Goal: Task Accomplishment & Management: Use online tool/utility

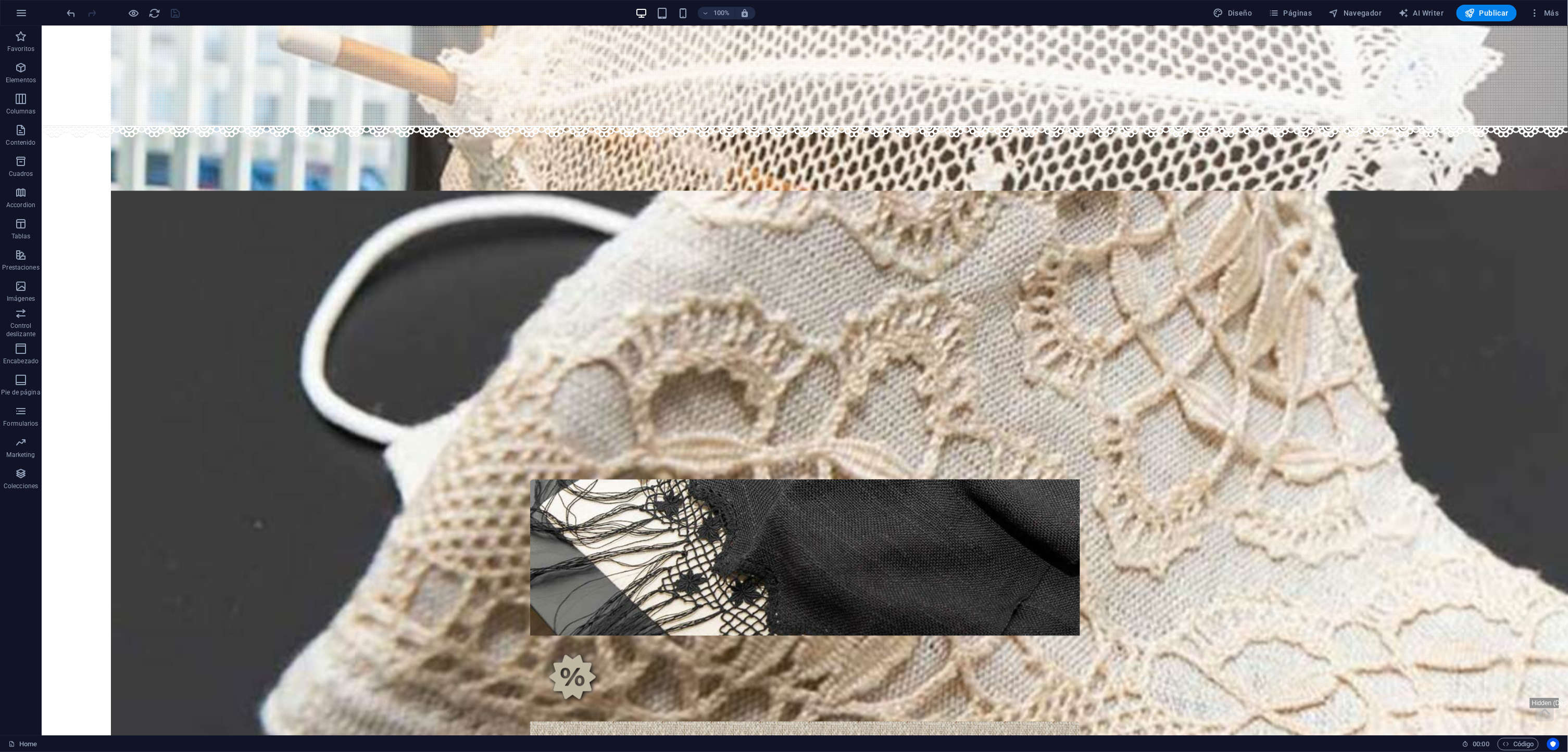
scroll to position [876, 0]
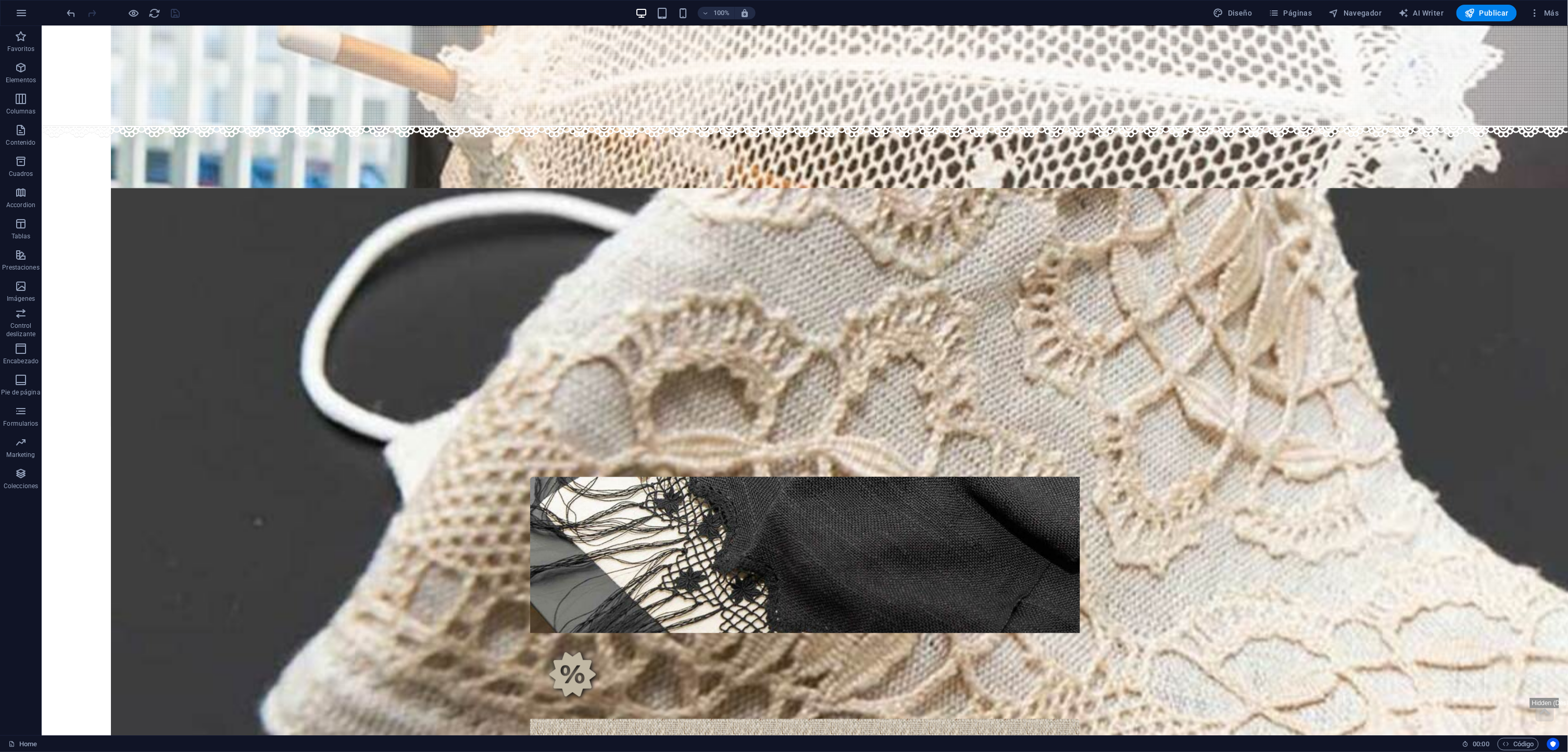
click at [74, 69] on figure at bounding box center [805, 75] width 1527 height 99
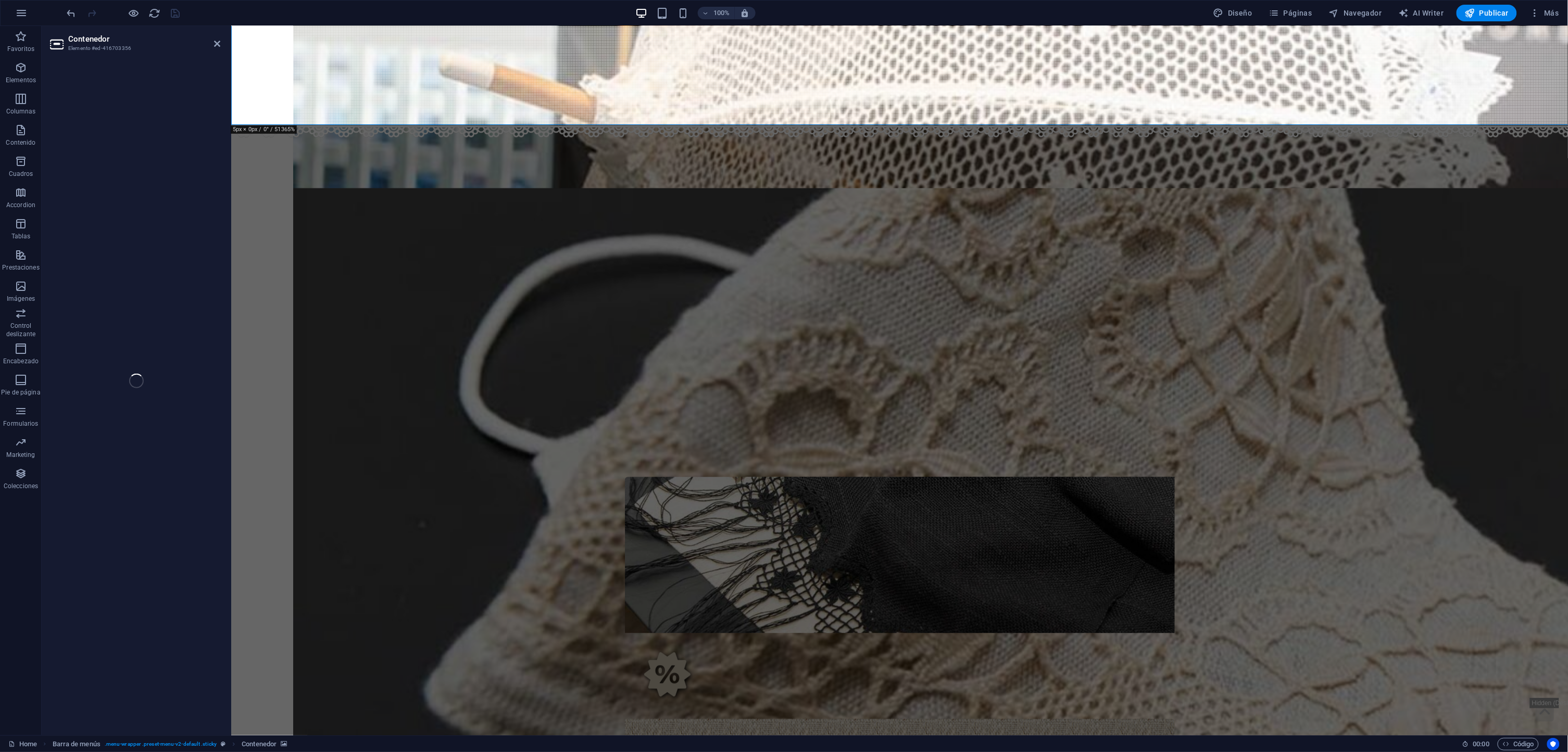
select select "vh"
select select "rem"
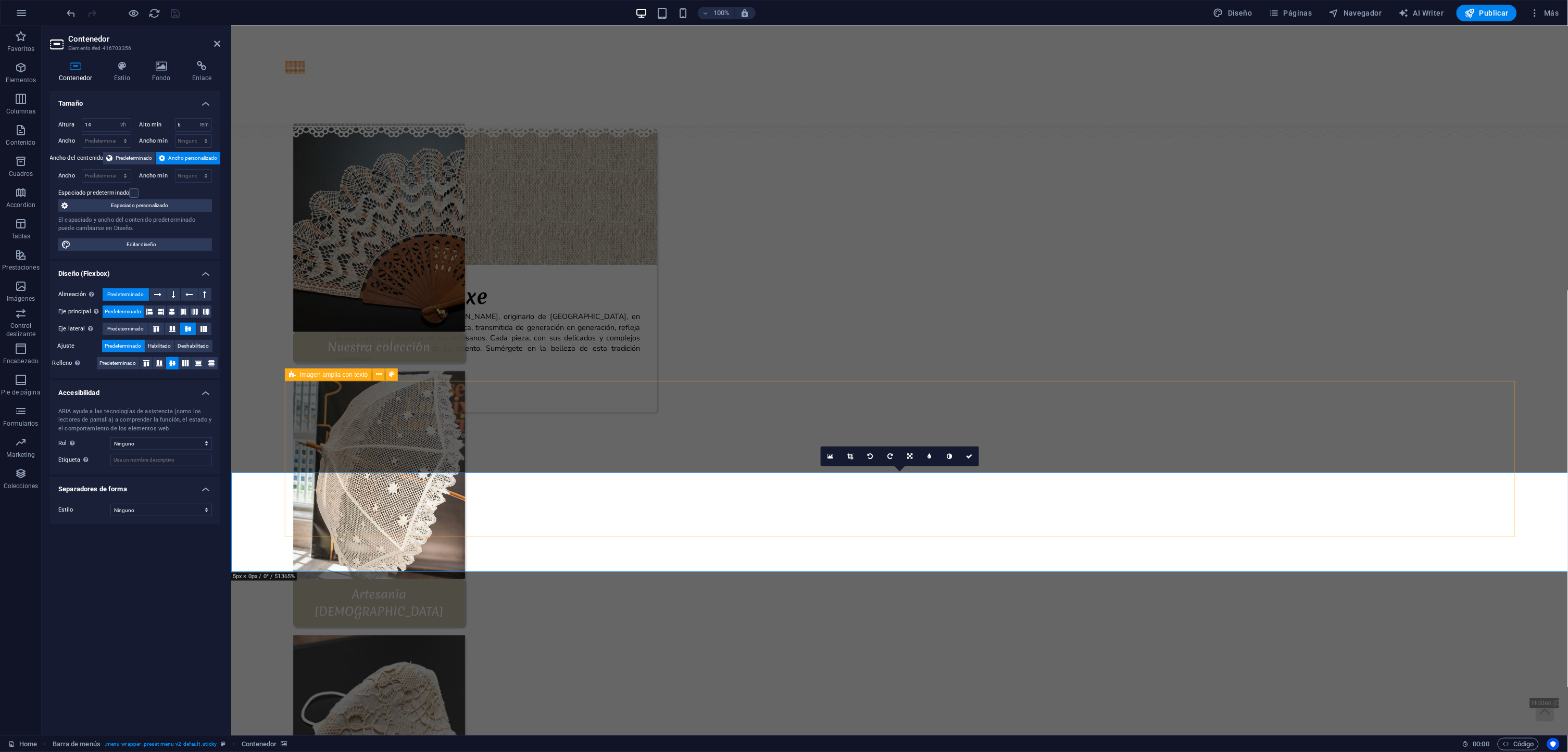
scroll to position [958, 0]
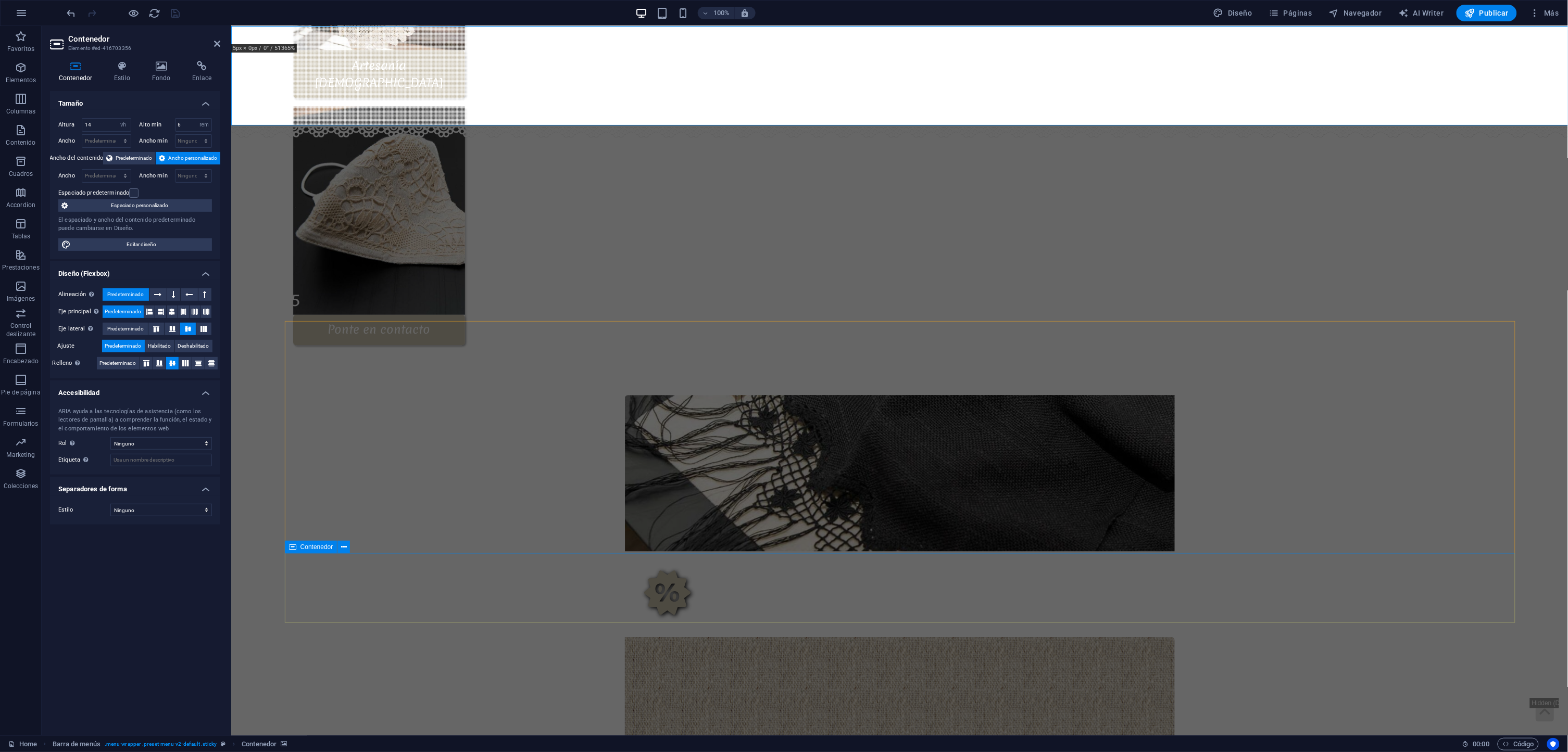
select select "px"
select select "rem"
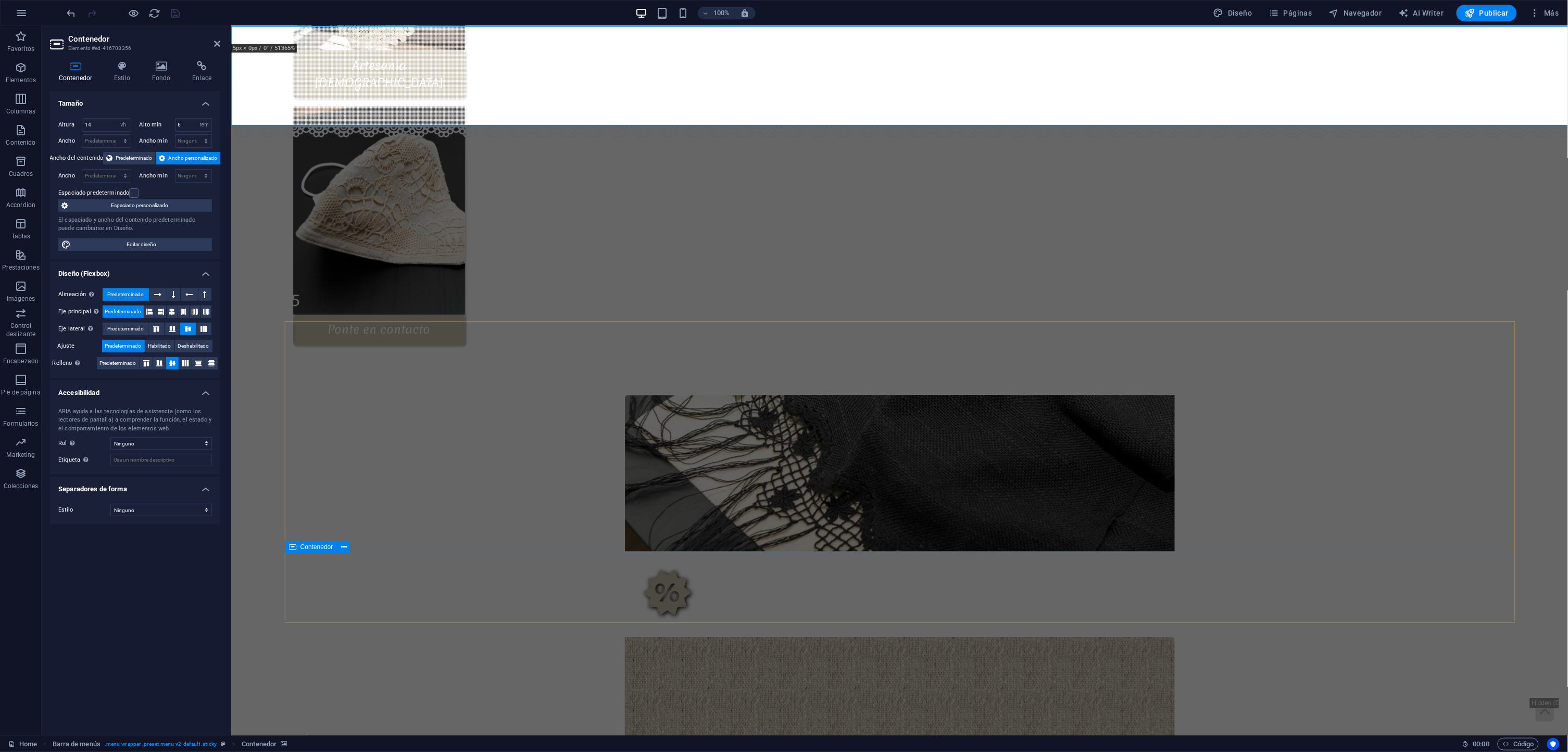
select select "px"
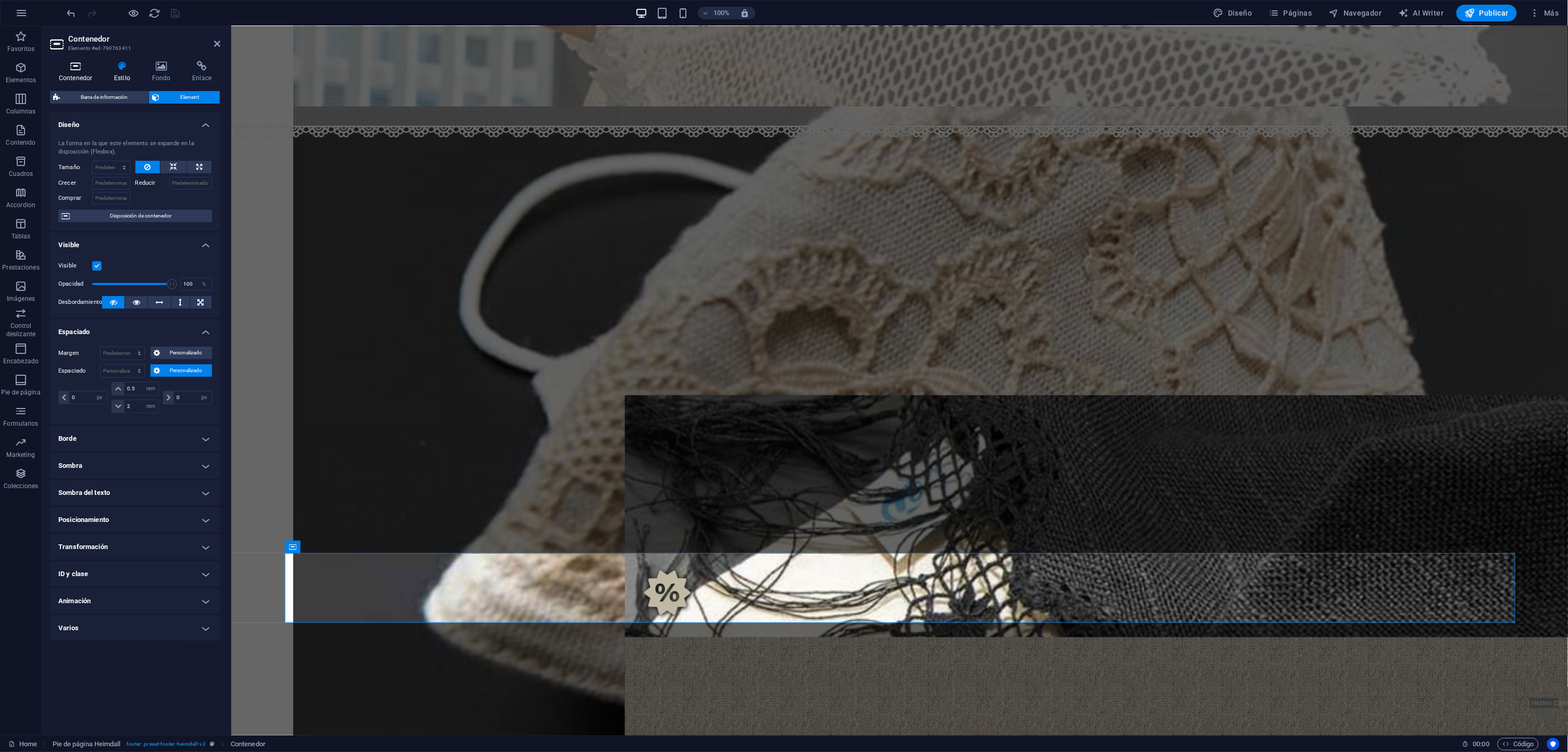
click at [80, 76] on h4 "Contenedor" at bounding box center [78, 72] width 56 height 22
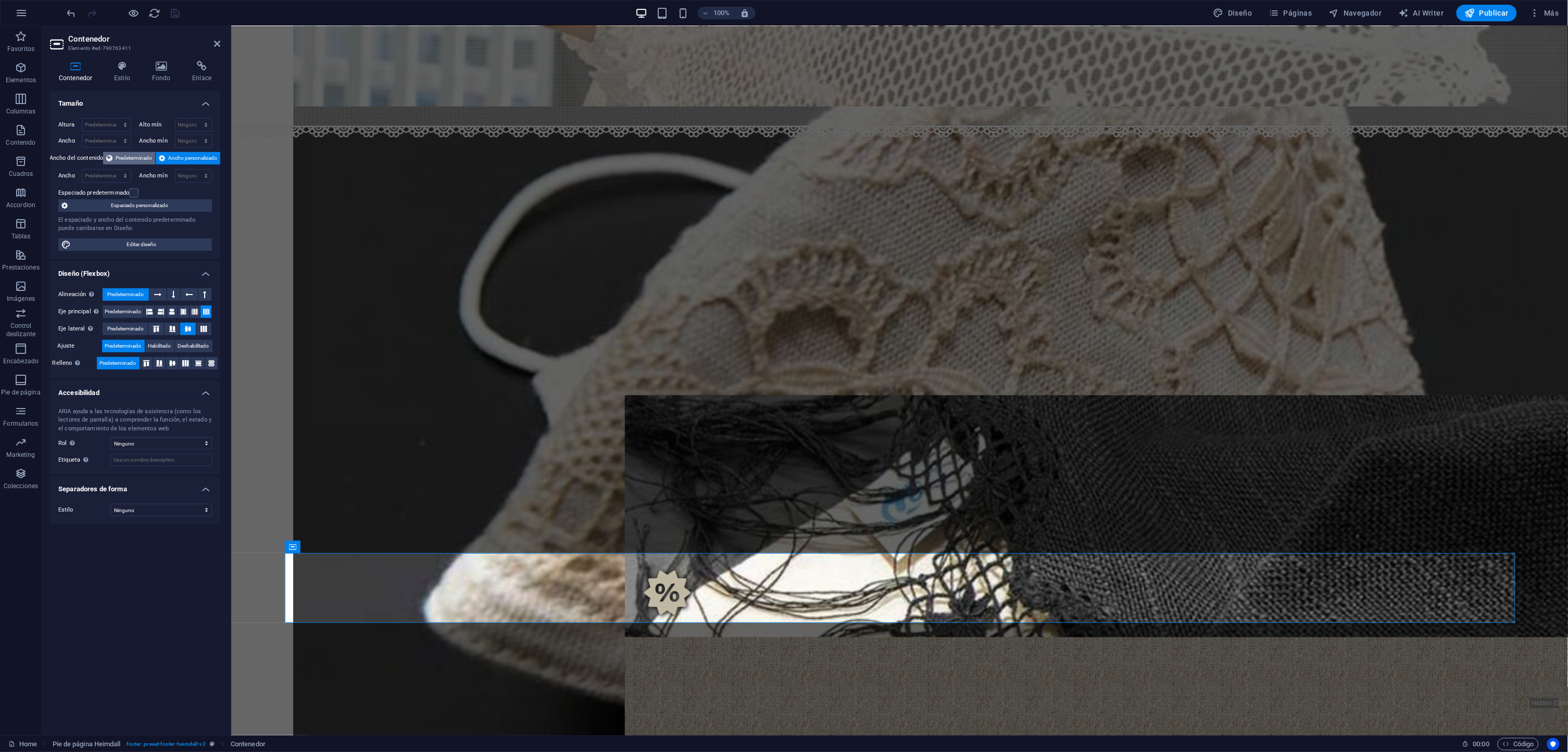
click at [129, 161] on span "Predeterminado" at bounding box center [133, 158] width 36 height 13
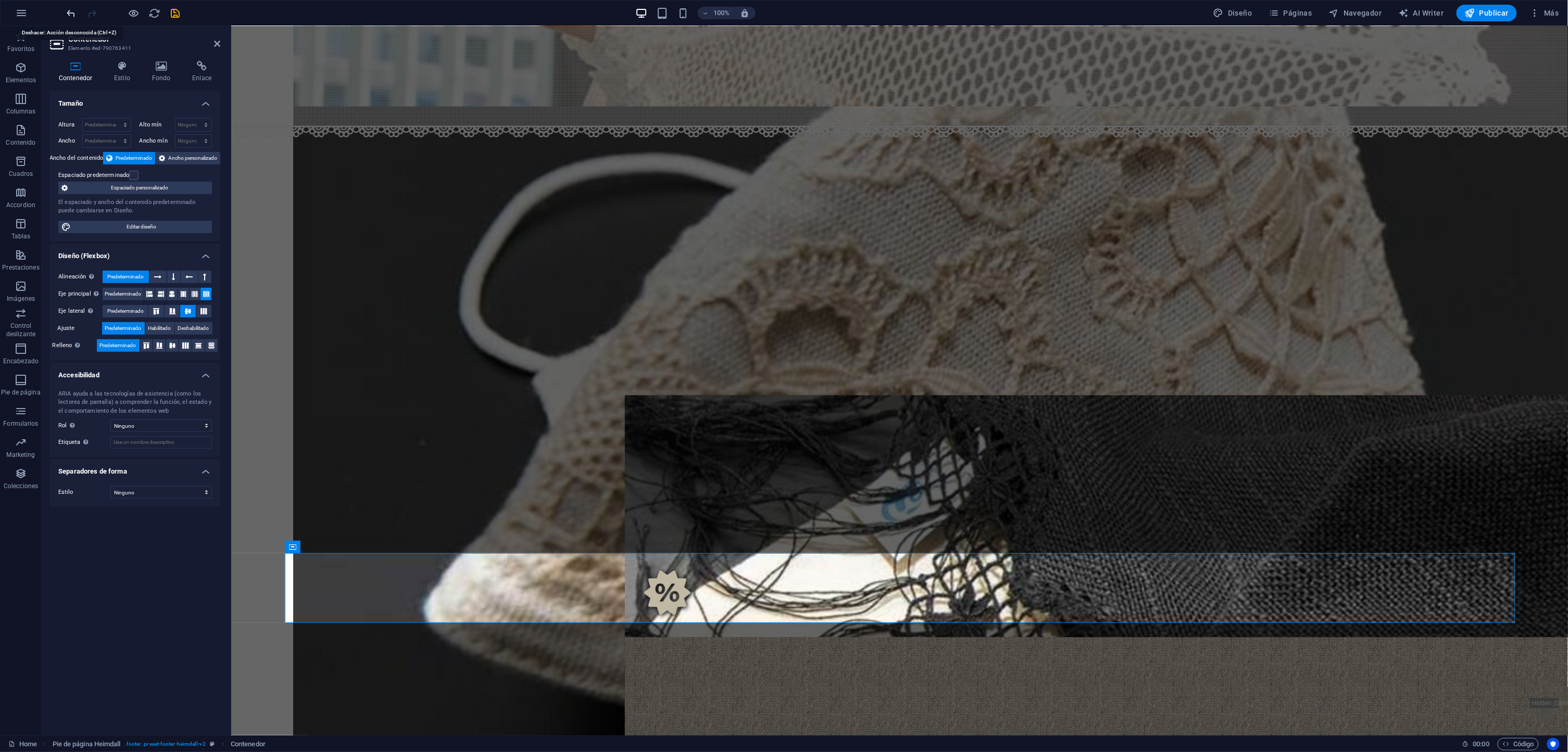
click at [71, 16] on icon "undo" at bounding box center [72, 13] width 12 height 12
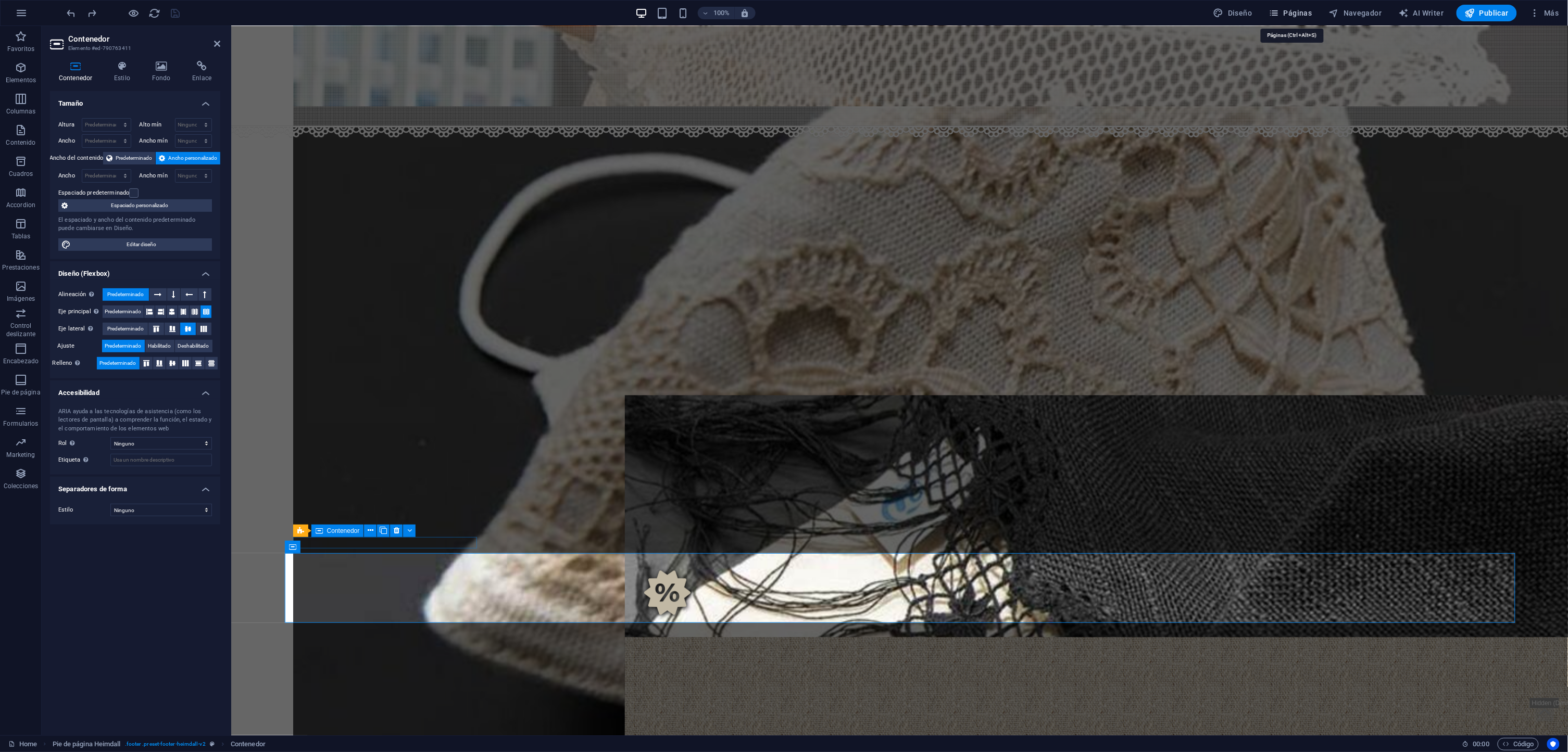
click at [1304, 16] on span "Páginas" at bounding box center [1290, 13] width 43 height 10
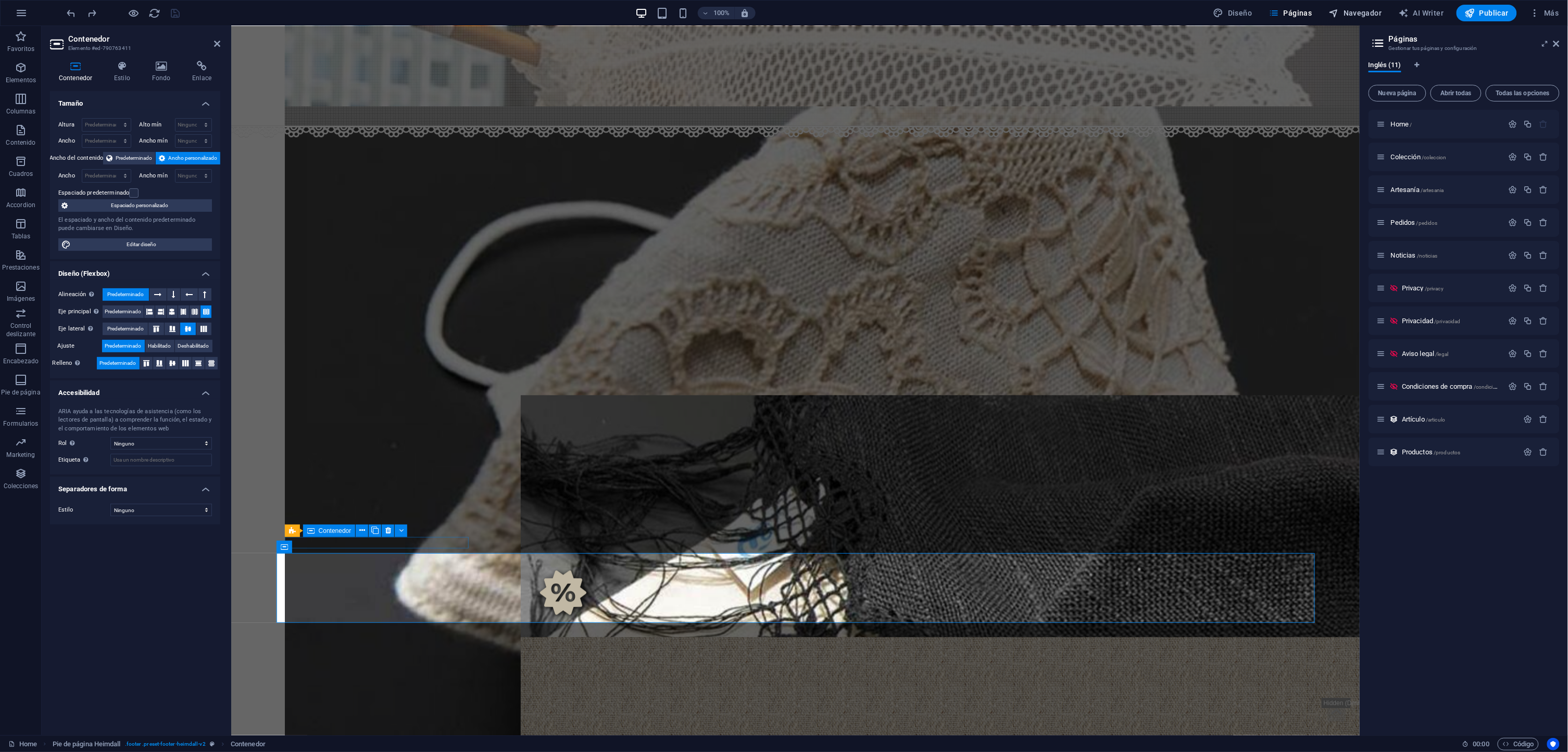
click at [1332, 14] on icon "button" at bounding box center [1334, 13] width 10 height 10
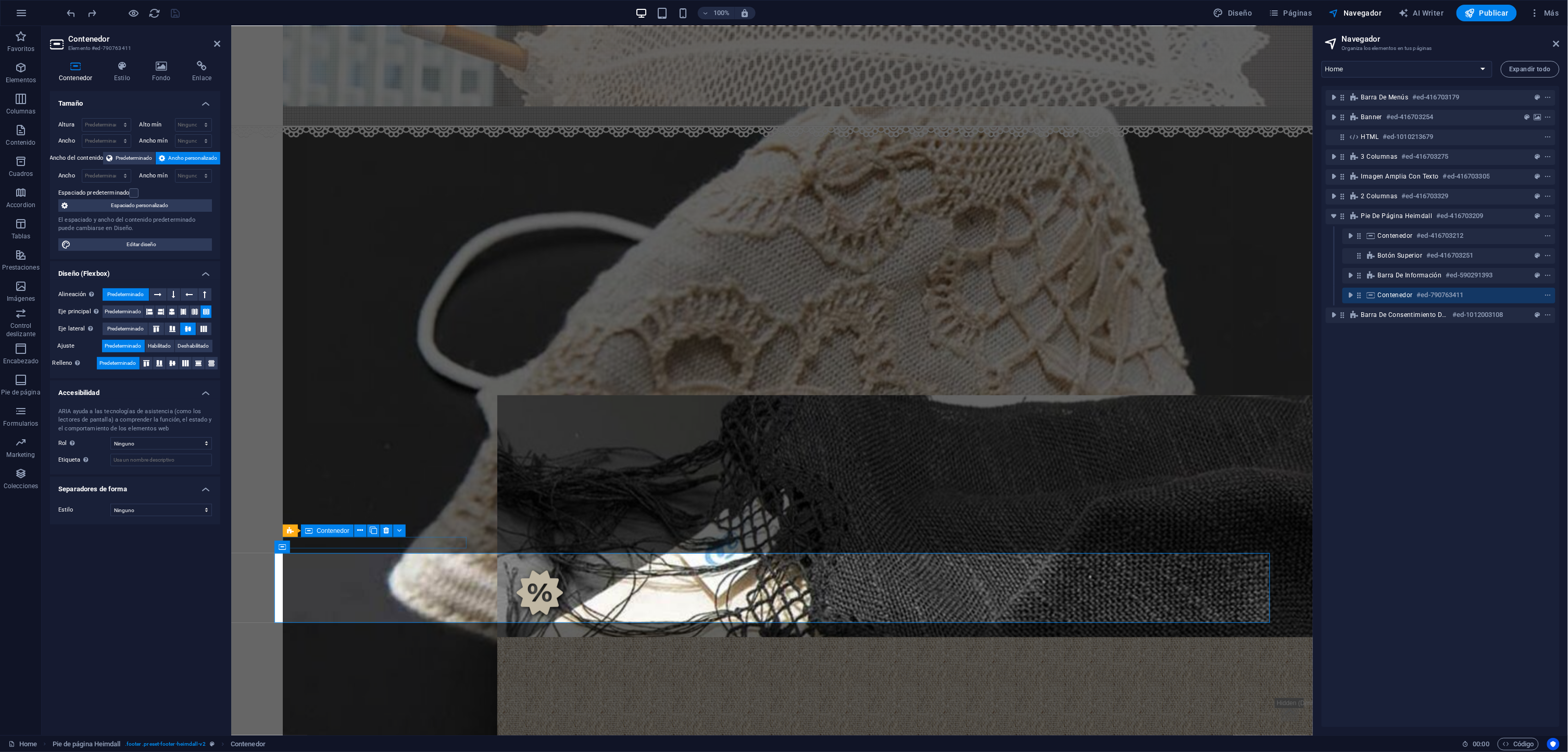
drag, startPoint x: 1314, startPoint y: 91, endPoint x: 1356, endPoint y: 86, distance: 42.3
click at [1356, 86] on aside "Navegador Organiza los elementos en tus páginas Home Colección Artesanía Pedido…" at bounding box center [1440, 380] width 255 height 710
click at [1414, 92] on h6 "#ed-416703179" at bounding box center [1435, 97] width 47 height 13
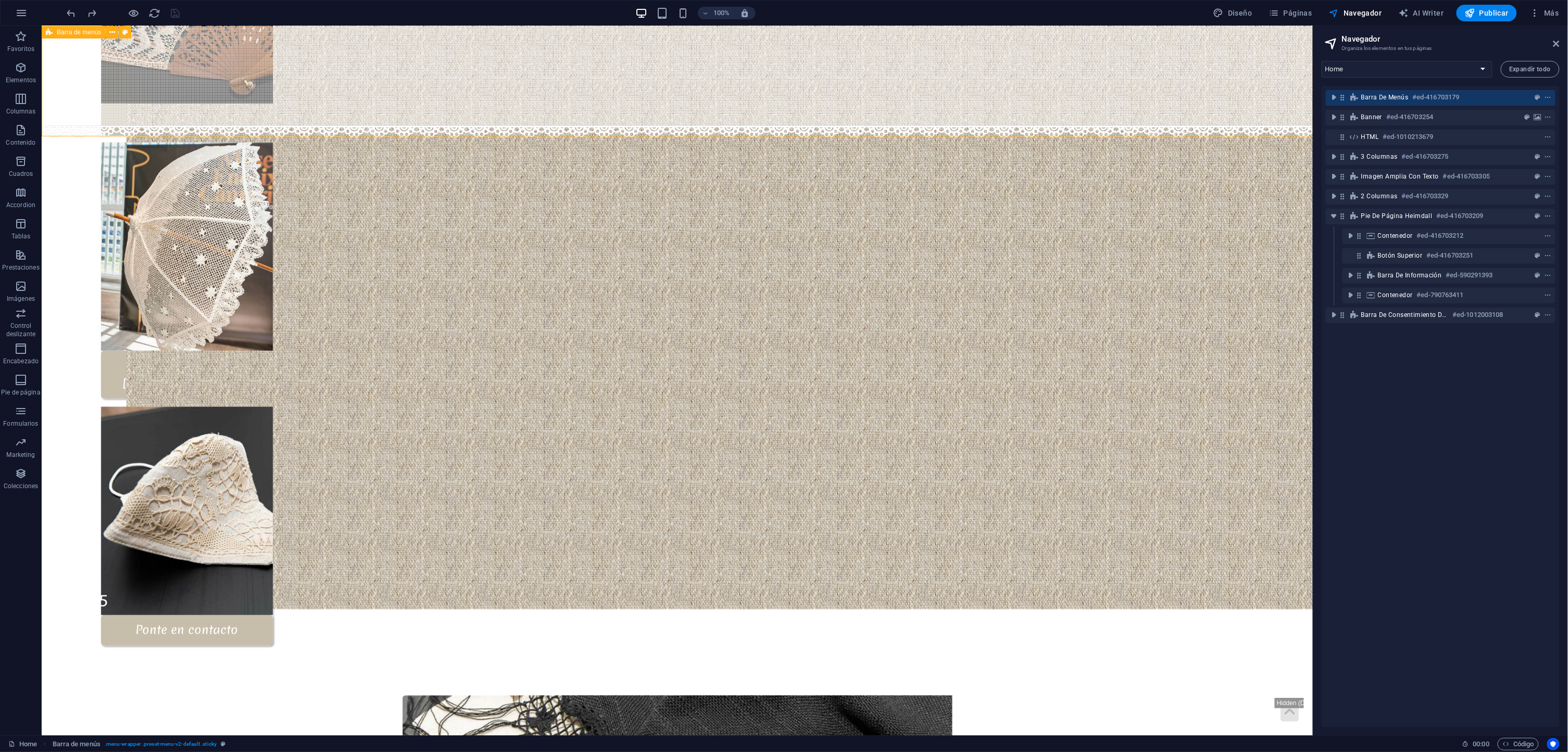
click at [1414, 92] on h6 "#ed-416703179" at bounding box center [1435, 97] width 47 height 13
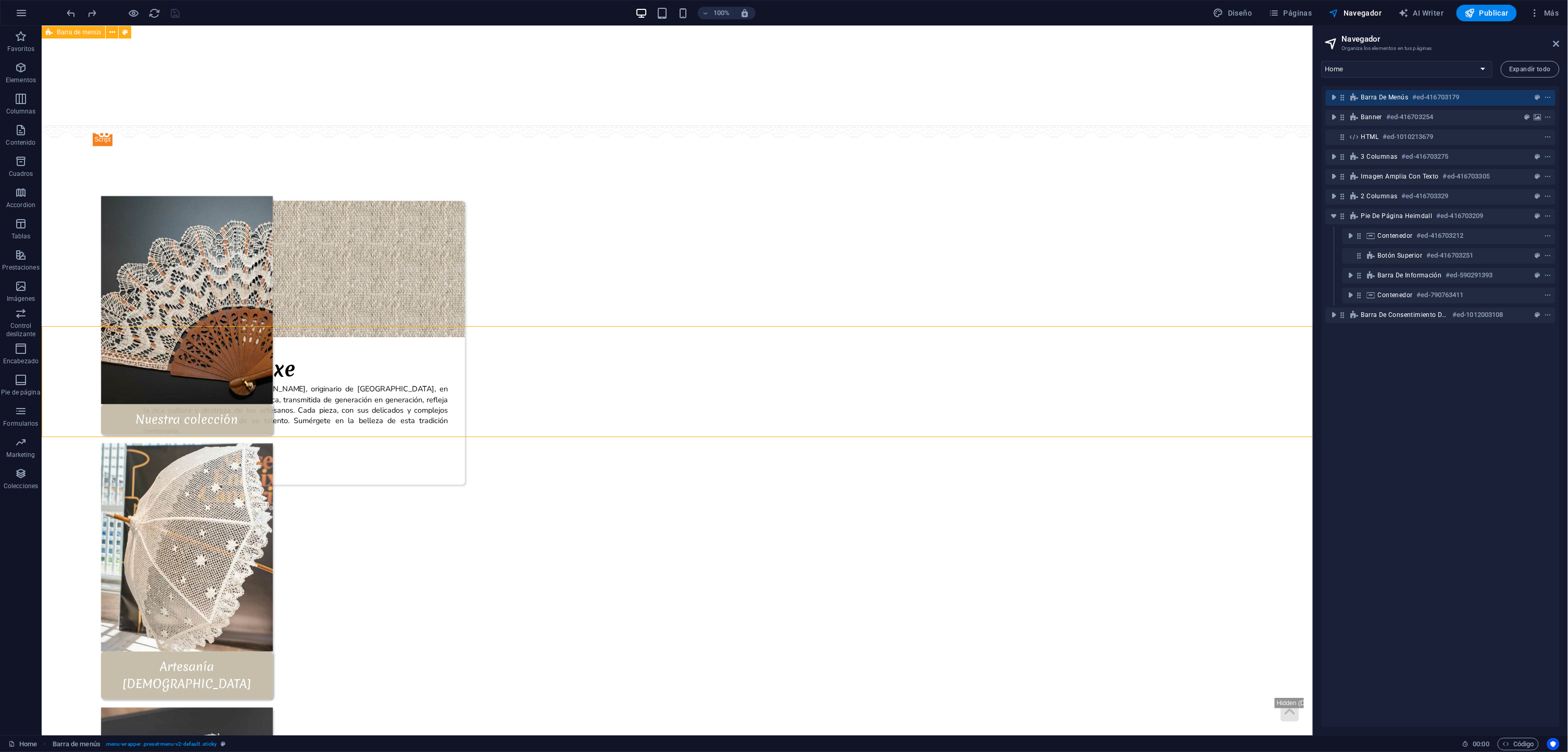
click at [1414, 92] on h6 "#ed-416703179" at bounding box center [1435, 97] width 47 height 13
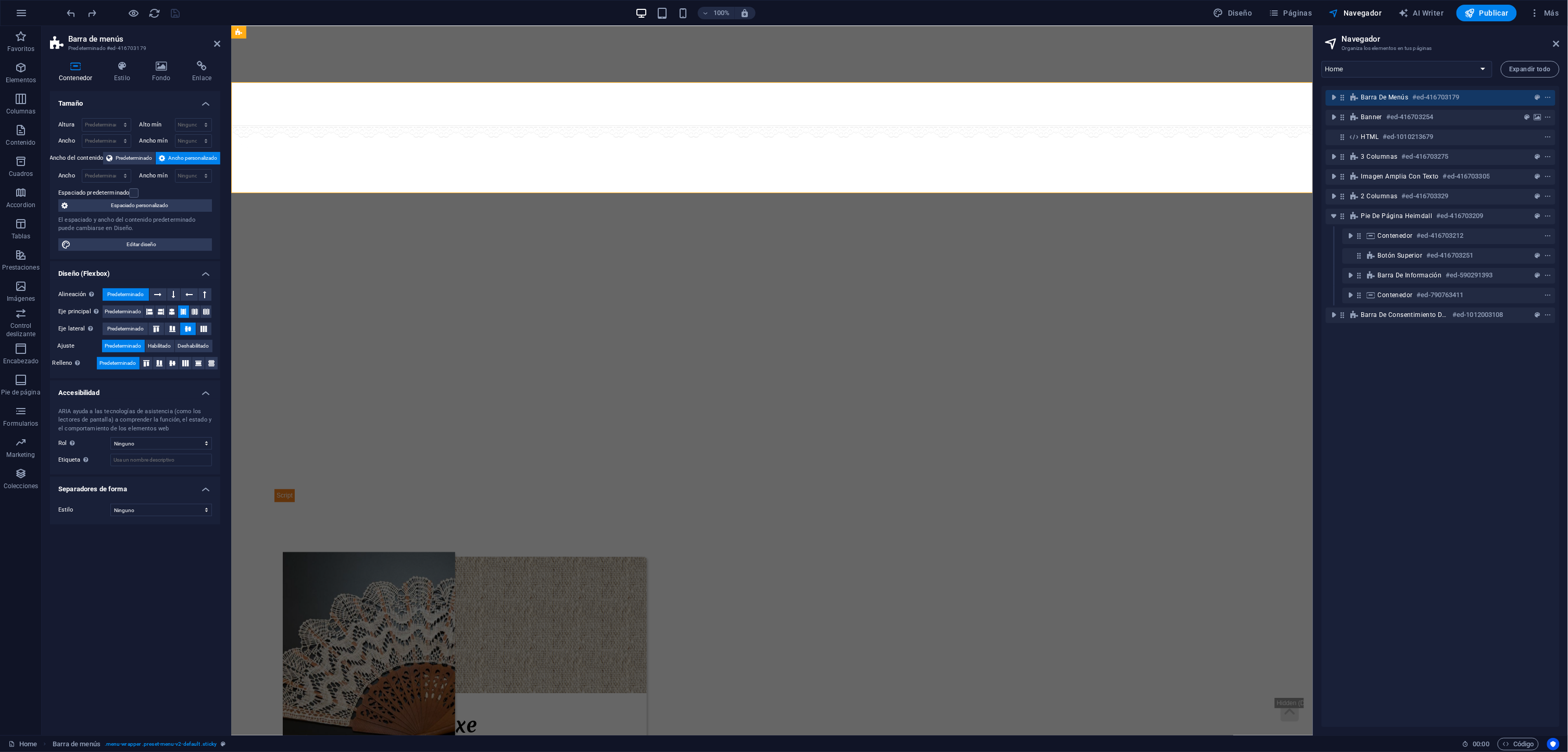
scroll to position [0, 0]
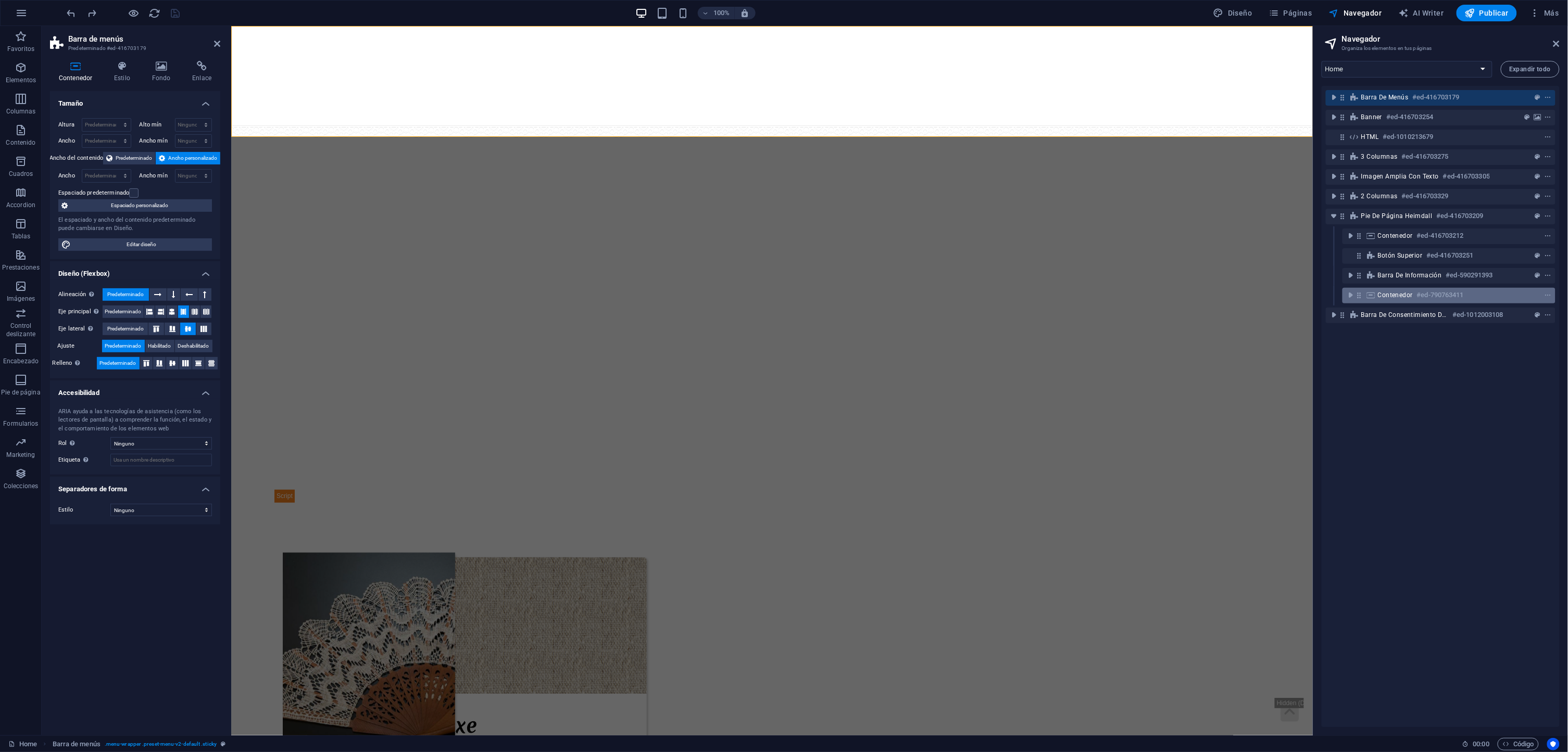
click at [1363, 299] on icon at bounding box center [1359, 295] width 9 height 9
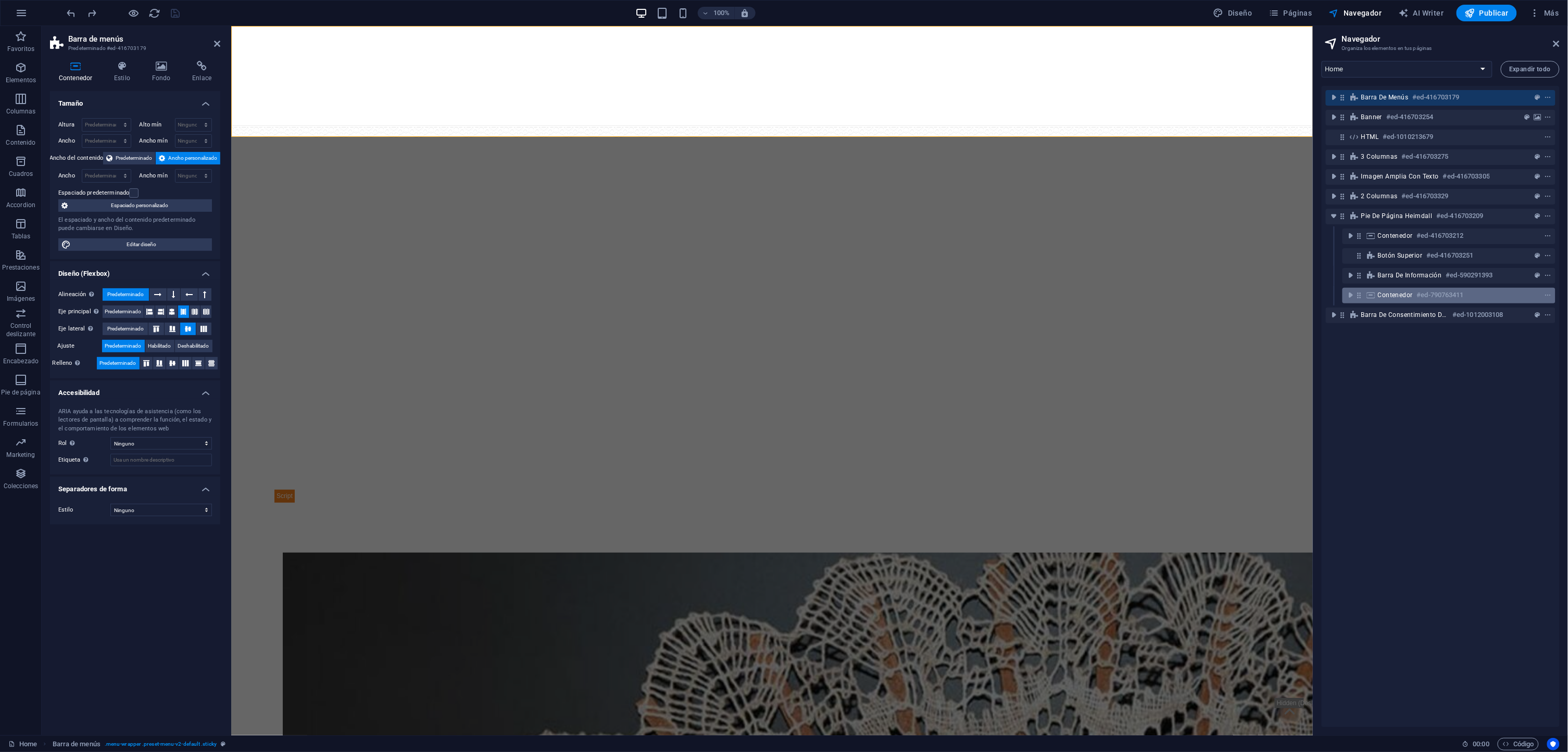
scroll to position [958, 0]
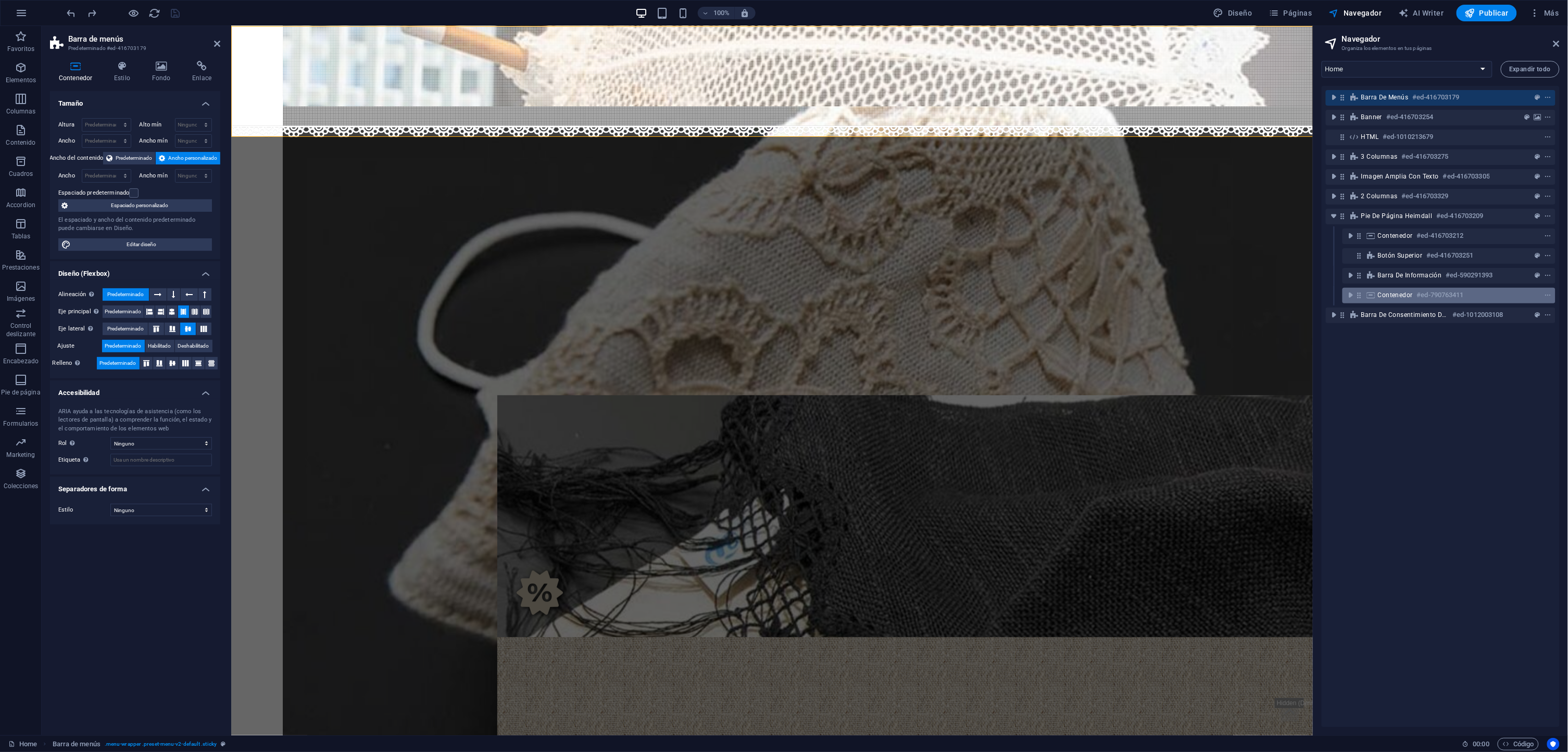
click at [1363, 299] on icon at bounding box center [1359, 295] width 9 height 9
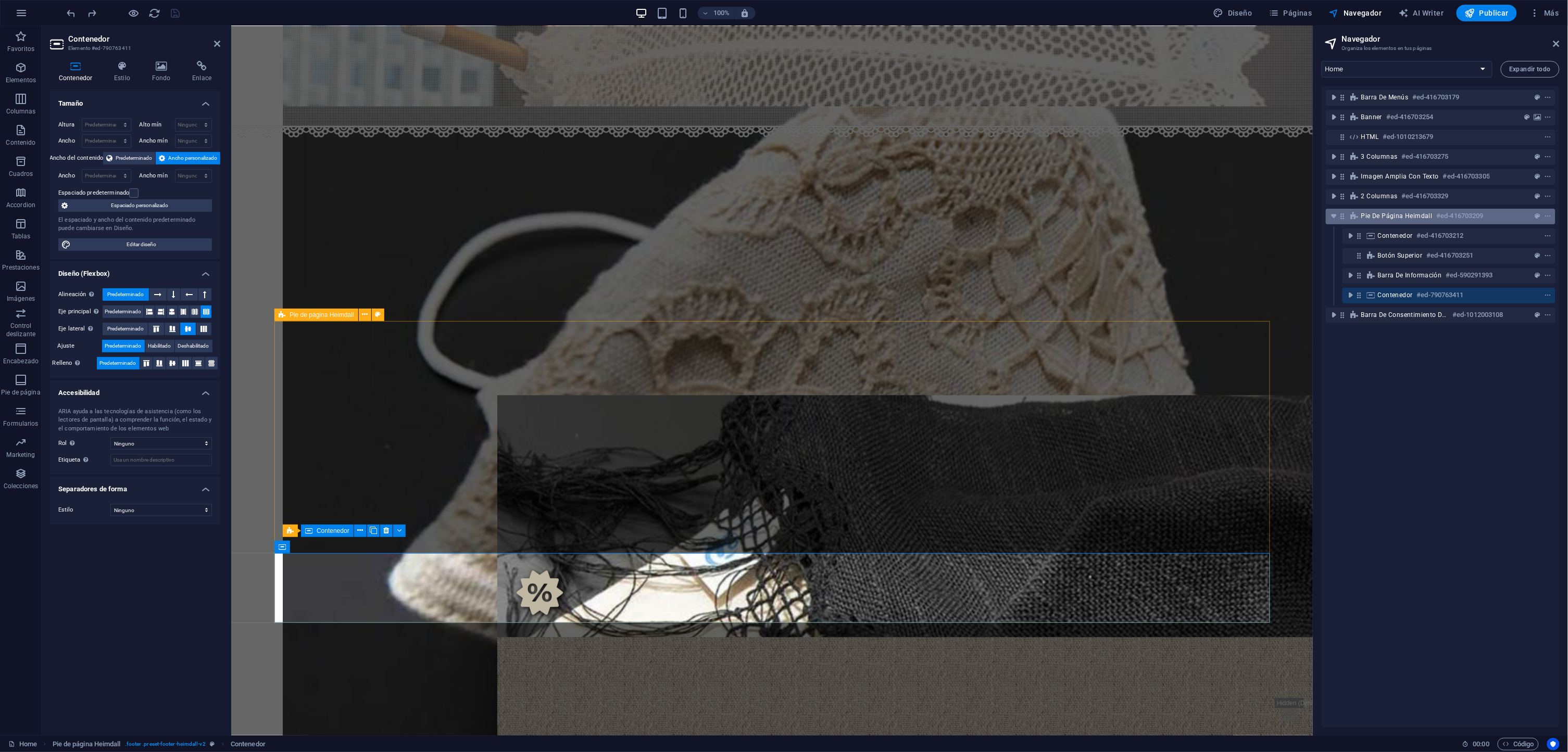
click at [1386, 221] on div "Pie de página Heimdall #ed-416703209" at bounding box center [1433, 215] width 142 height 13
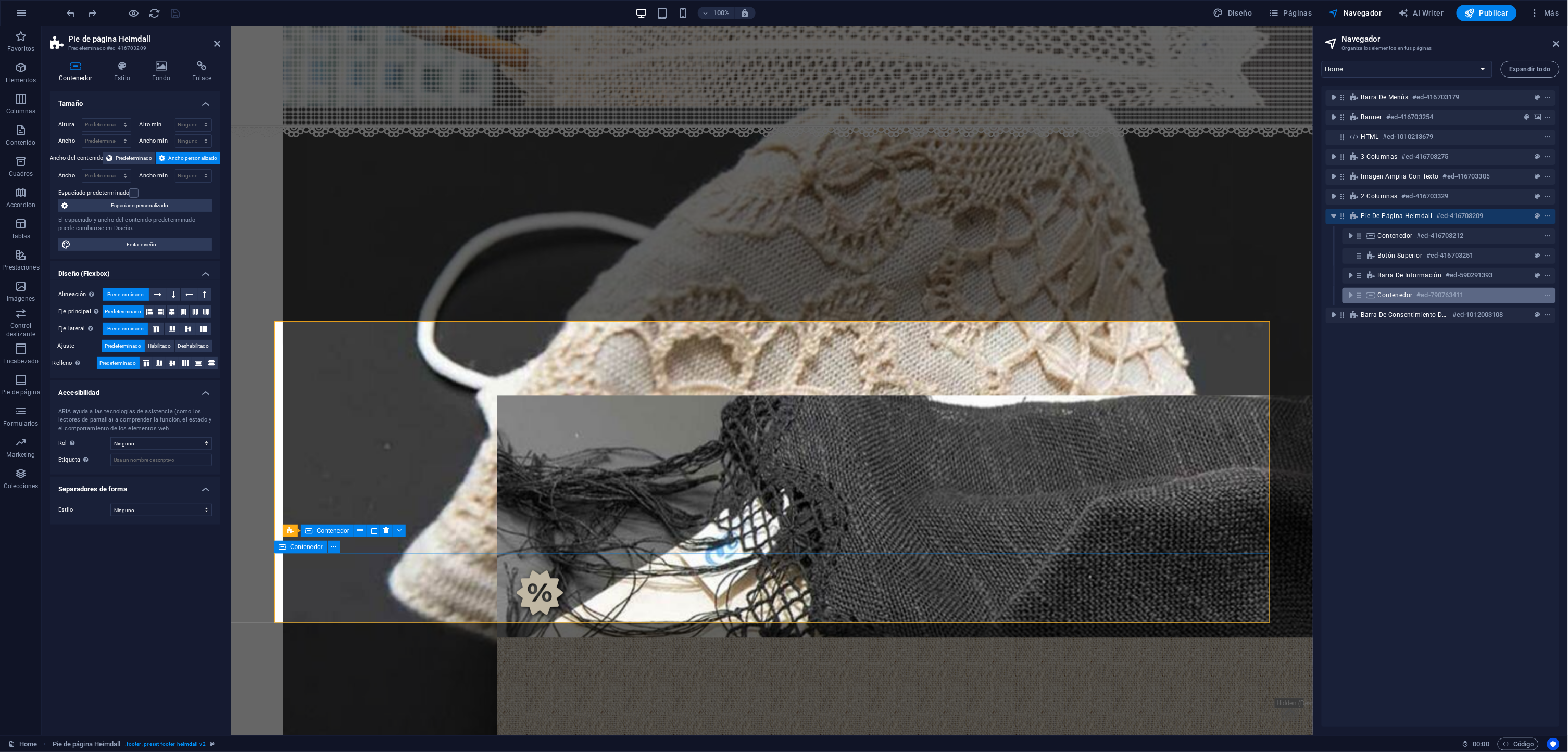
click at [1374, 298] on icon at bounding box center [1370, 295] width 11 height 8
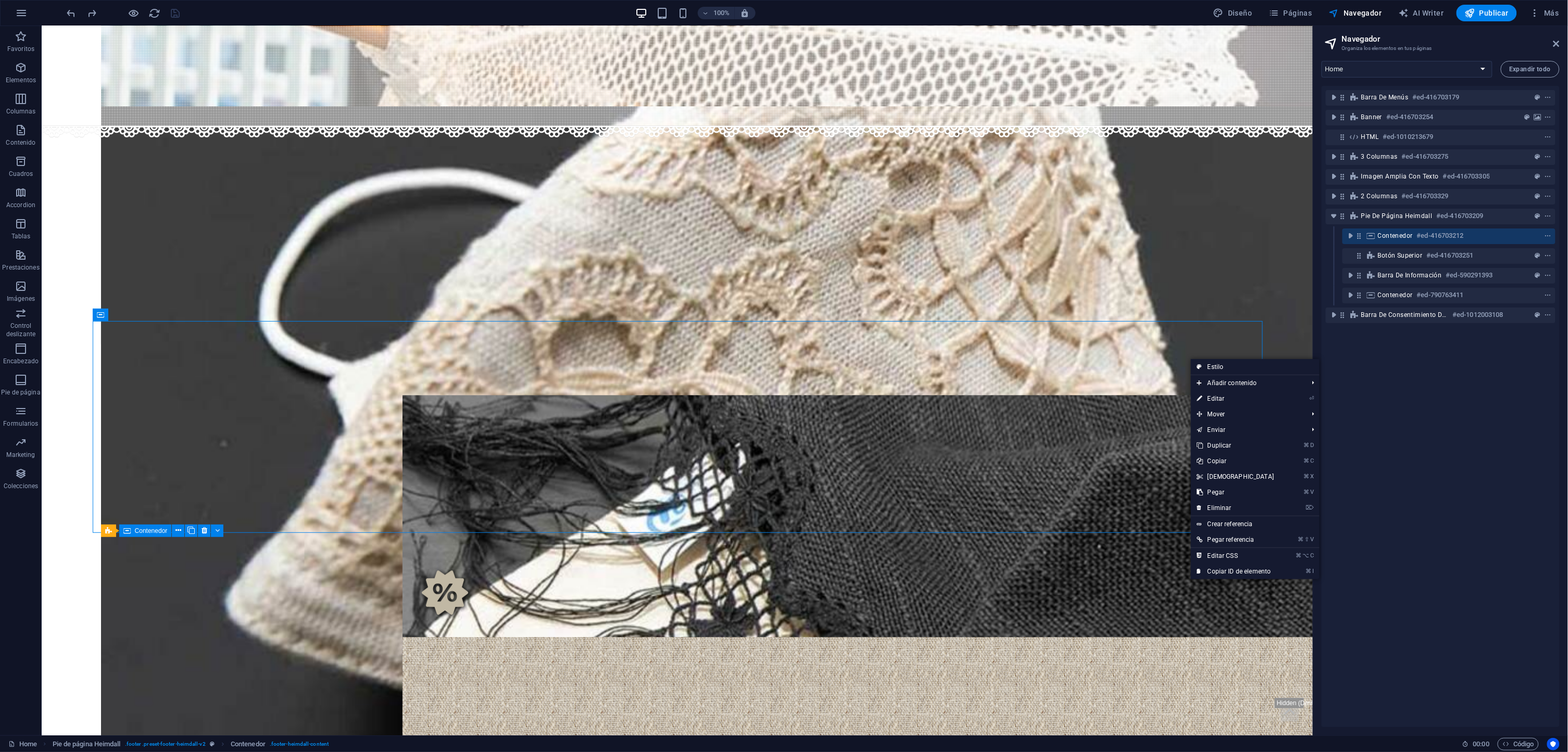
drag, startPoint x: 999, startPoint y: 357, endPoint x: 1286, endPoint y: 311, distance: 290.7
click at [1286, 311] on body "Colección Artesanía Pedidos Noticias O noso encaixe Descubre el arte del encaje…" at bounding box center [677, 685] width 1271 height 3037
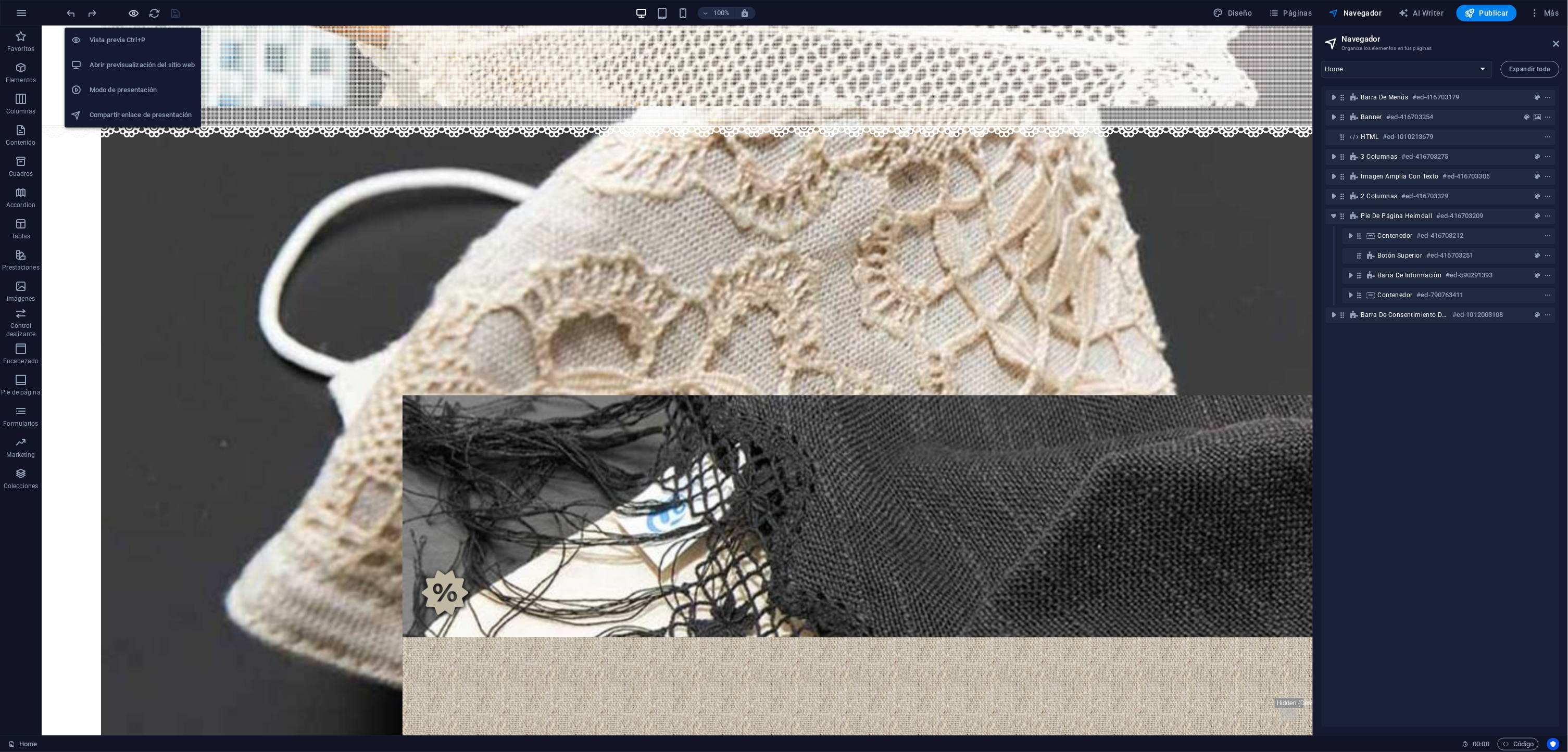
click at [136, 13] on icon "button" at bounding box center [134, 13] width 12 height 12
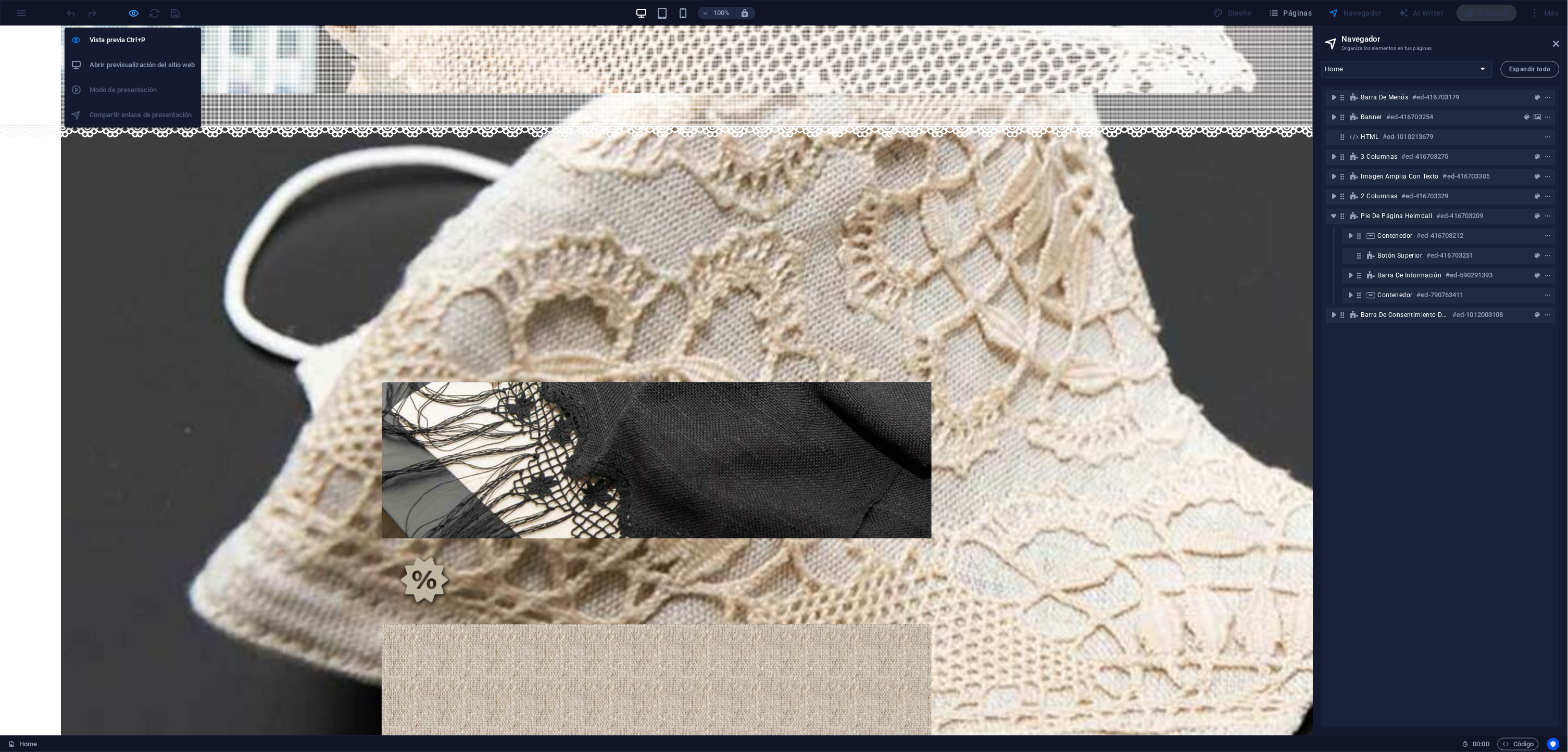
scroll to position [793, 0]
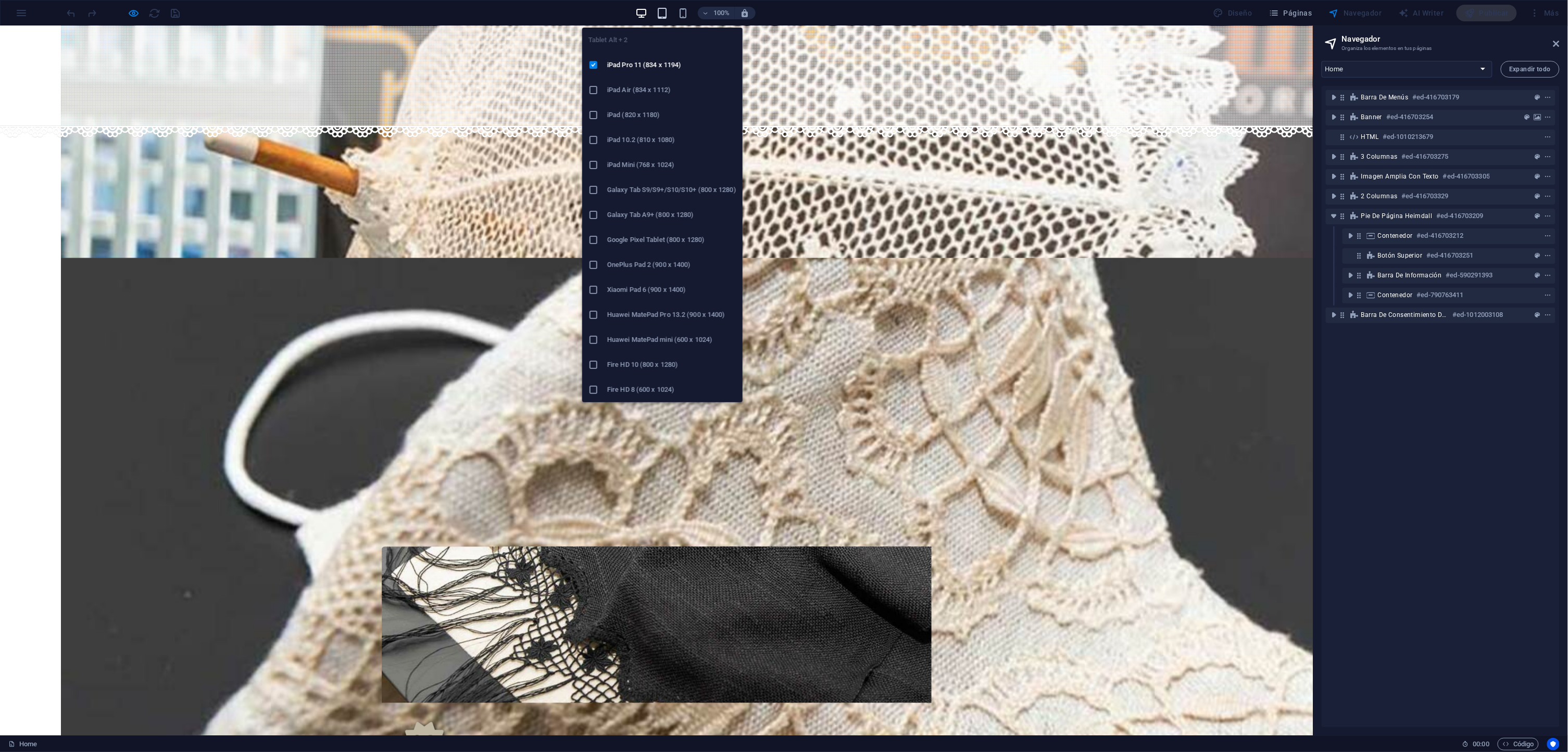
click at [666, 19] on icon "button" at bounding box center [662, 13] width 12 height 12
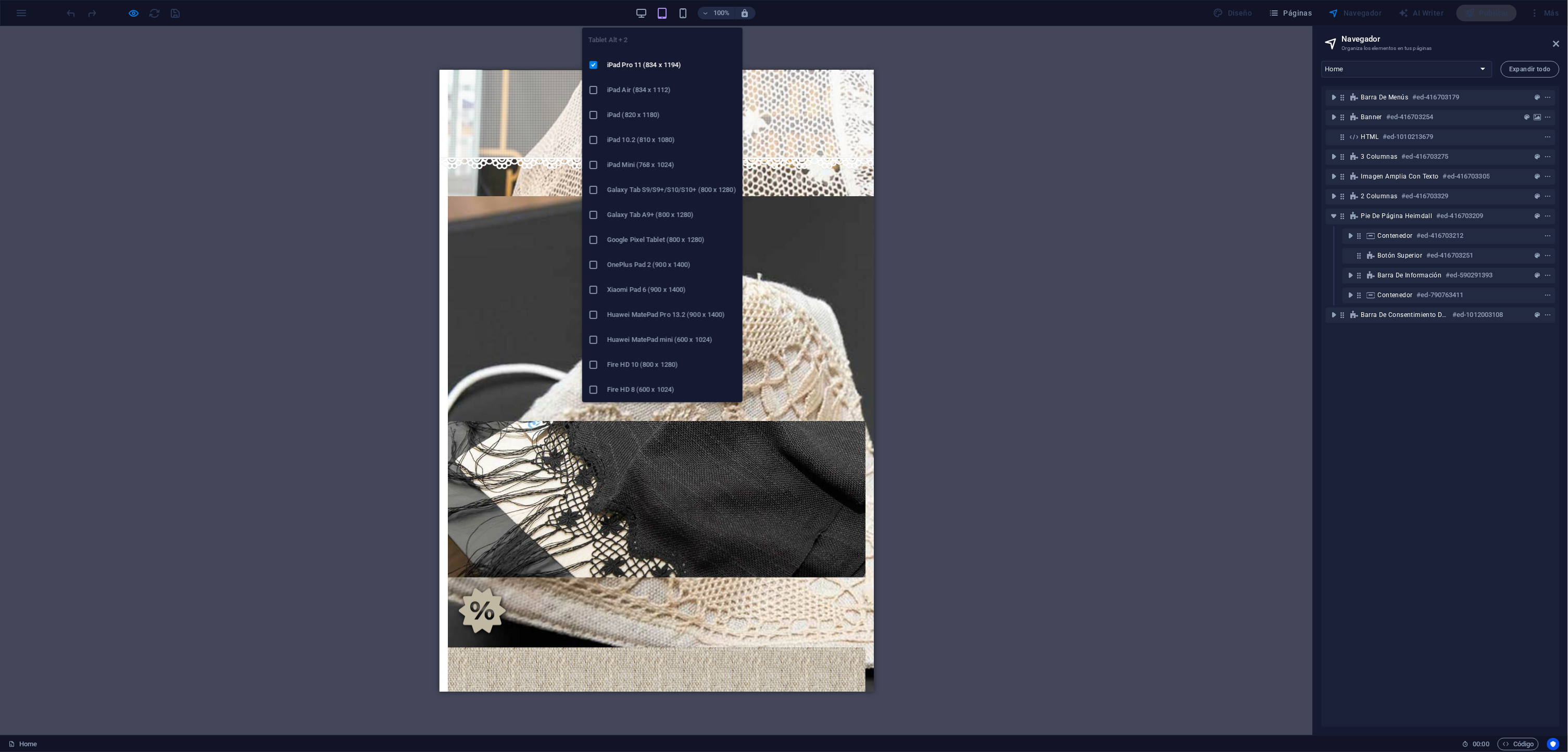
scroll to position [765, 0]
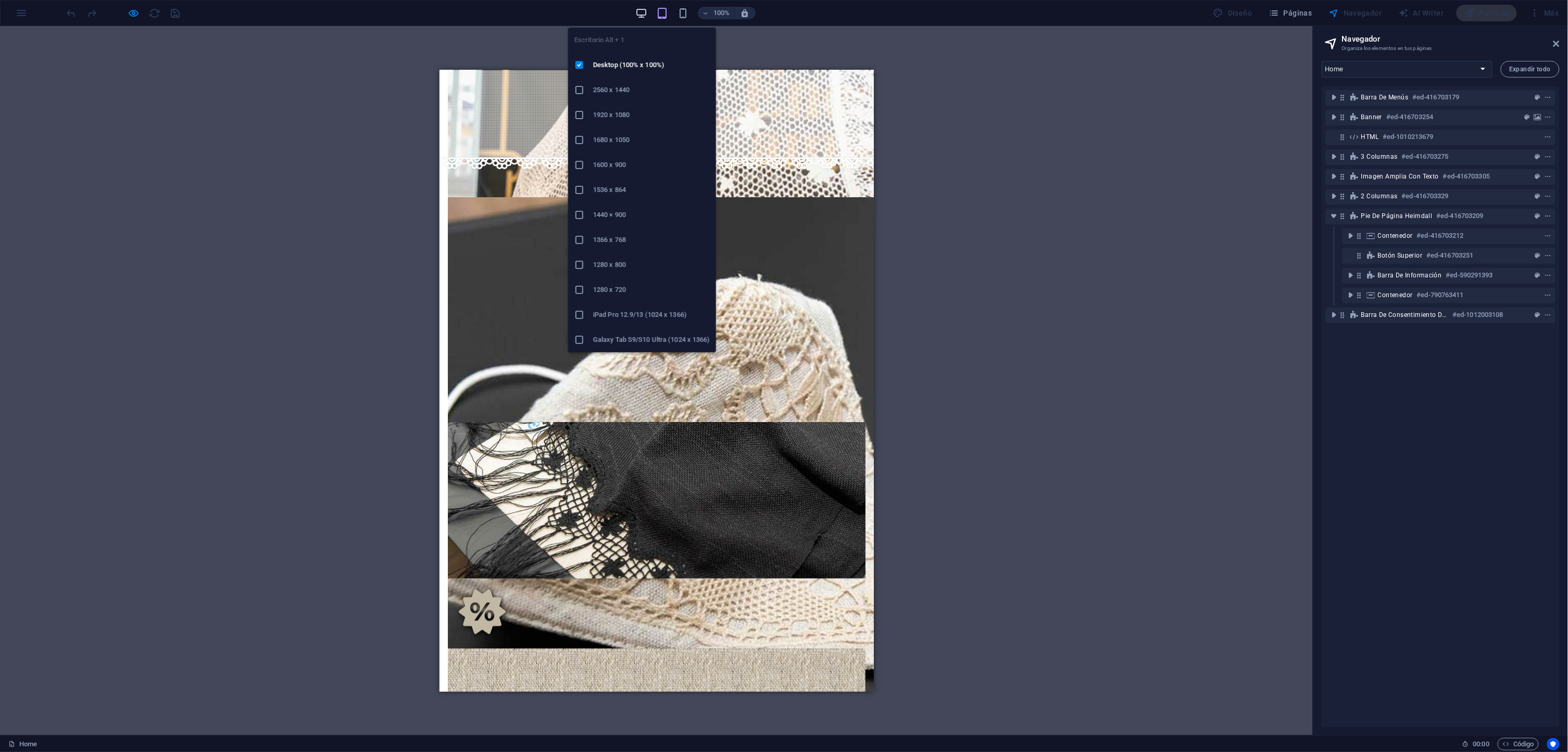
click at [647, 15] on icon "button" at bounding box center [641, 13] width 12 height 12
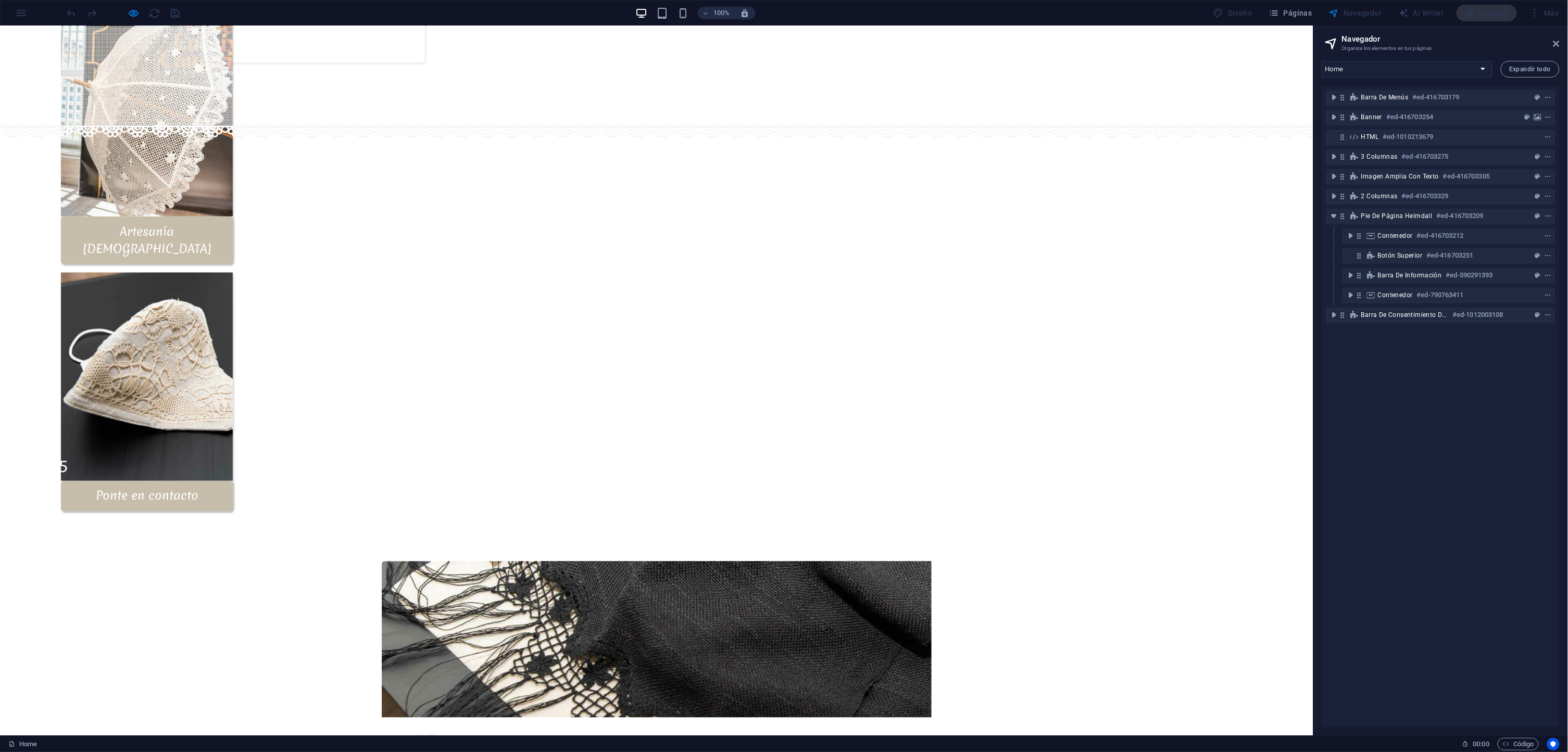
scroll to position [793, 0]
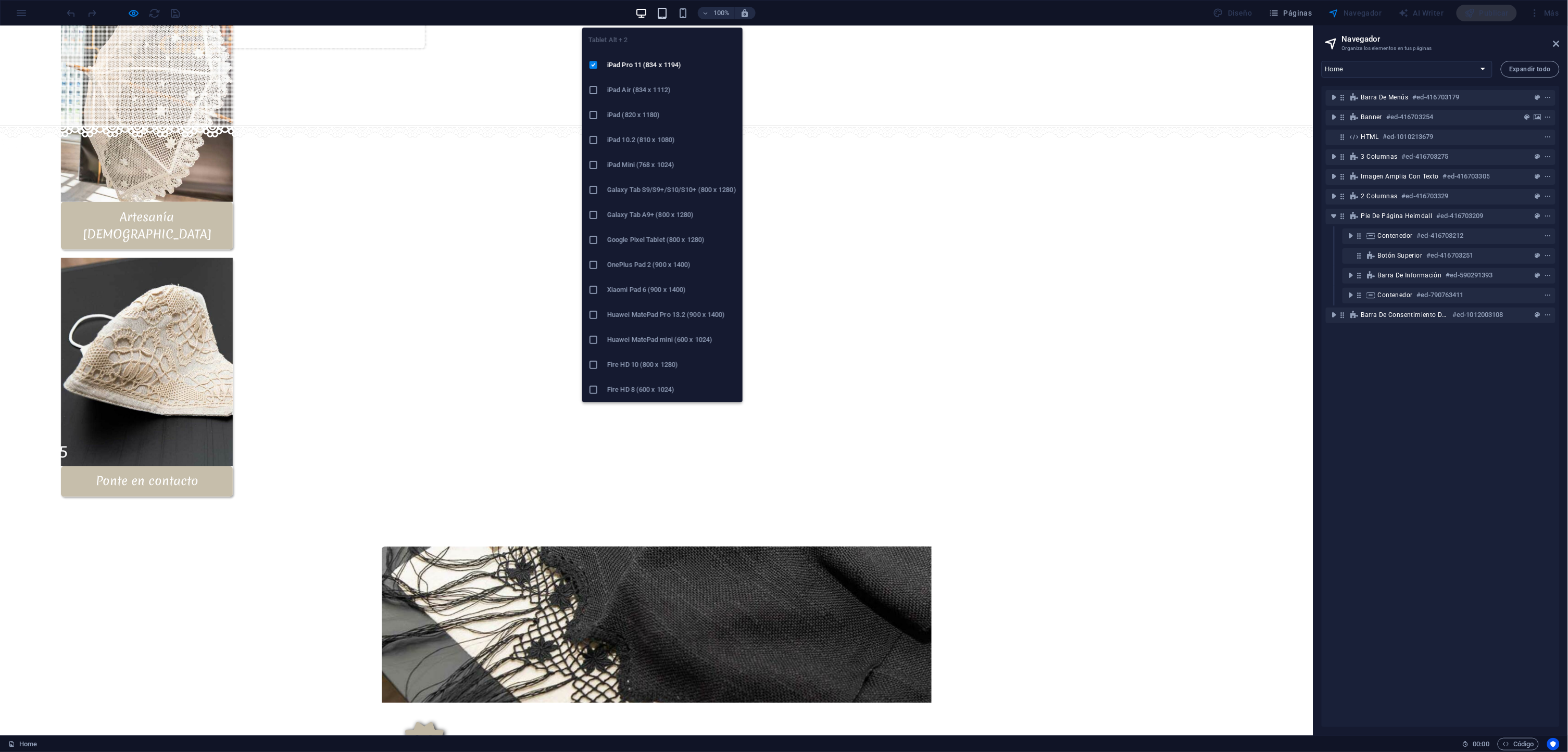
click at [667, 12] on icon "button" at bounding box center [662, 13] width 12 height 12
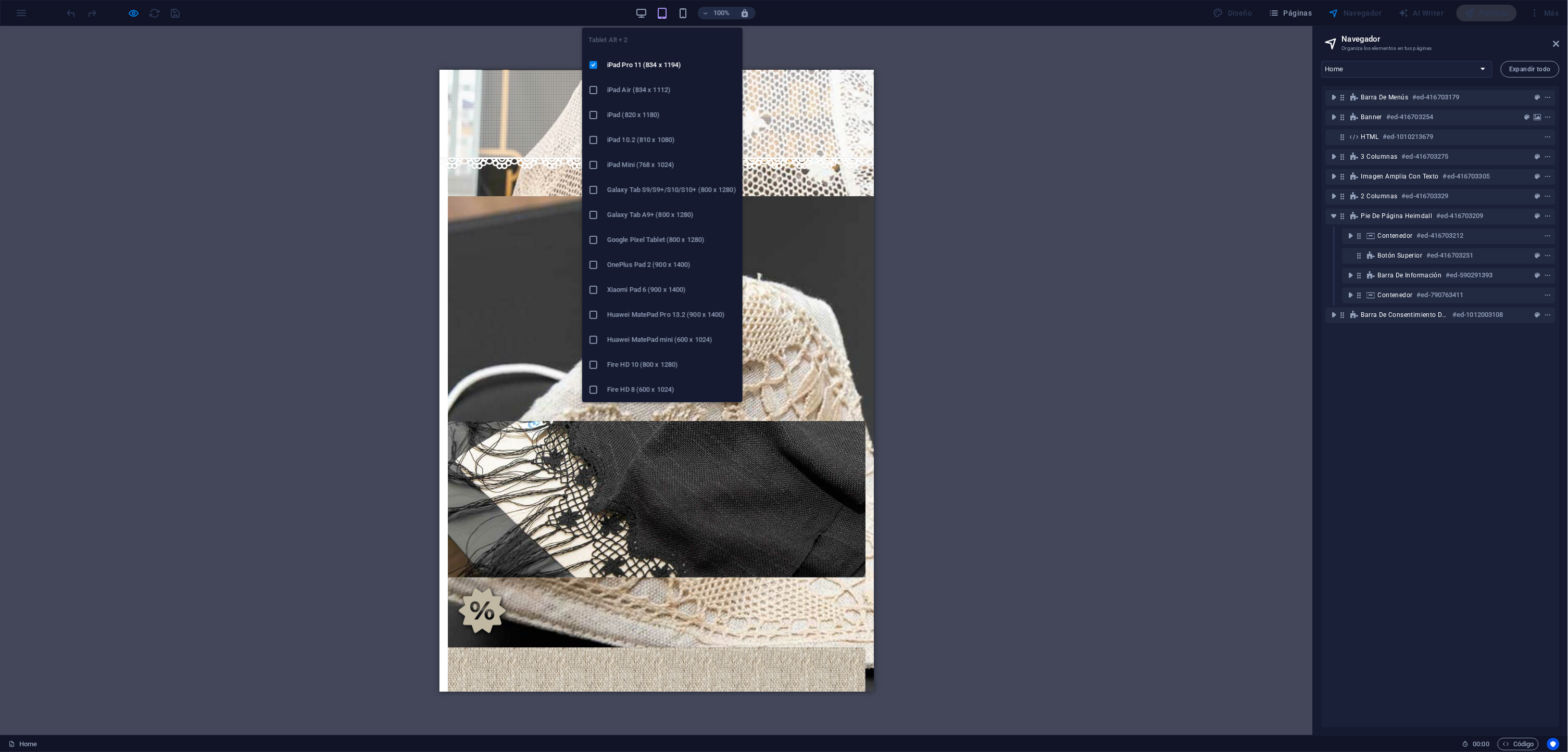
scroll to position [765, 0]
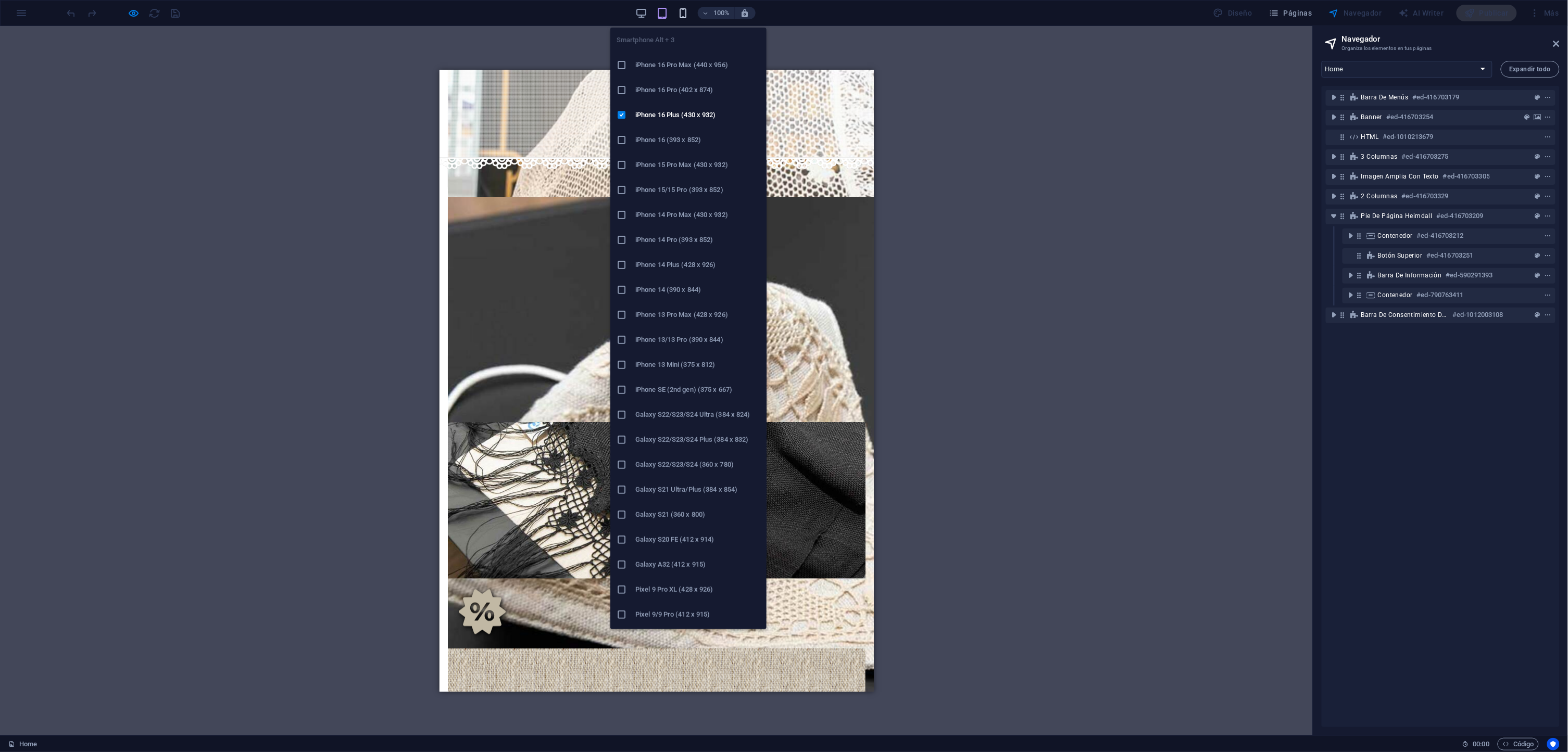
click at [682, 13] on icon "button" at bounding box center [683, 13] width 12 height 12
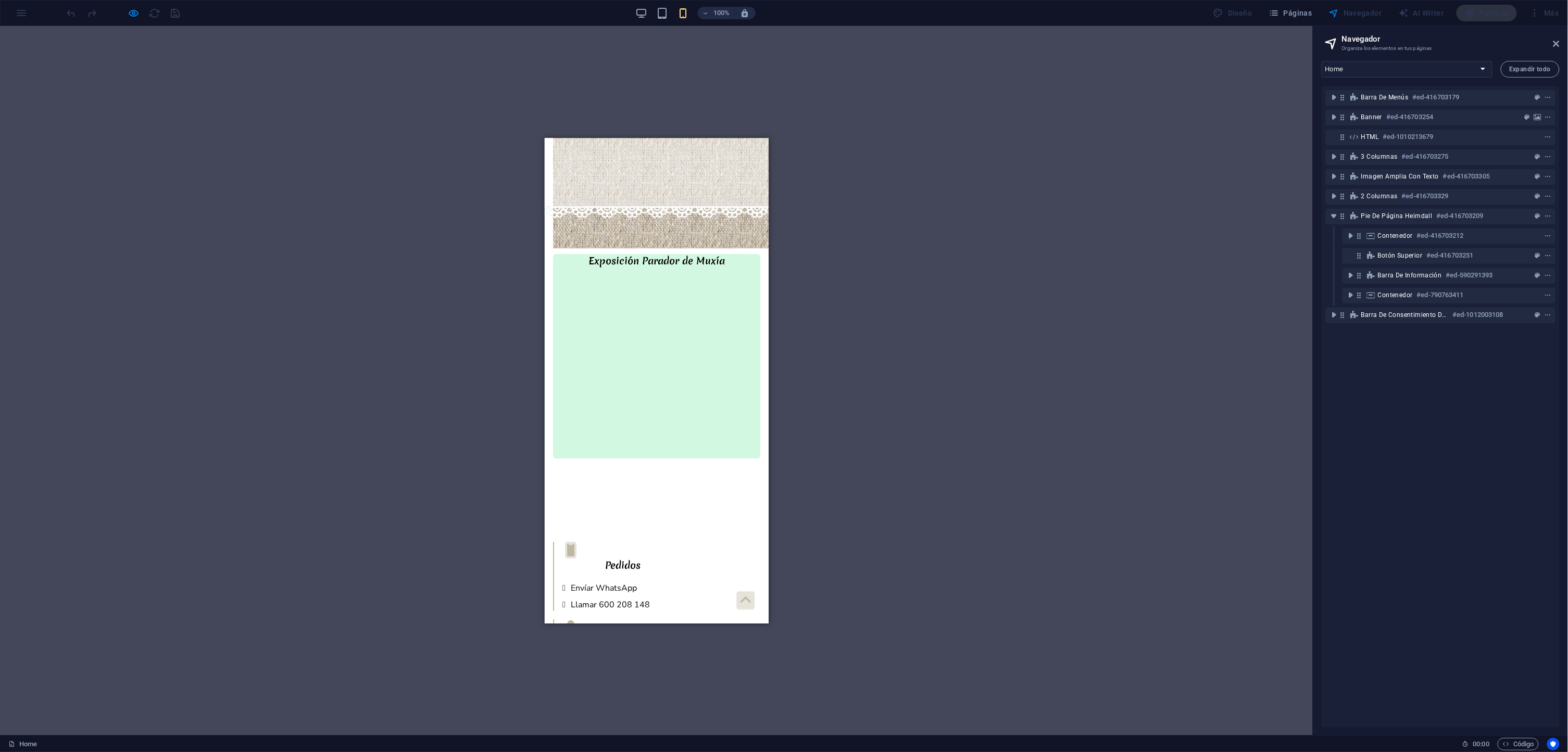
scroll to position [1820, 0]
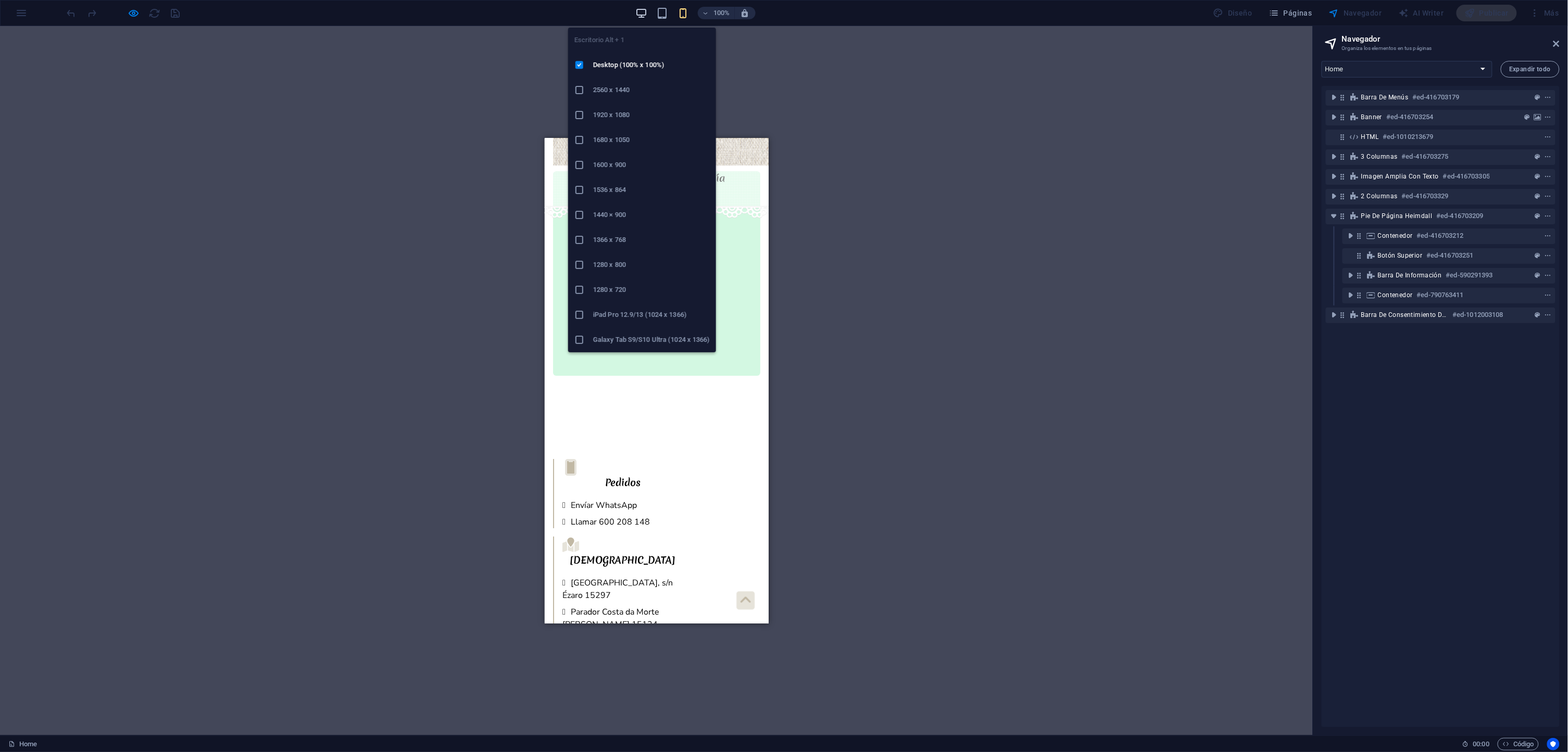
click at [644, 13] on icon "button" at bounding box center [641, 13] width 12 height 12
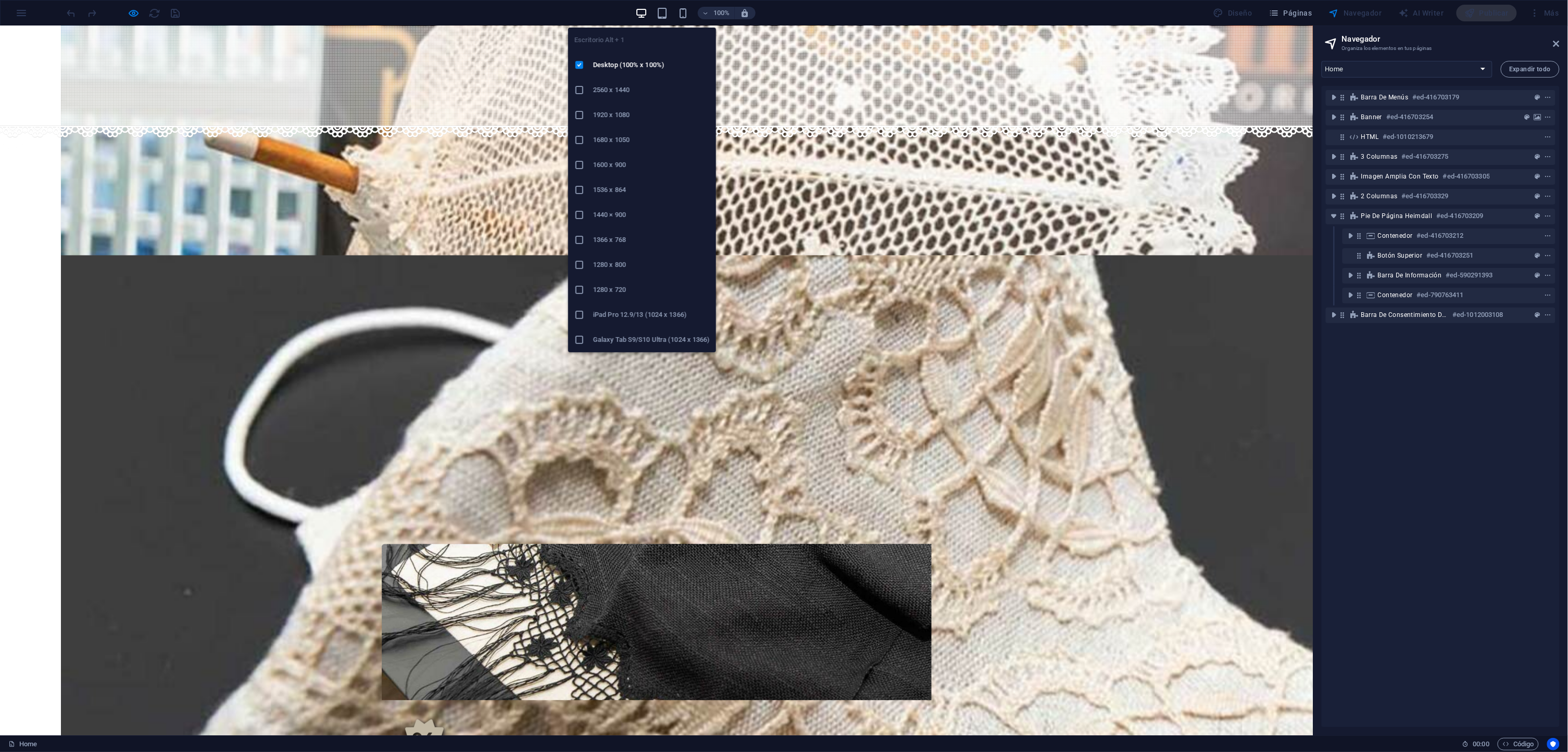
scroll to position [793, 0]
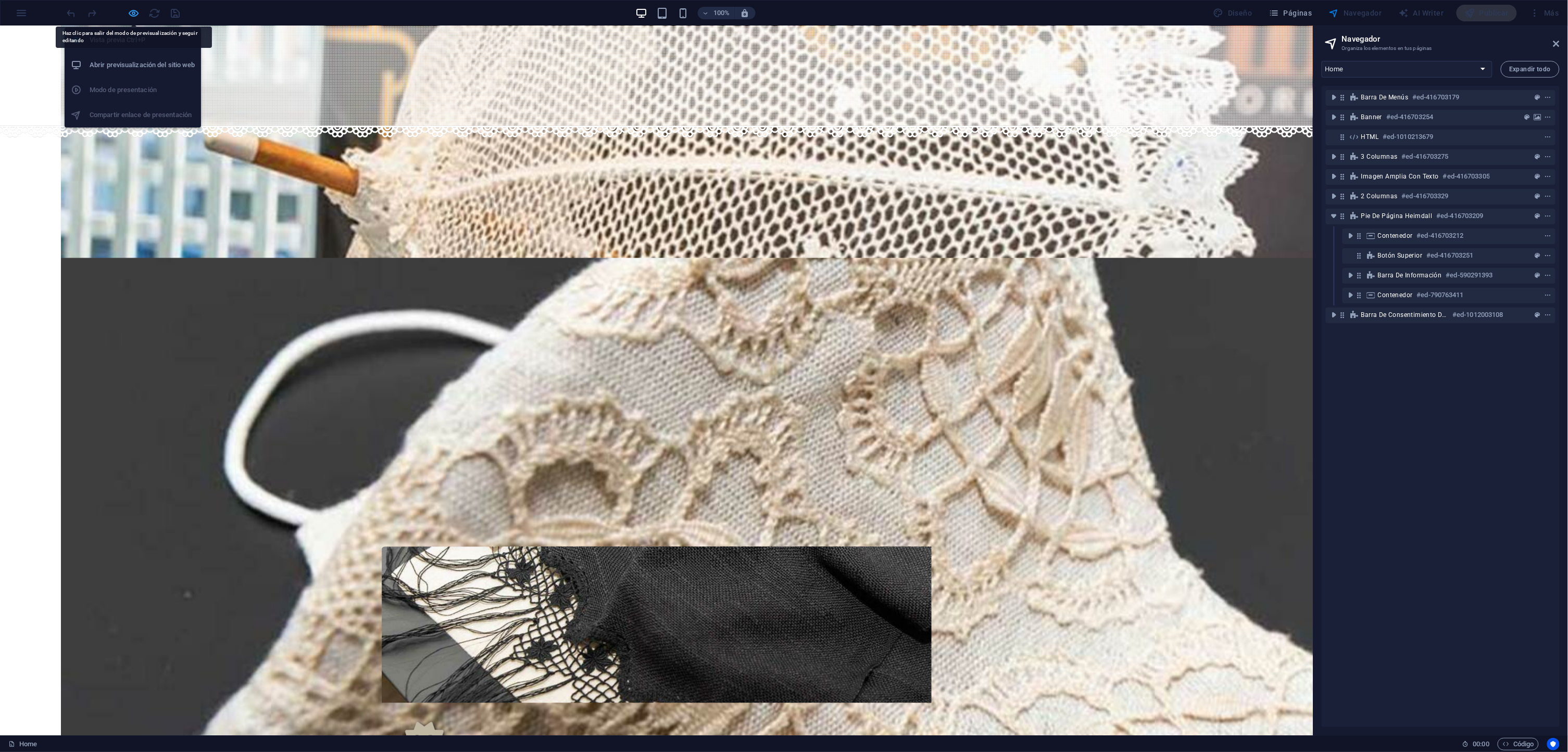
click at [133, 11] on icon "button" at bounding box center [134, 13] width 12 height 12
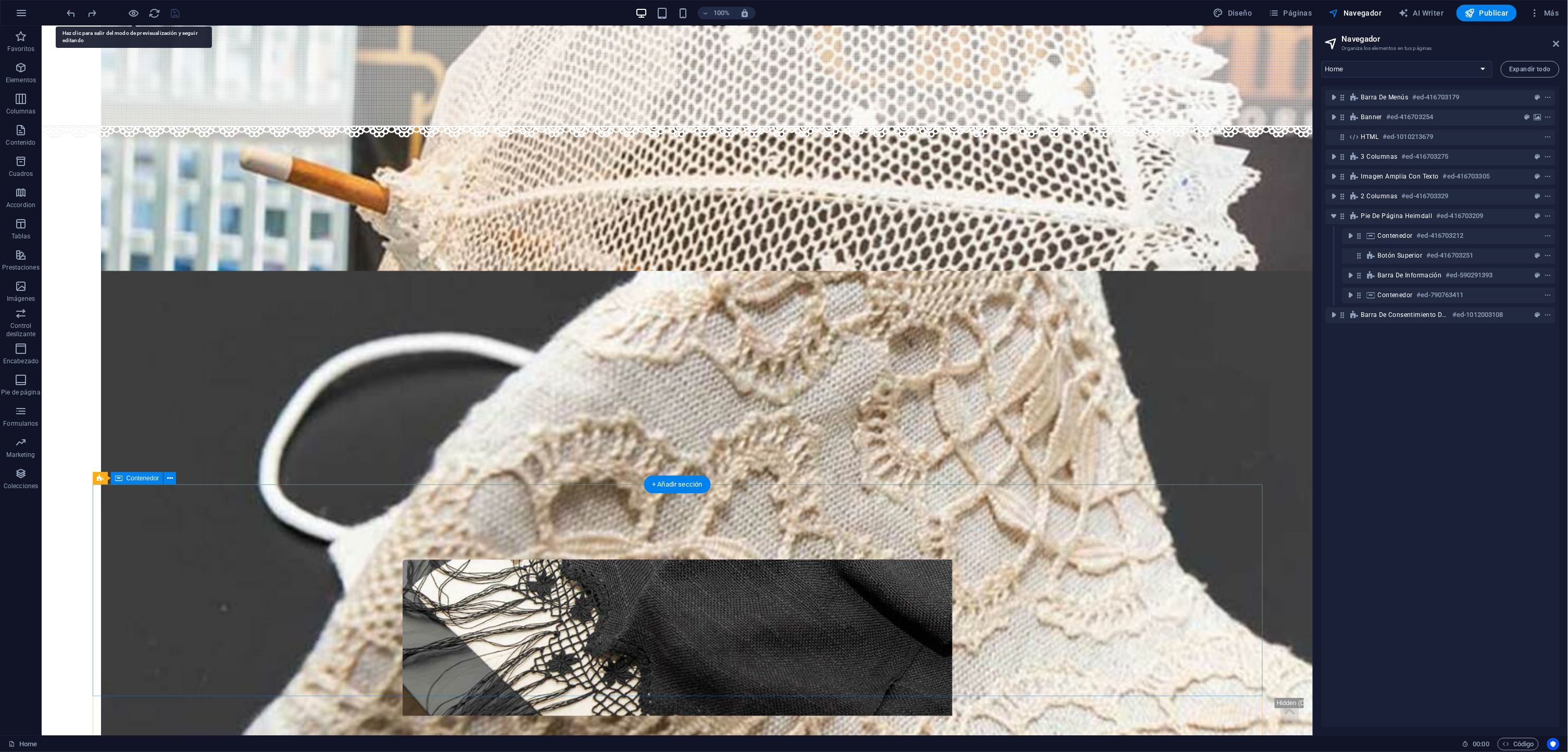
scroll to position [958, 0]
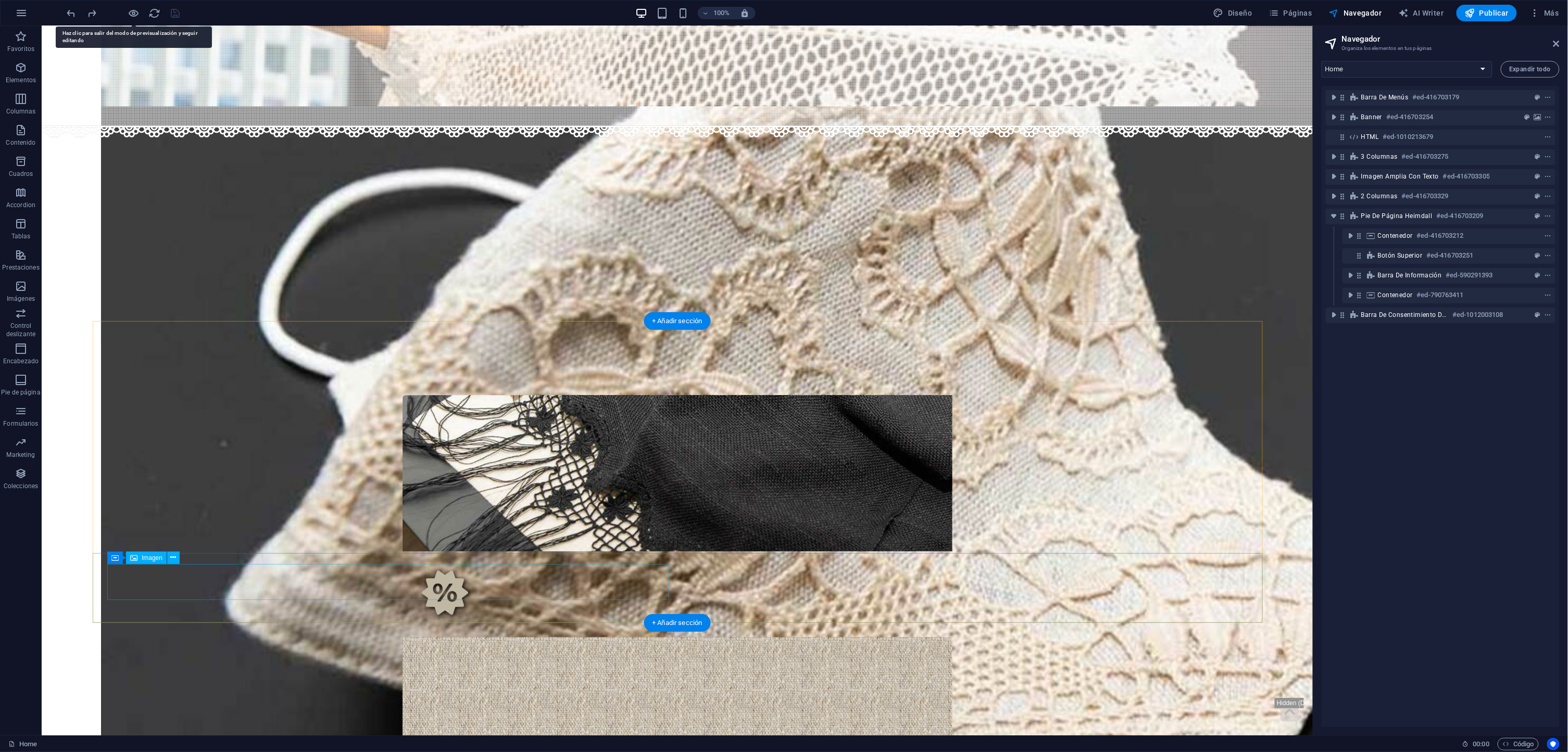
select select "%"
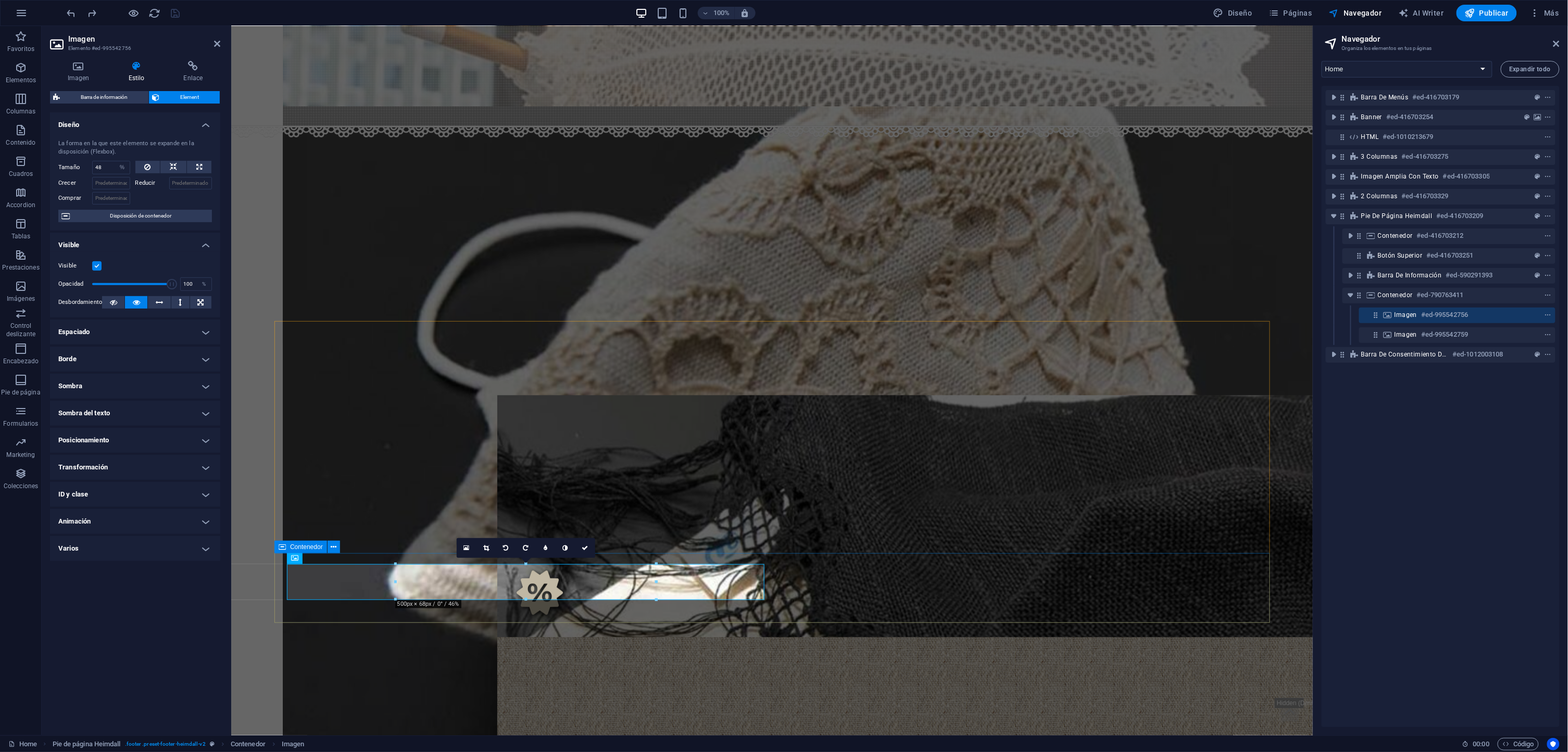
select select "px"
select select "rem"
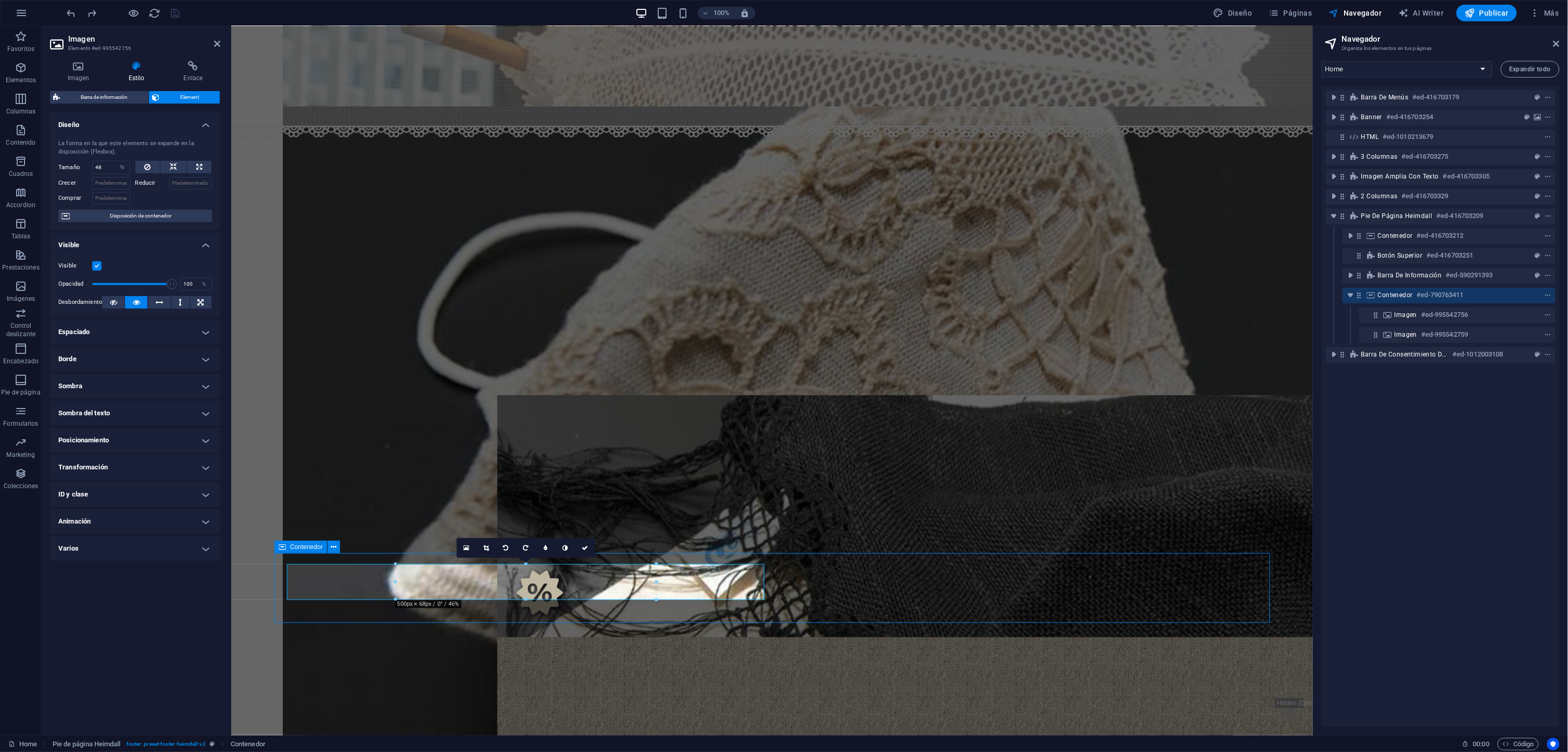
select select "px"
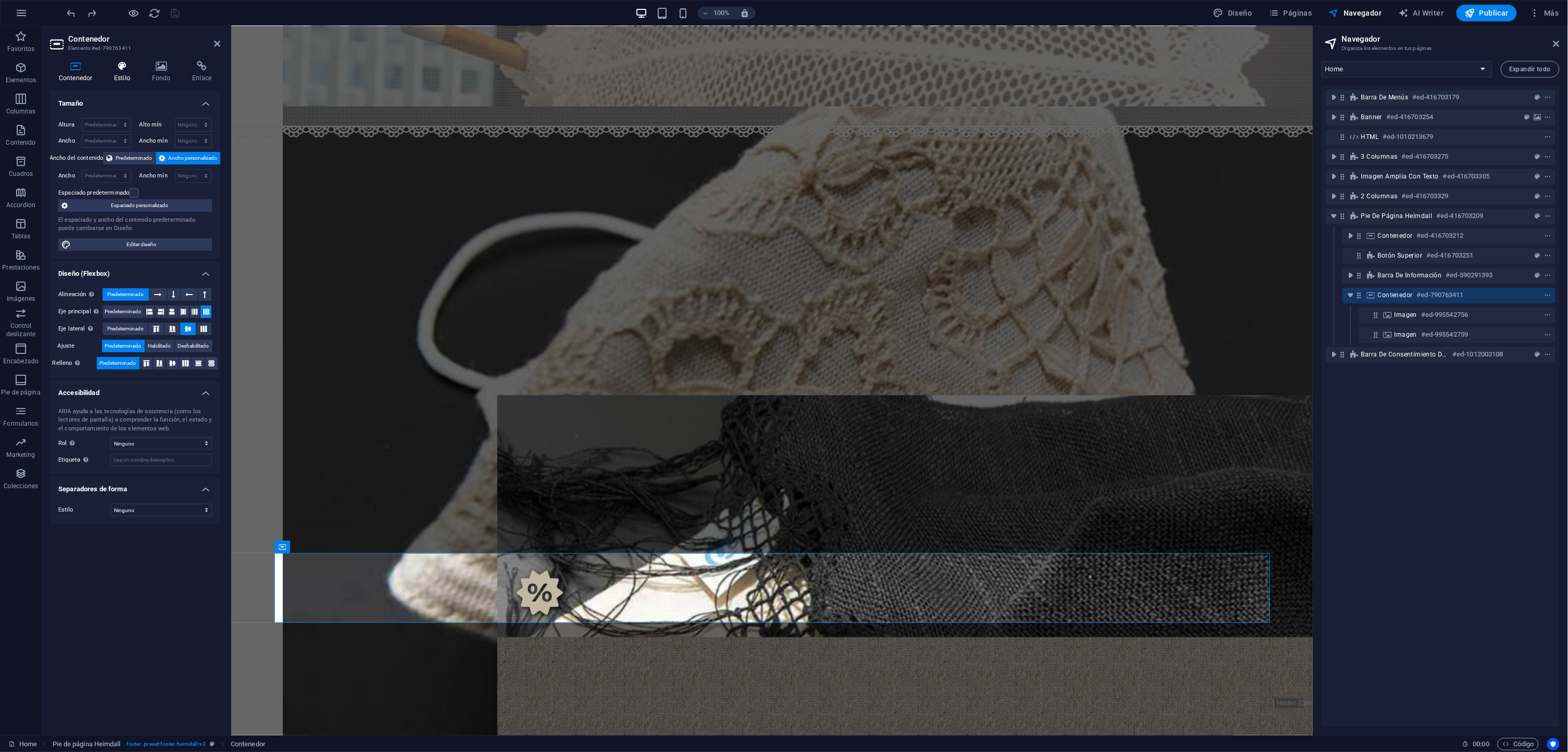
click at [124, 71] on icon at bounding box center [122, 66] width 34 height 10
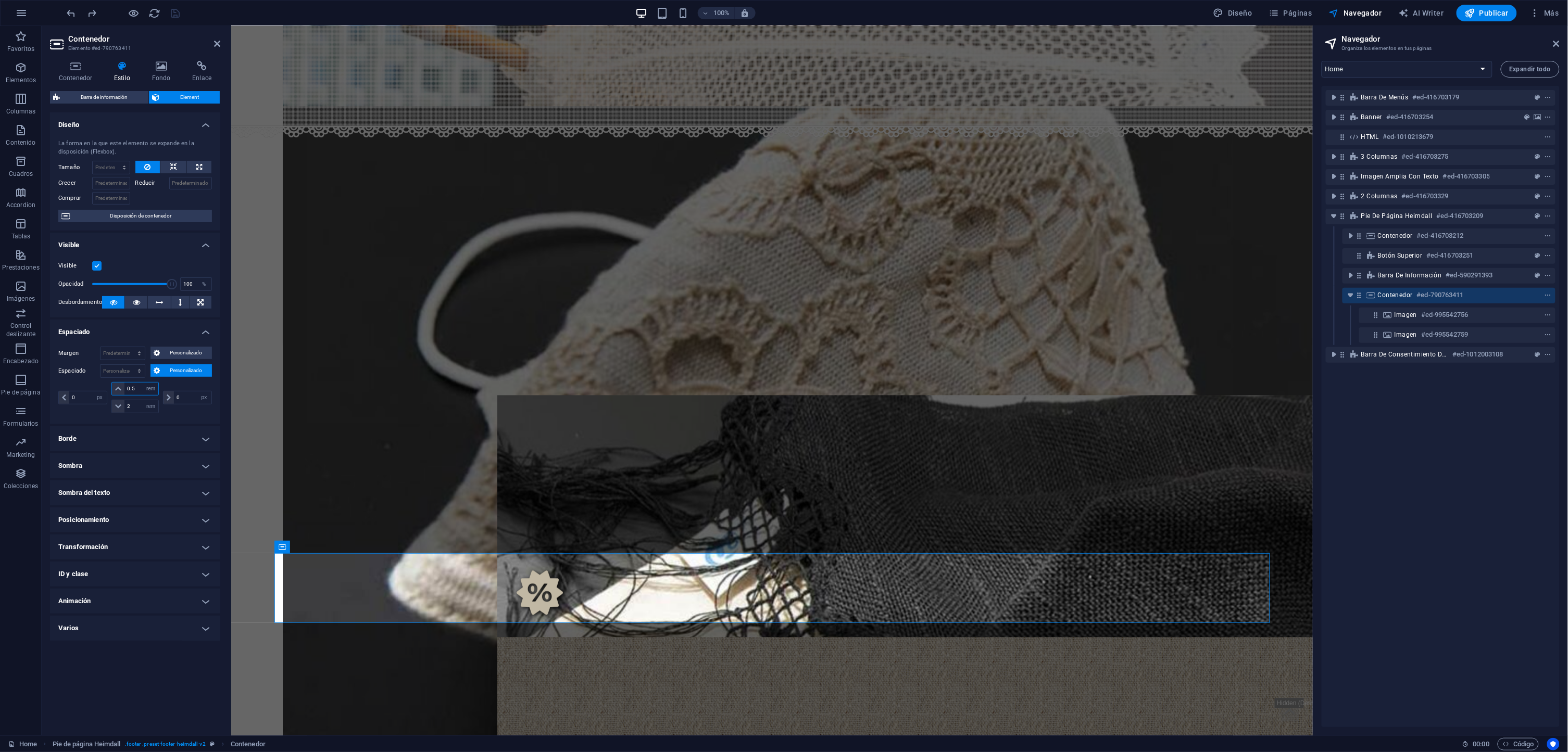
click at [130, 389] on input "0.5" at bounding box center [141, 389] width 33 height 13
type input "2"
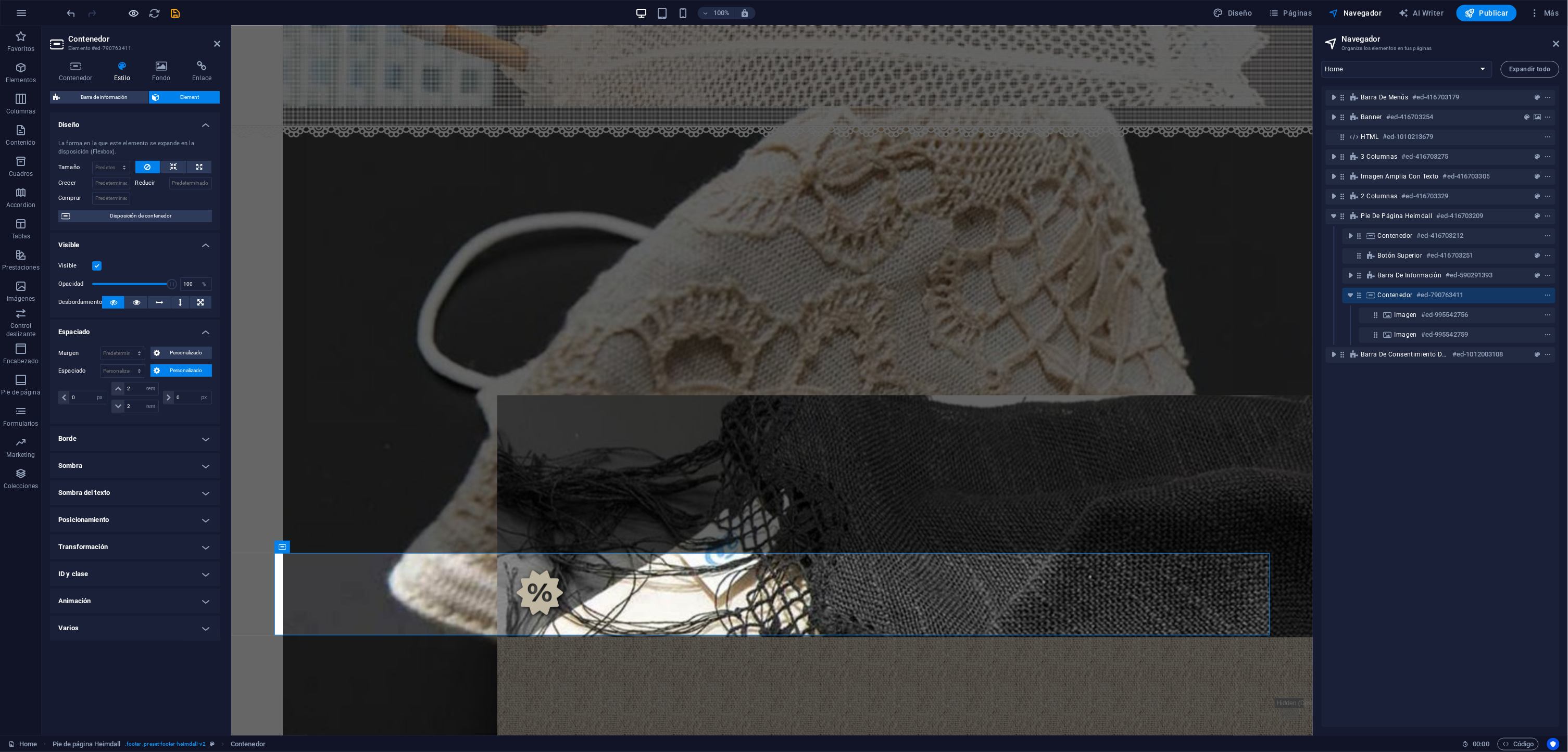
click at [133, 17] on icon "button" at bounding box center [134, 13] width 12 height 12
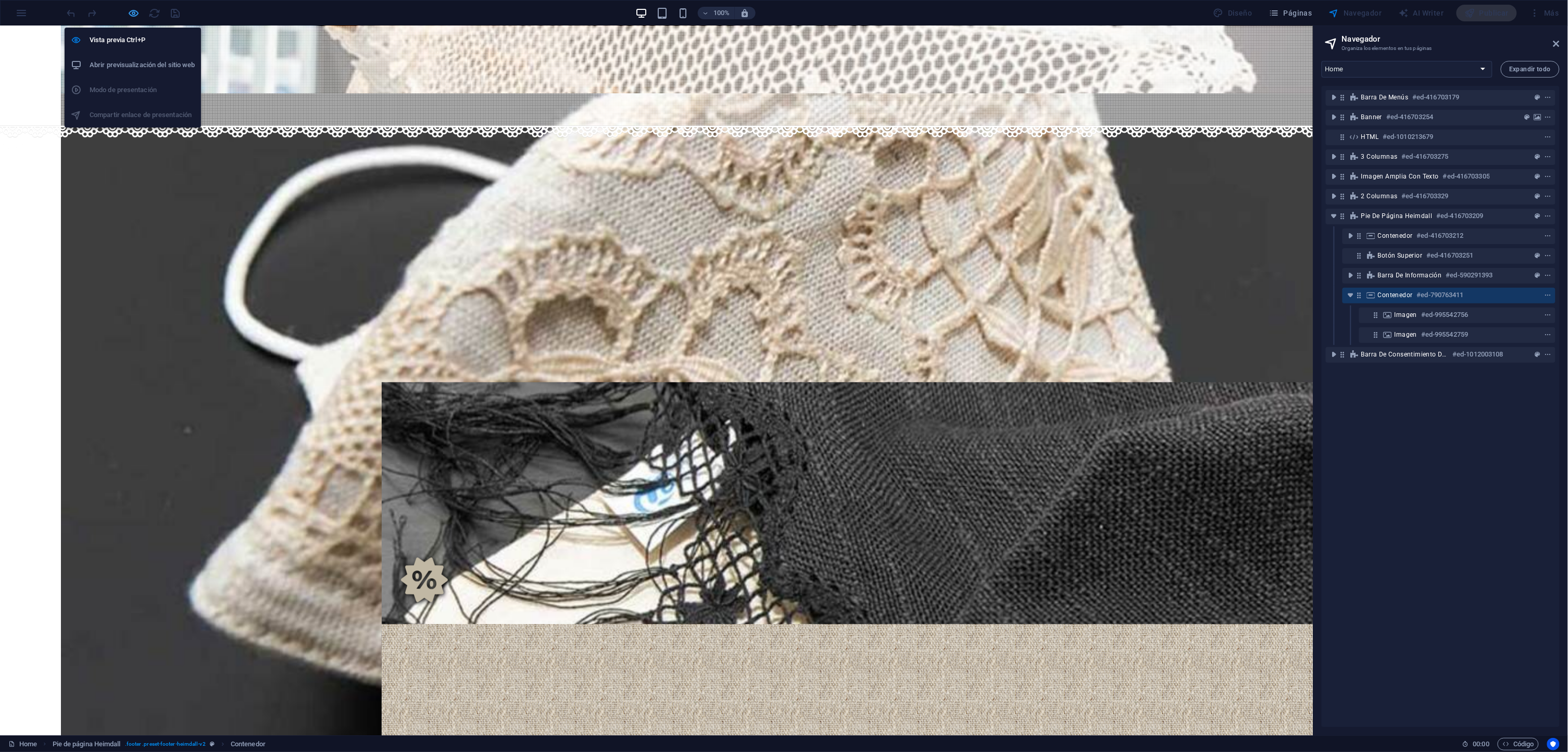
scroll to position [807, 0]
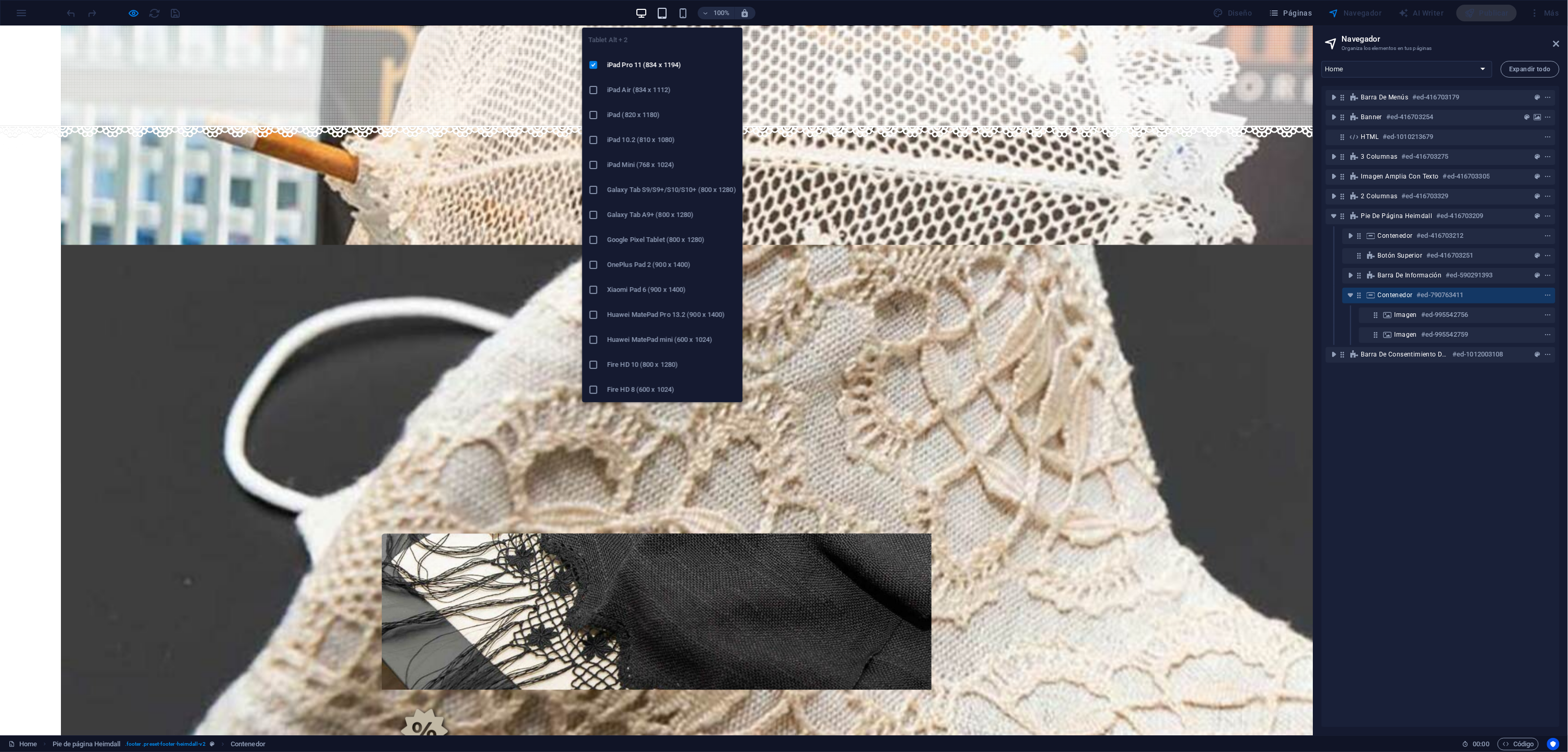
click at [665, 8] on icon "button" at bounding box center [662, 13] width 12 height 12
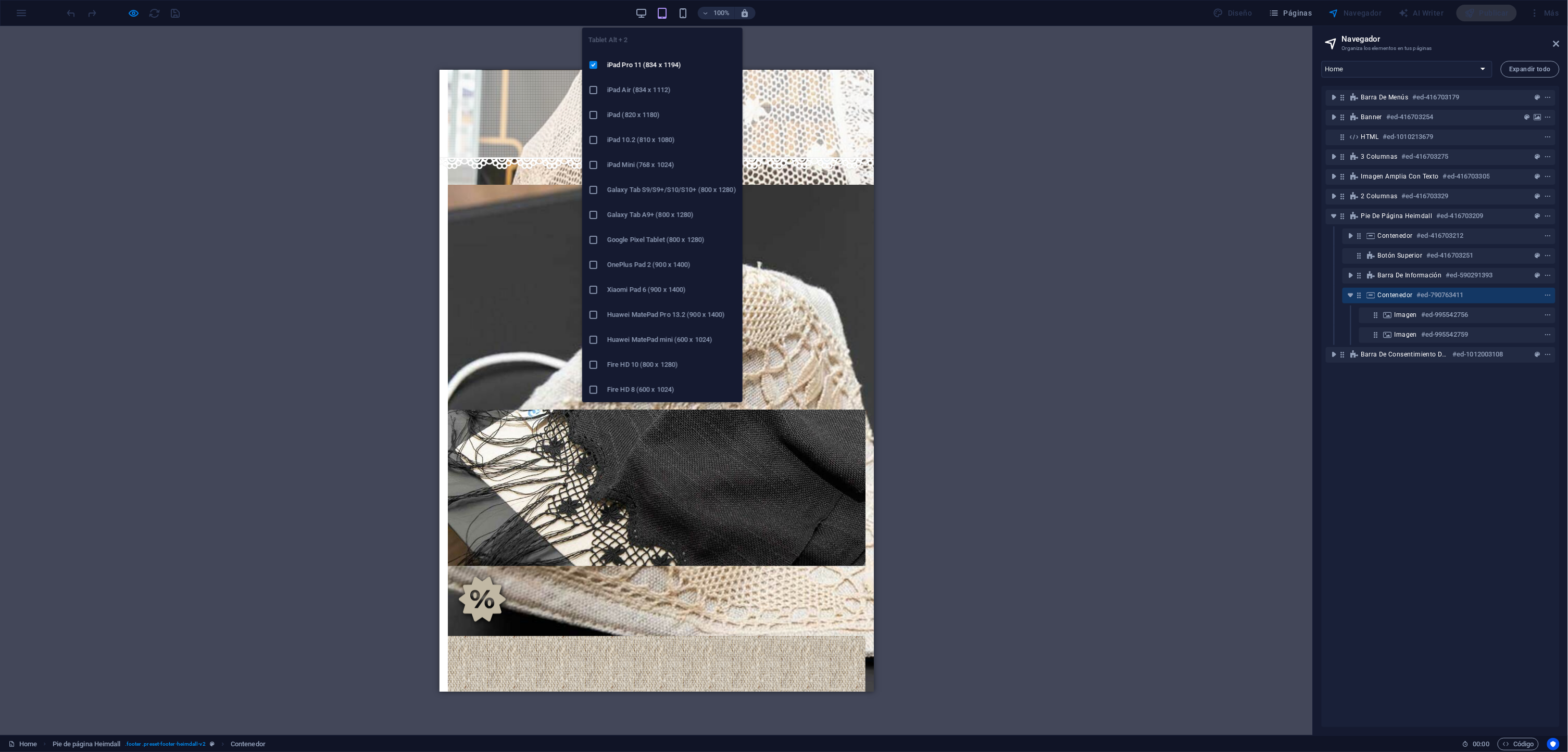
scroll to position [776, 0]
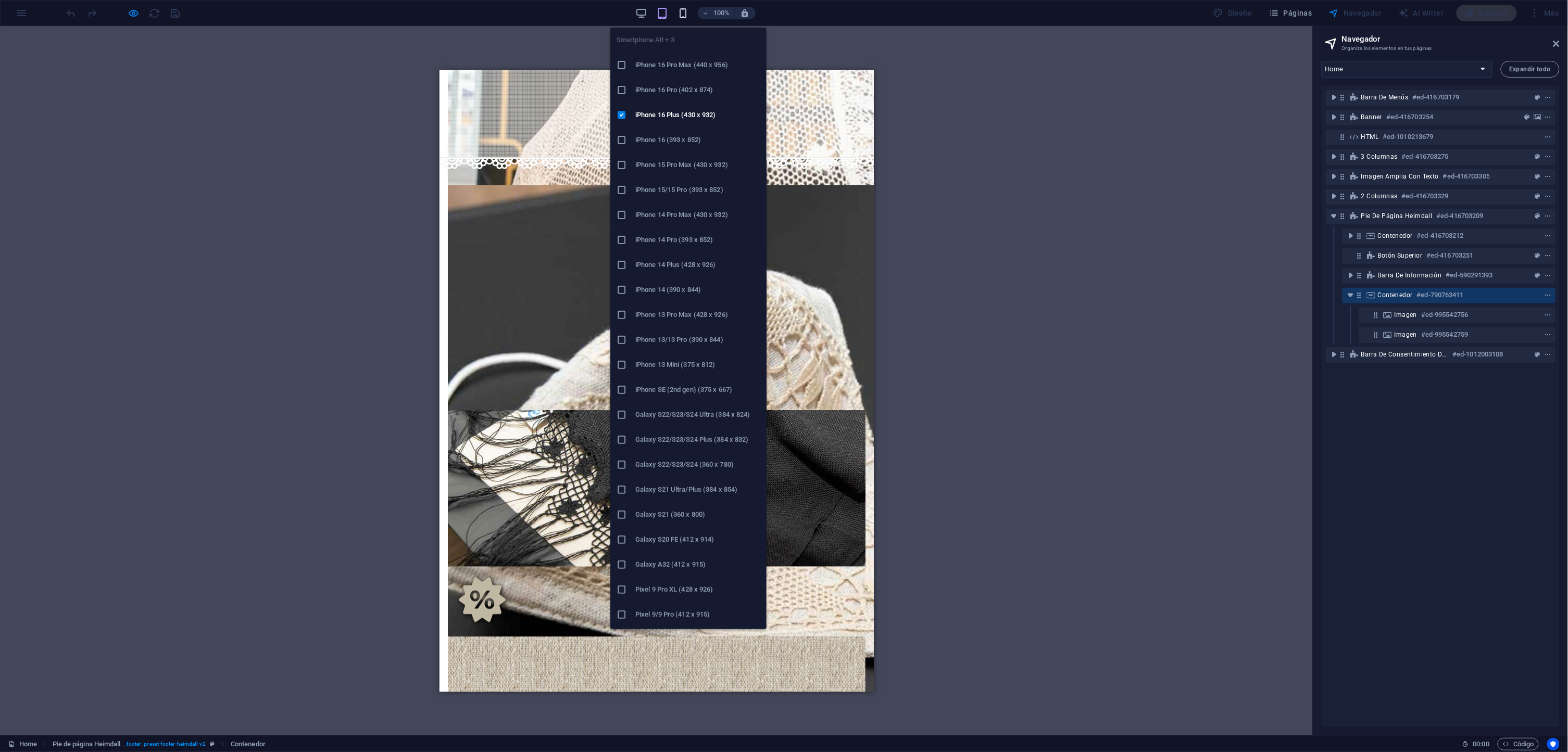
click at [683, 14] on icon "button" at bounding box center [683, 13] width 12 height 12
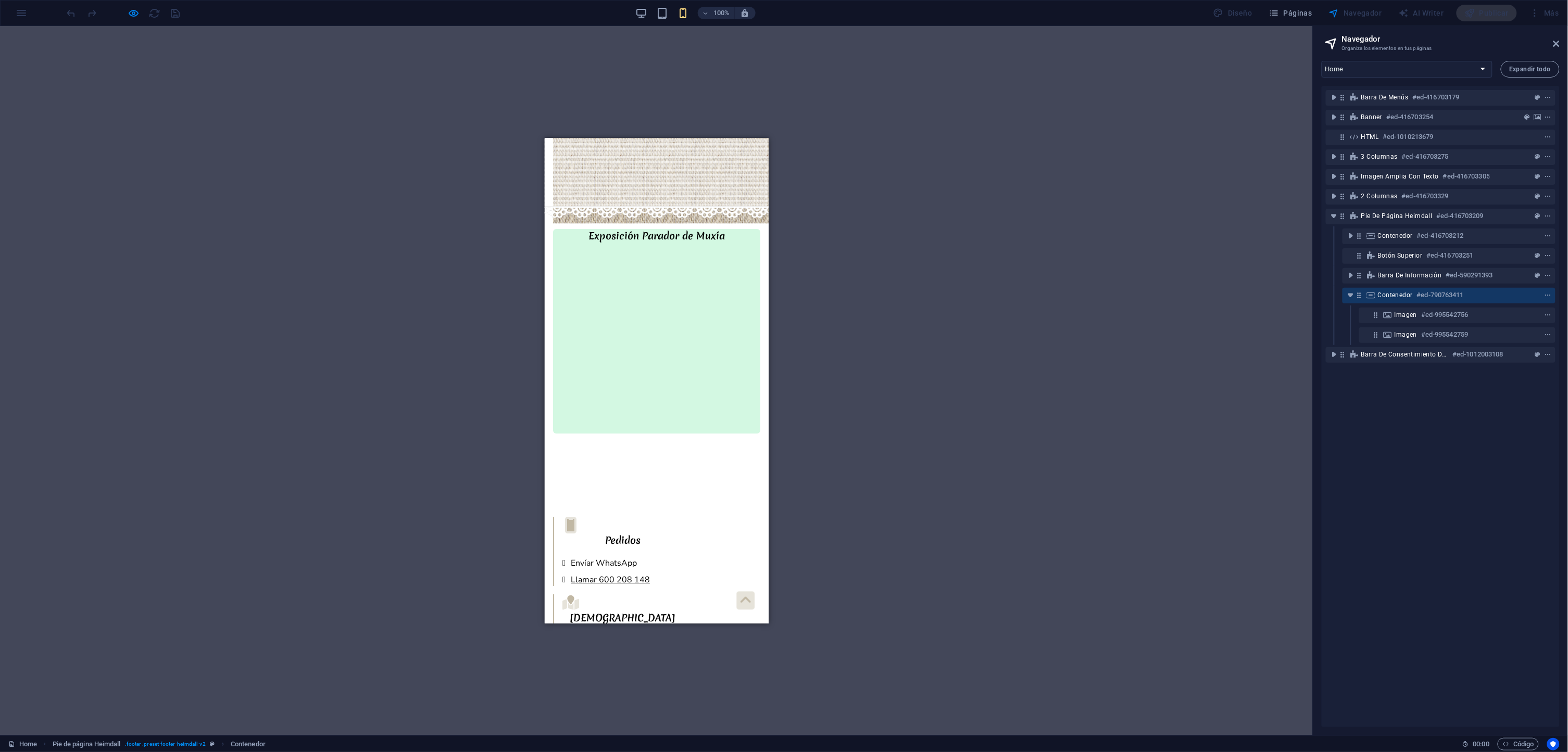
scroll to position [1754, 0]
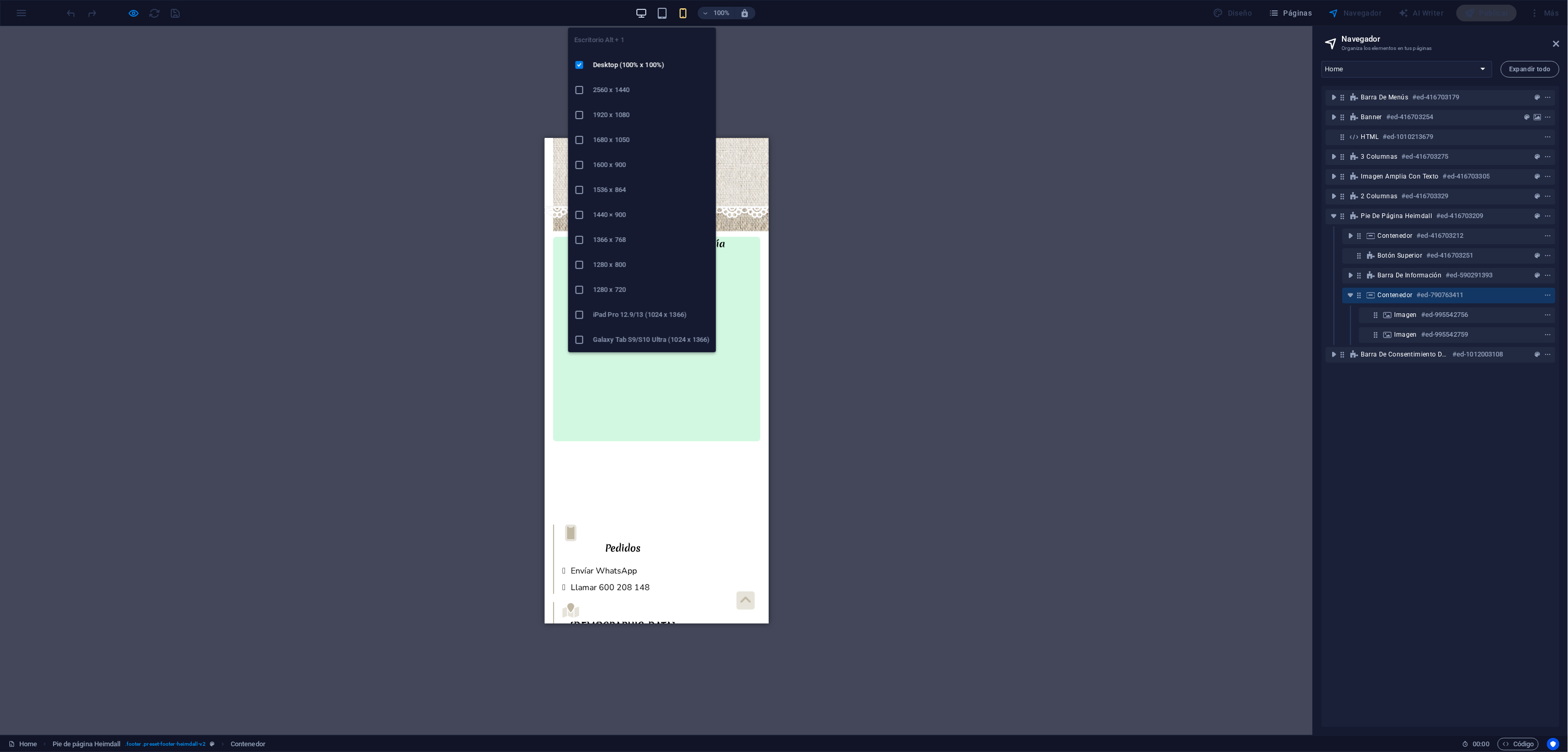
click at [647, 9] on icon "button" at bounding box center [641, 13] width 12 height 12
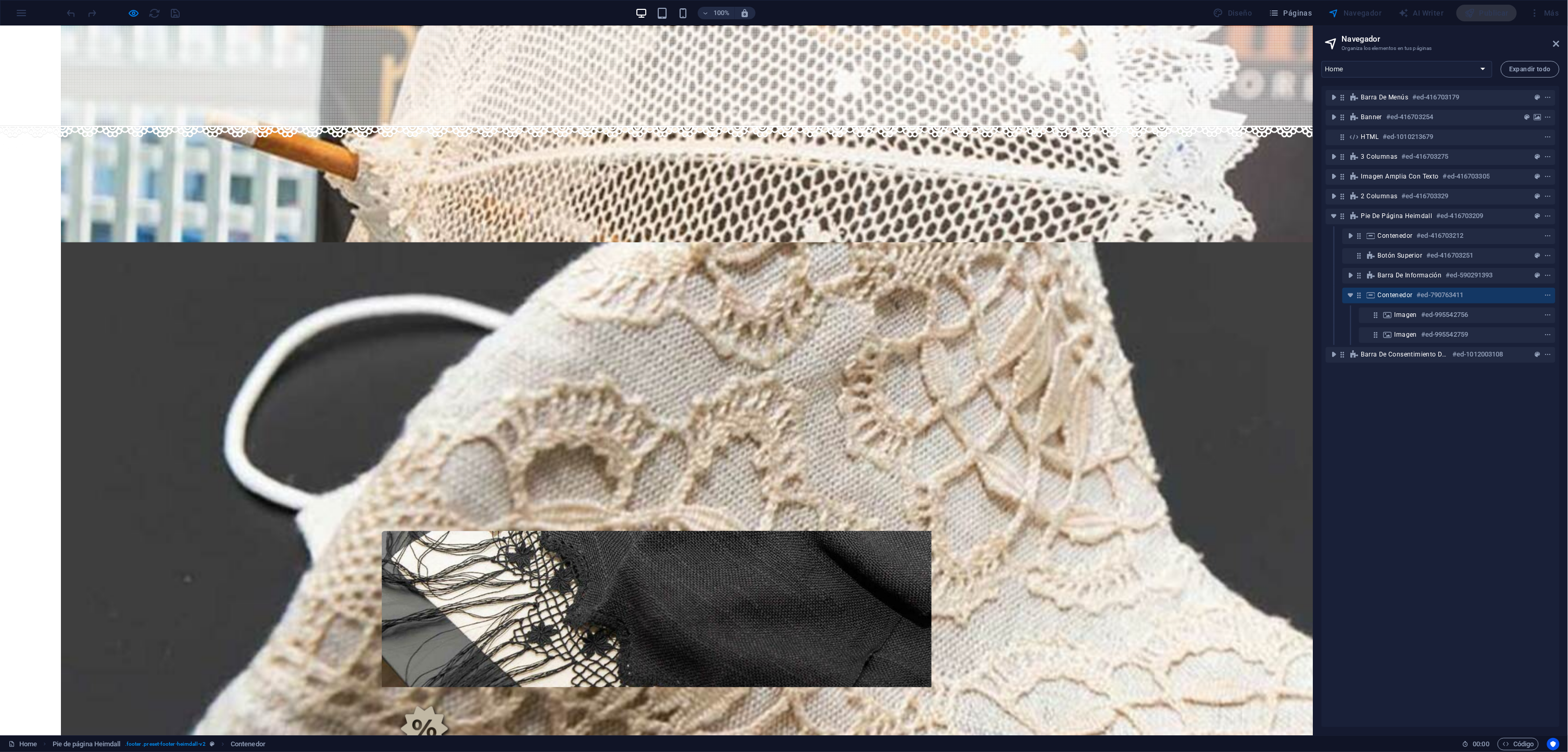
scroll to position [807, 0]
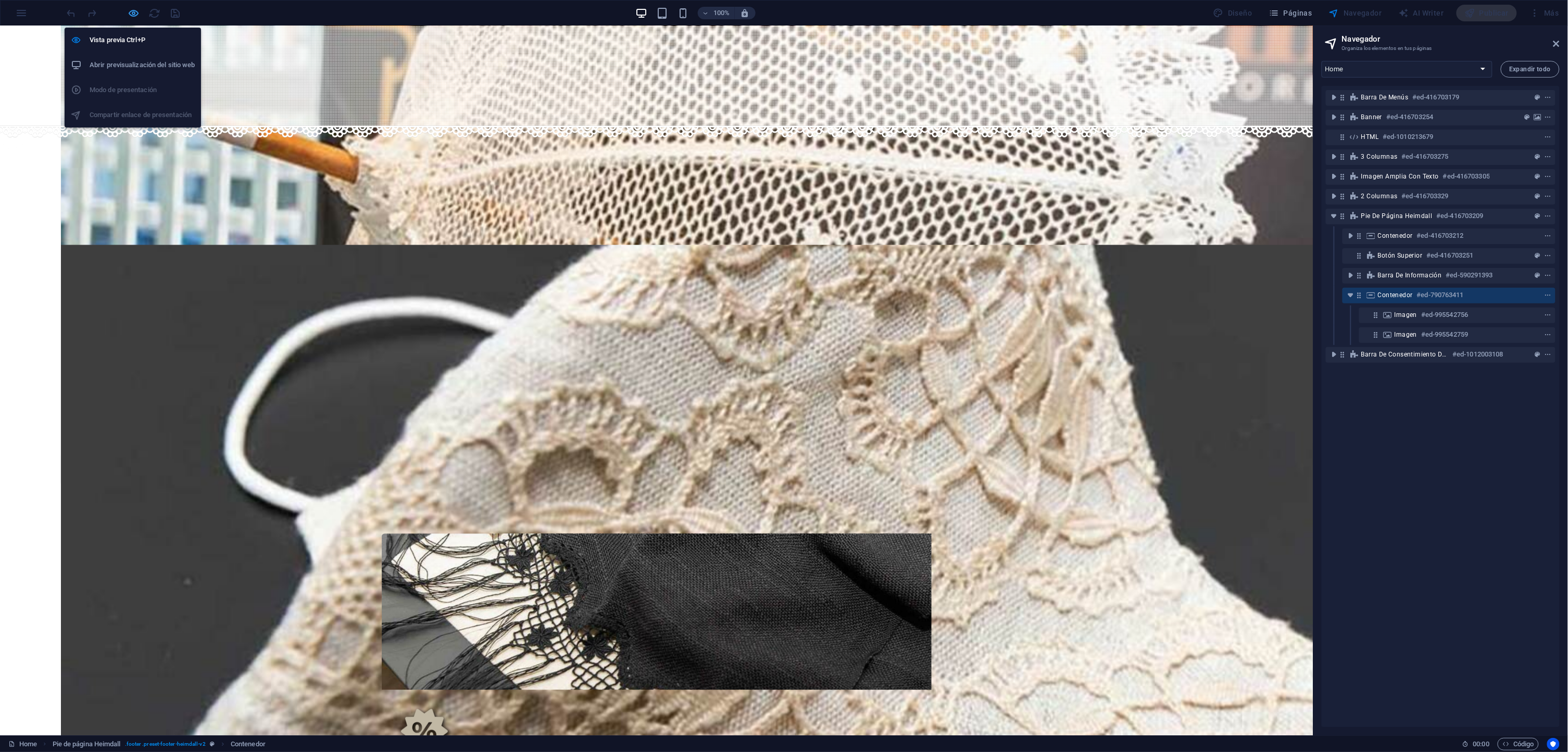
click at [133, 13] on icon "button" at bounding box center [134, 13] width 12 height 12
select select "px"
select select "rem"
select select "px"
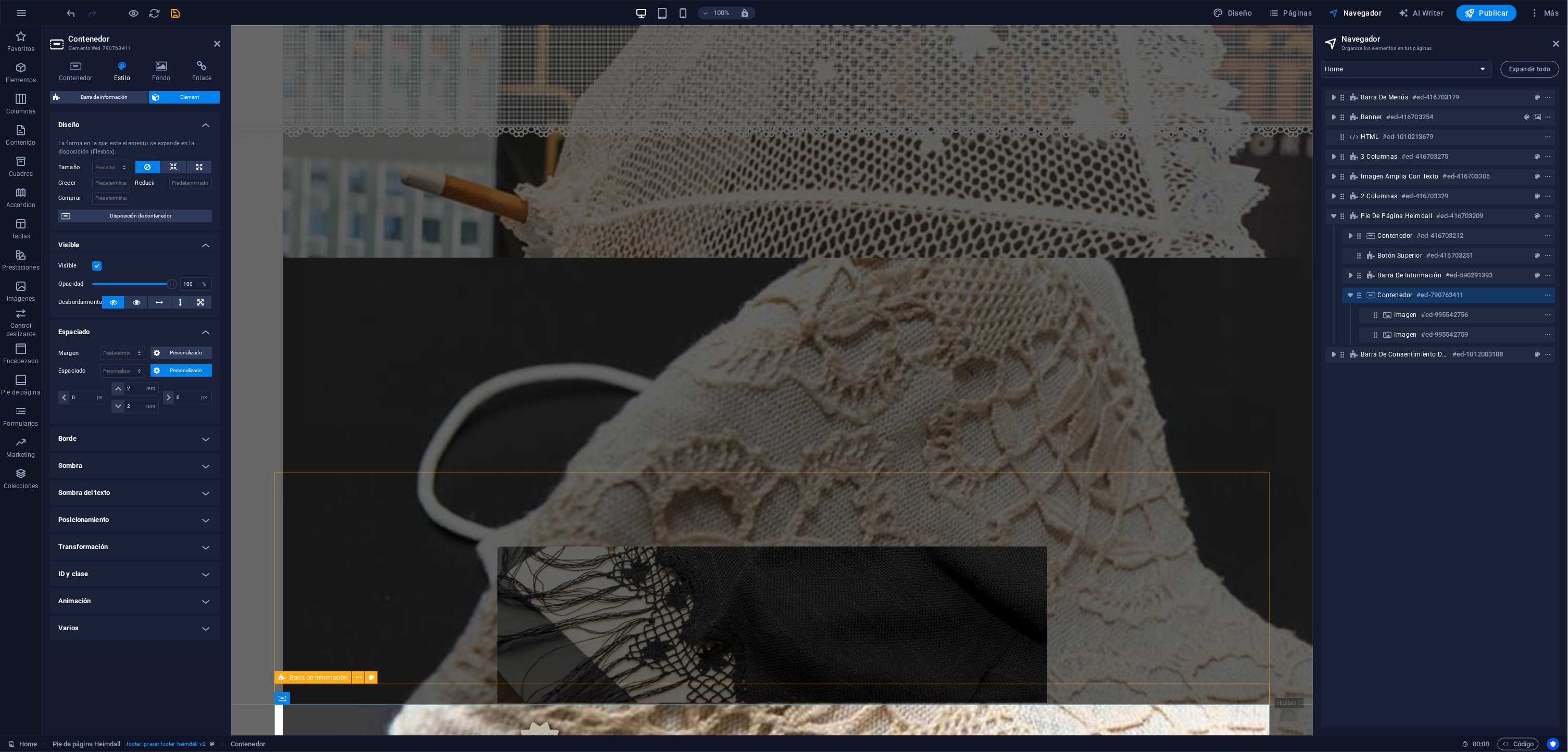
select select "px"
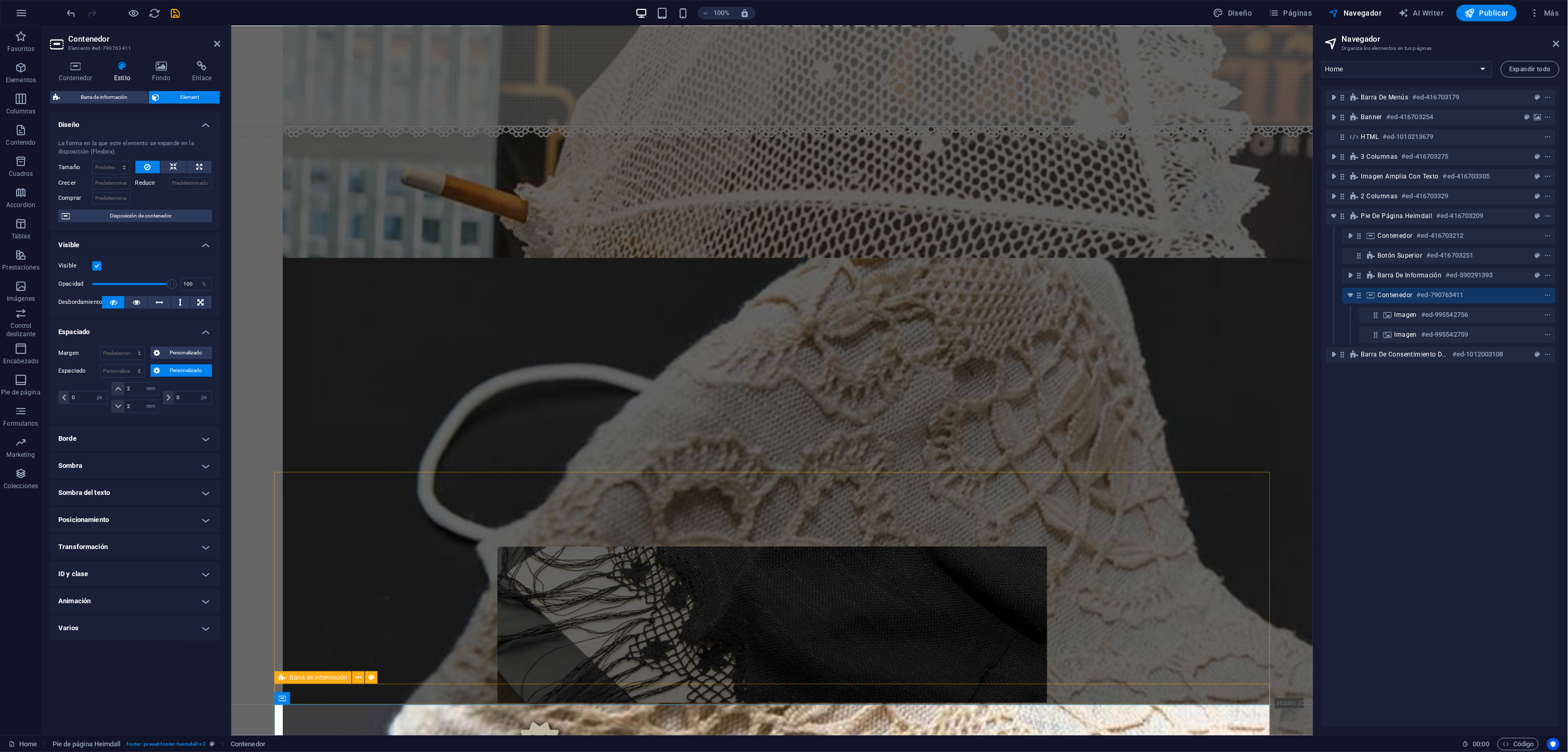
select select "px"
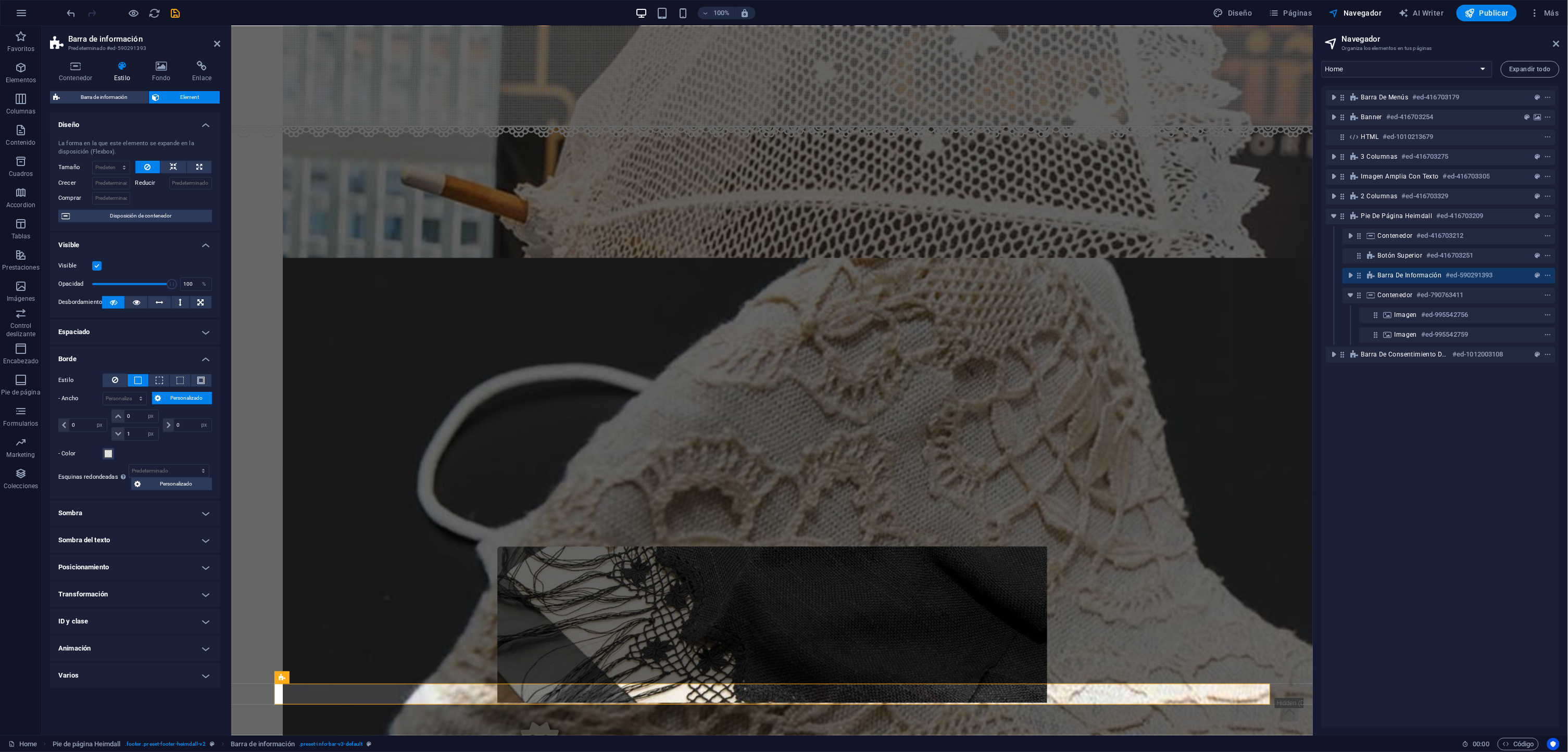
click at [147, 506] on h4 "Sombra" at bounding box center [135, 514] width 170 height 25
click at [332, 736] on div "Home Pie de página Heimdall . footer .preset-footer-heimdall-v2 Barra de inform…" at bounding box center [784, 744] width 1568 height 17
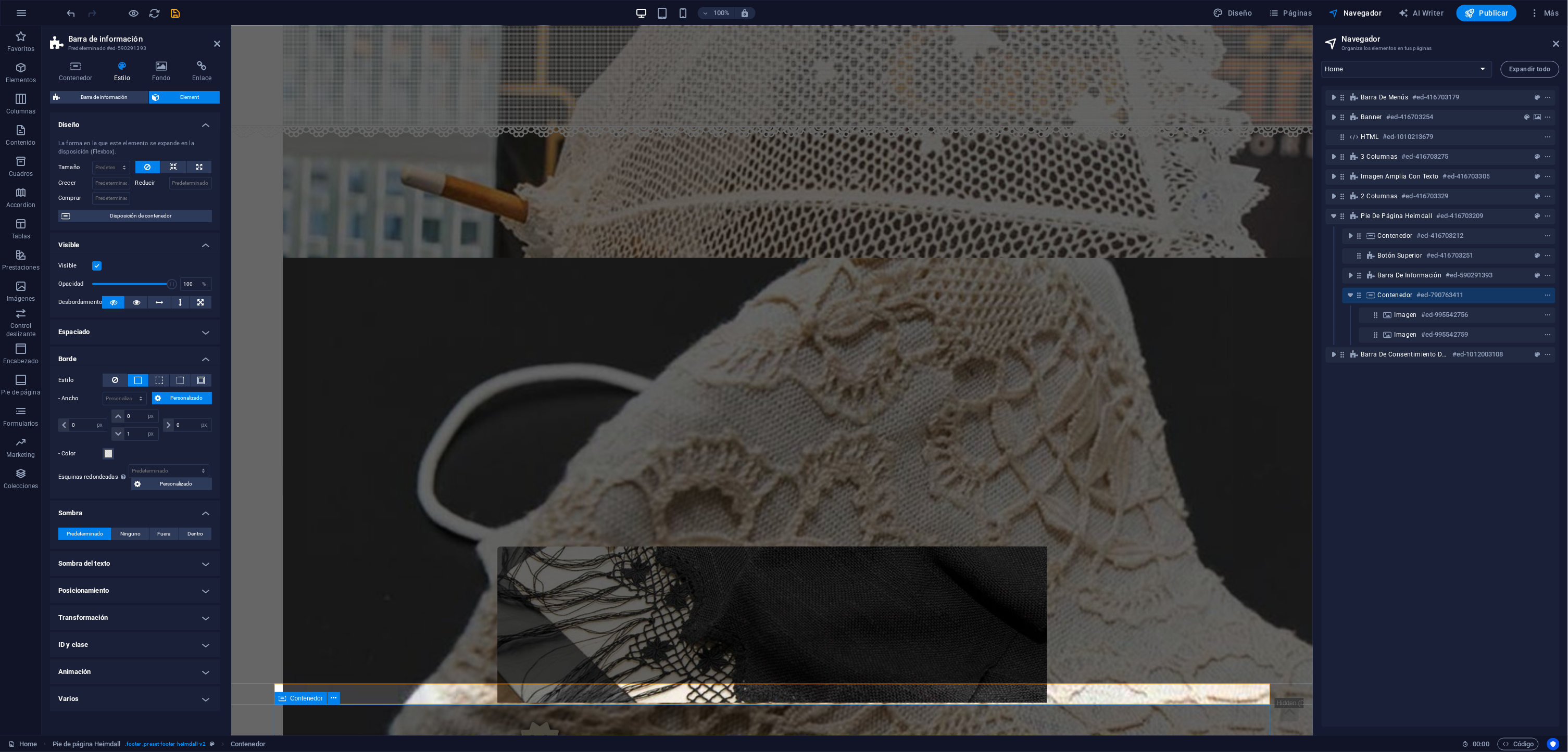
select select "px"
select select "rem"
select select "px"
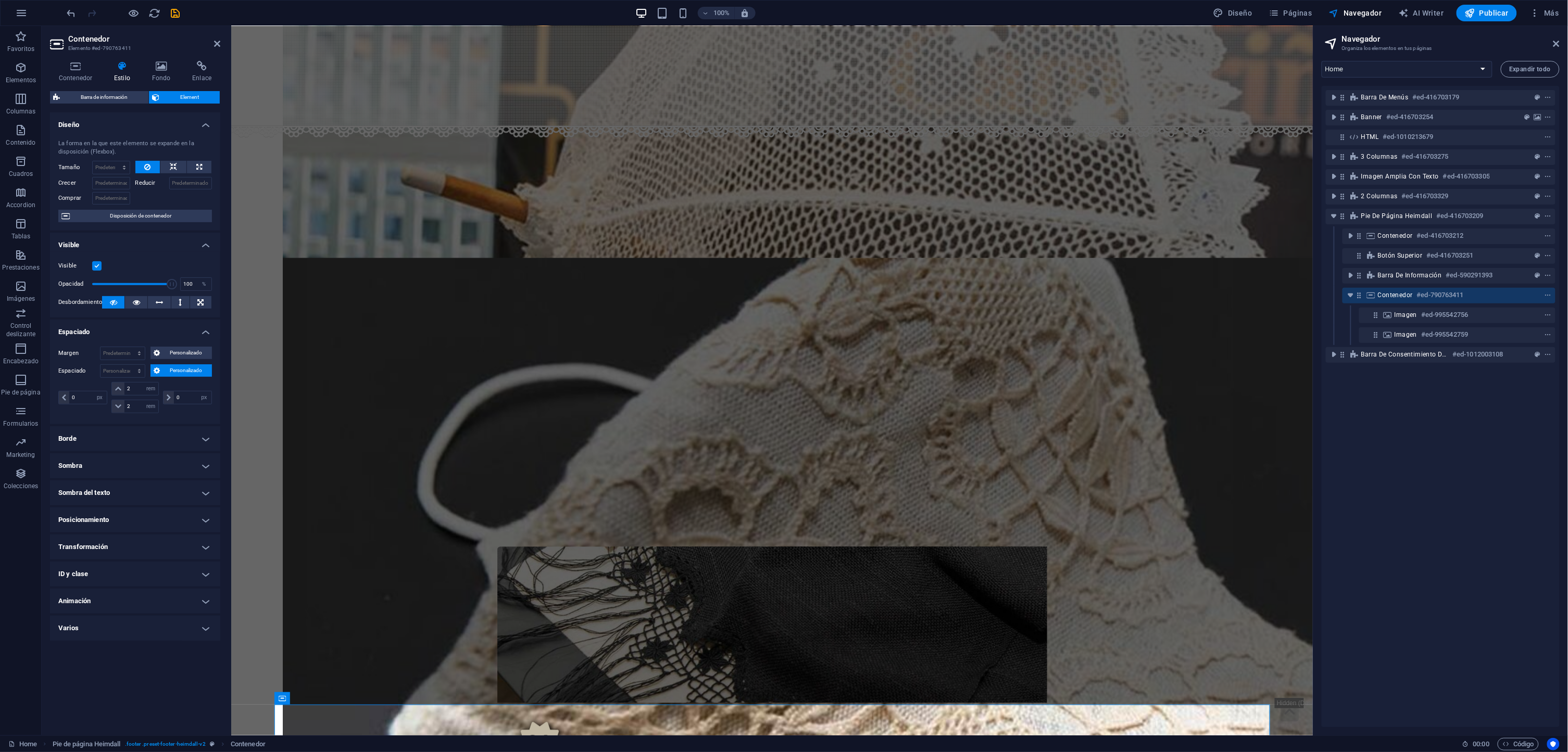
click at [114, 476] on h4 "Sombra" at bounding box center [135, 466] width 170 height 25
click at [113, 472] on div "Predeterminado Ninguno Fuera Dentro Color X offset 0 px rem vh vw Y offset 0 px…" at bounding box center [135, 487] width 170 height 30
click at [119, 466] on h4 "Sombra" at bounding box center [135, 463] width 170 height 19
click at [131, 464] on h4 "Sombra" at bounding box center [135, 466] width 170 height 25
click at [189, 487] on span "Dentro" at bounding box center [195, 486] width 16 height 13
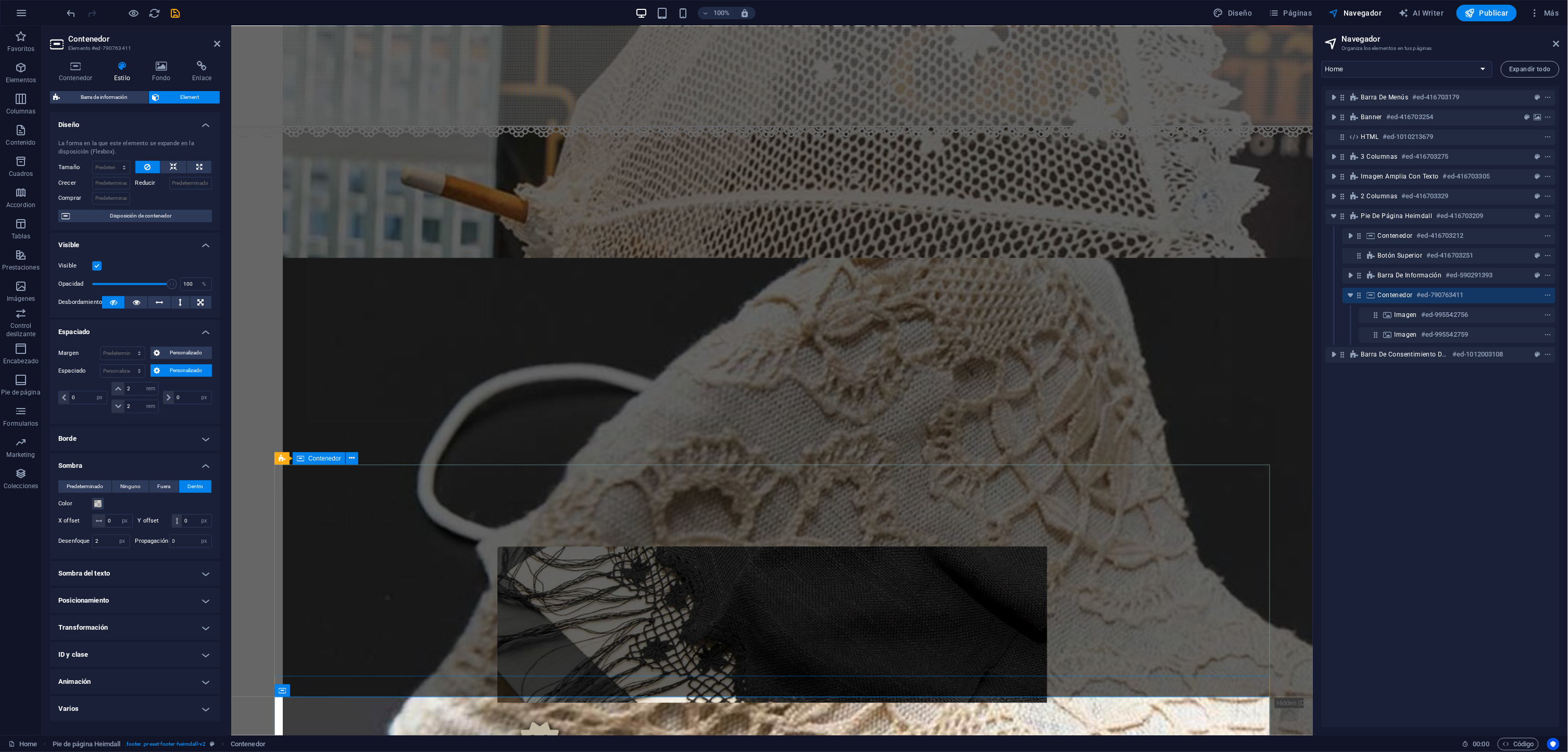
scroll to position [970, 0]
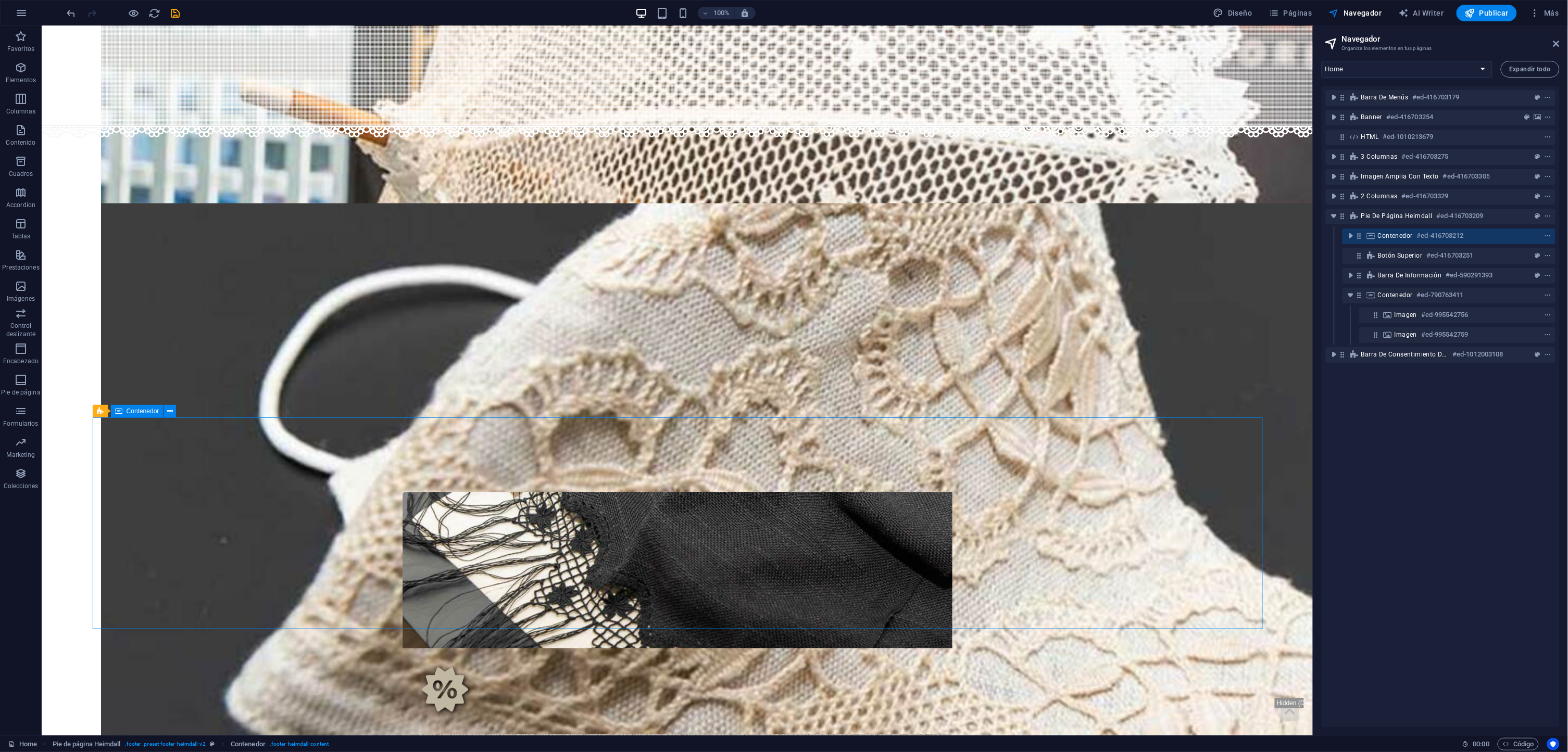
scroll to position [853, 0]
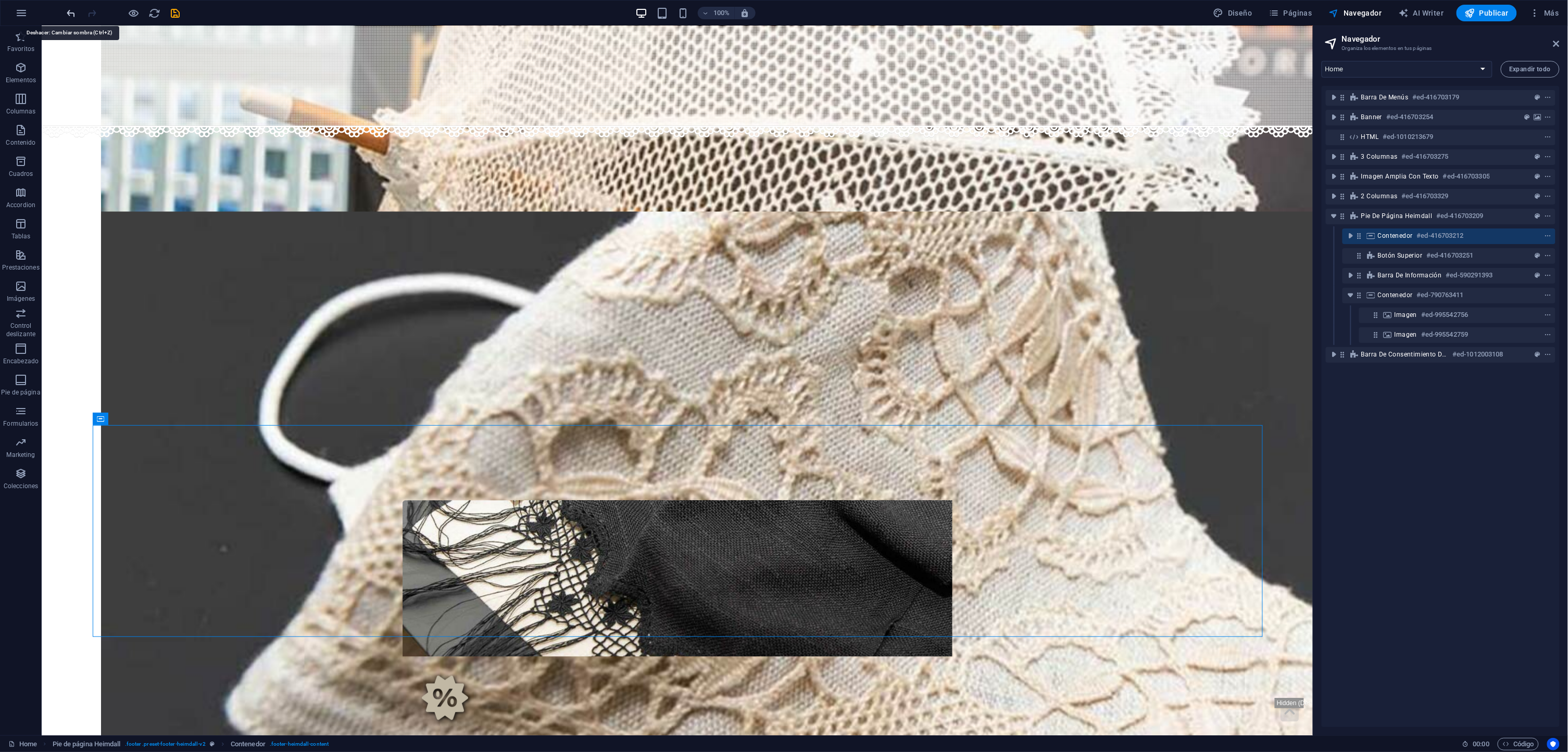
click at [67, 15] on icon "undo" at bounding box center [72, 13] width 12 height 12
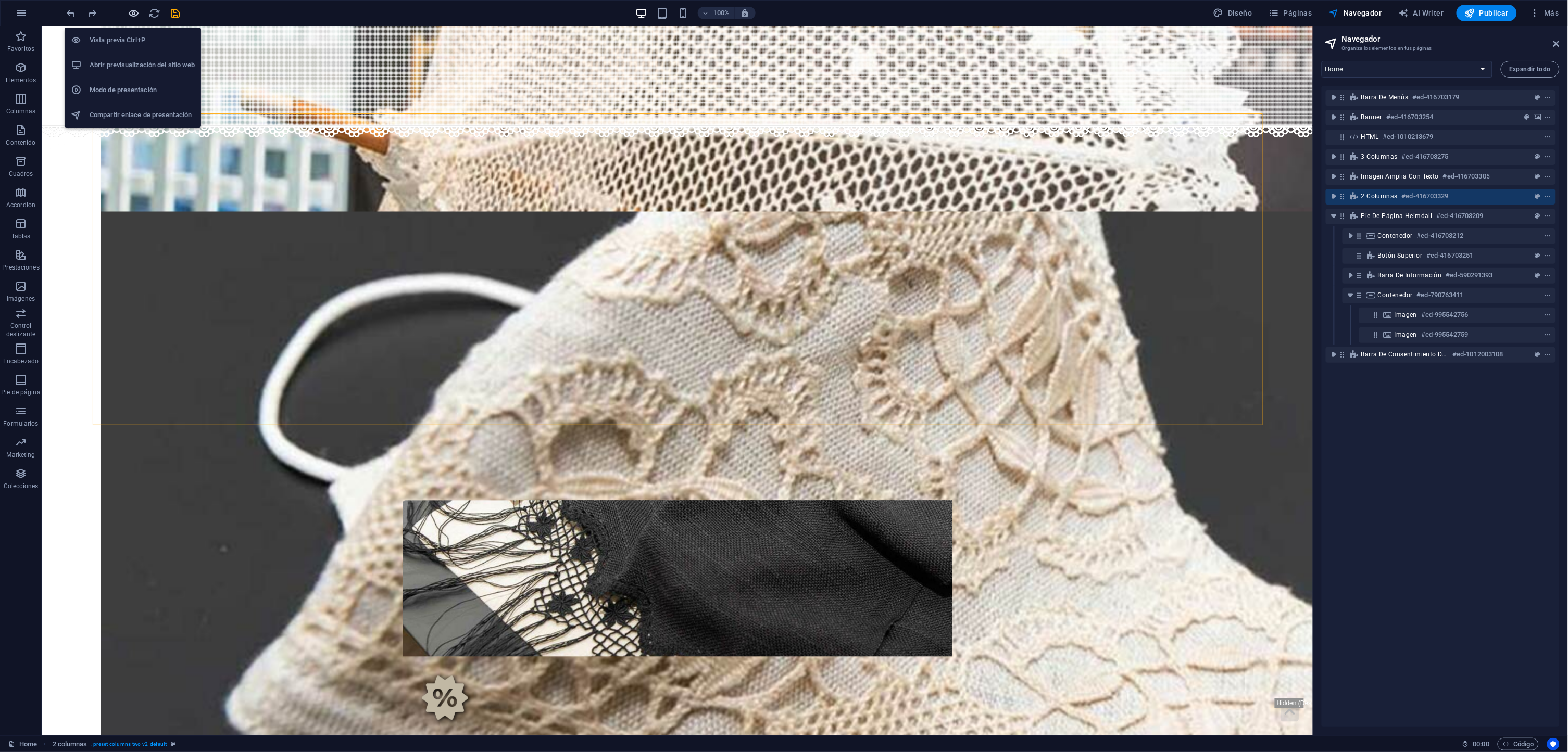
click at [131, 14] on icon "button" at bounding box center [134, 13] width 12 height 12
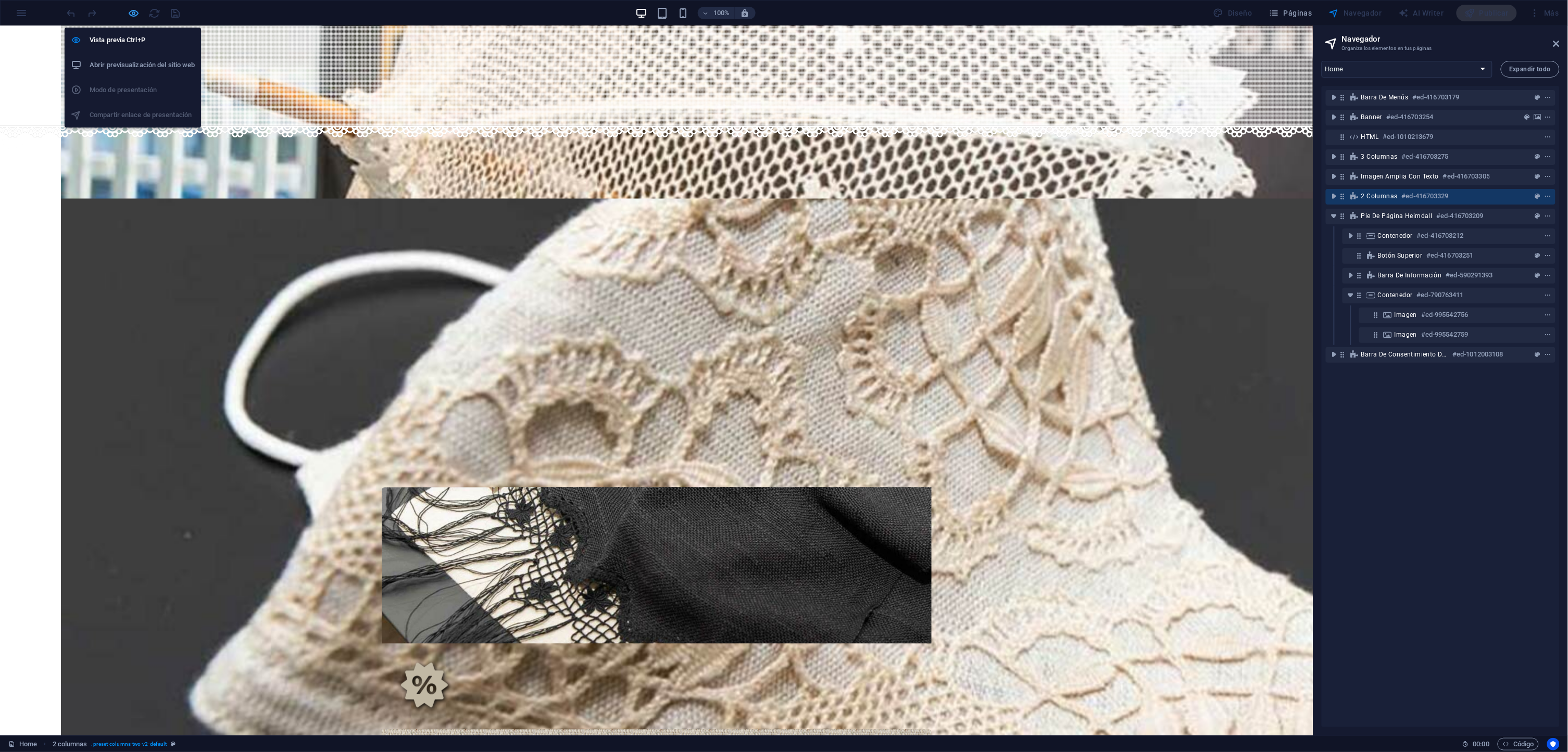
scroll to position [807, 0]
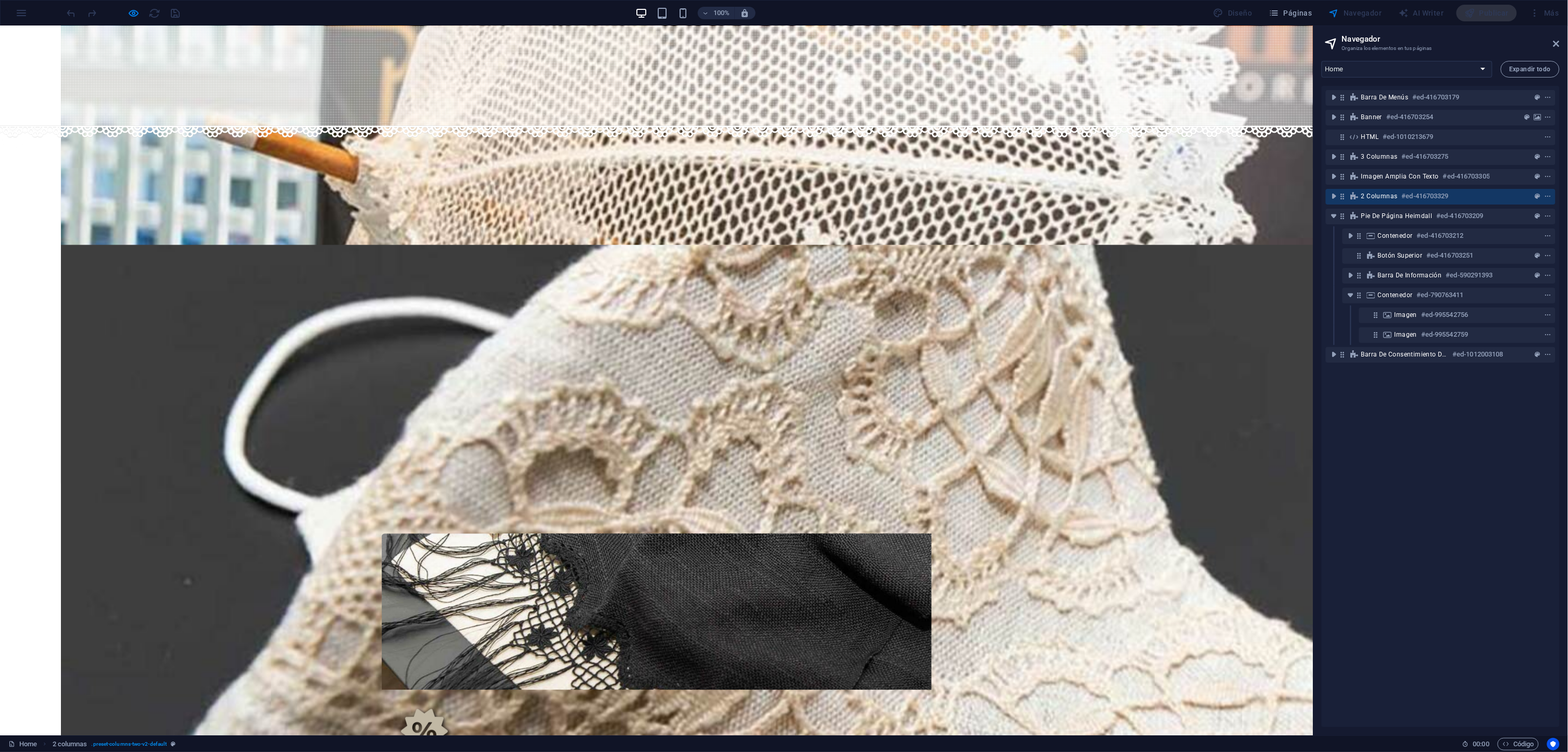
click at [127, 10] on div at bounding box center [124, 13] width 117 height 17
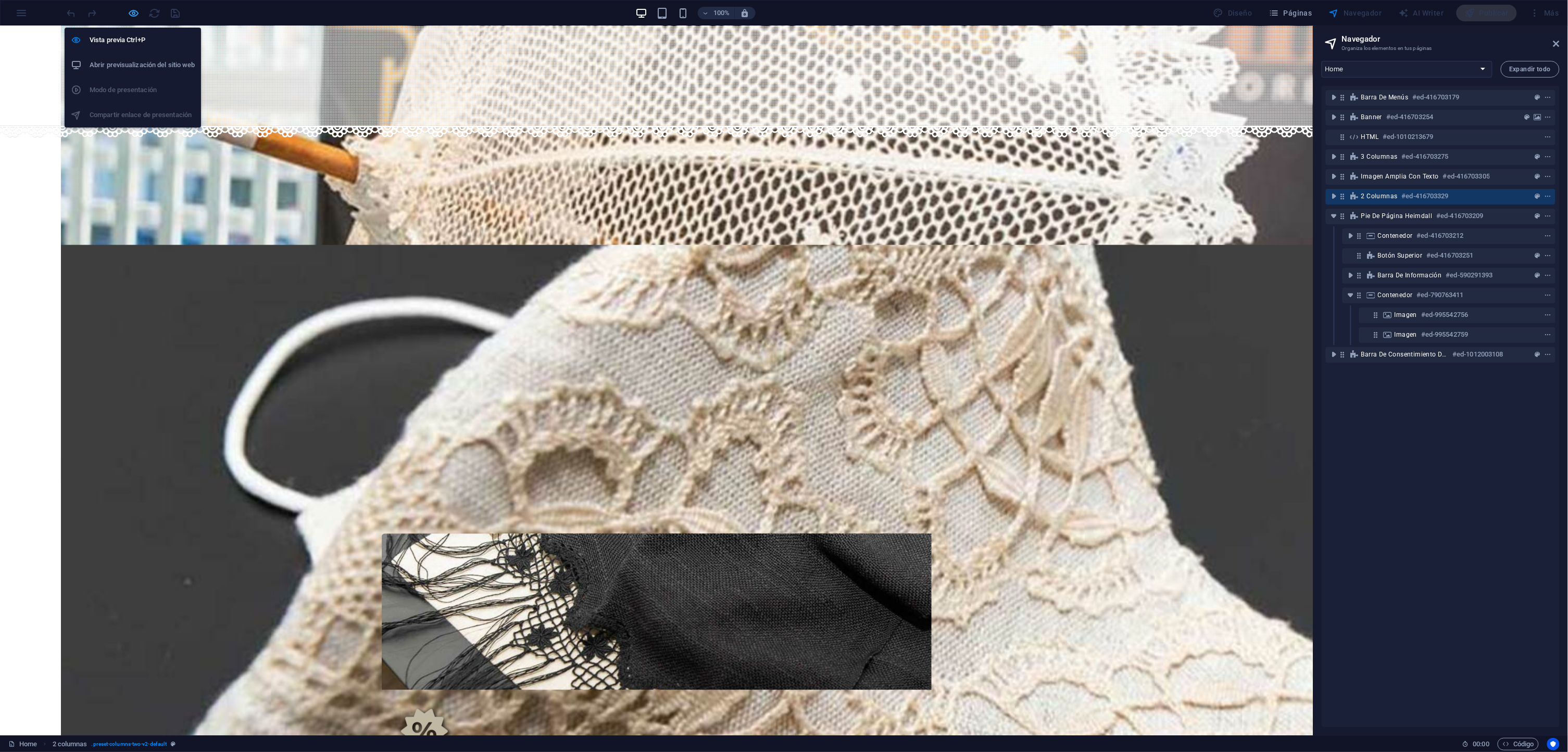
click at [130, 11] on icon "button" at bounding box center [134, 13] width 12 height 12
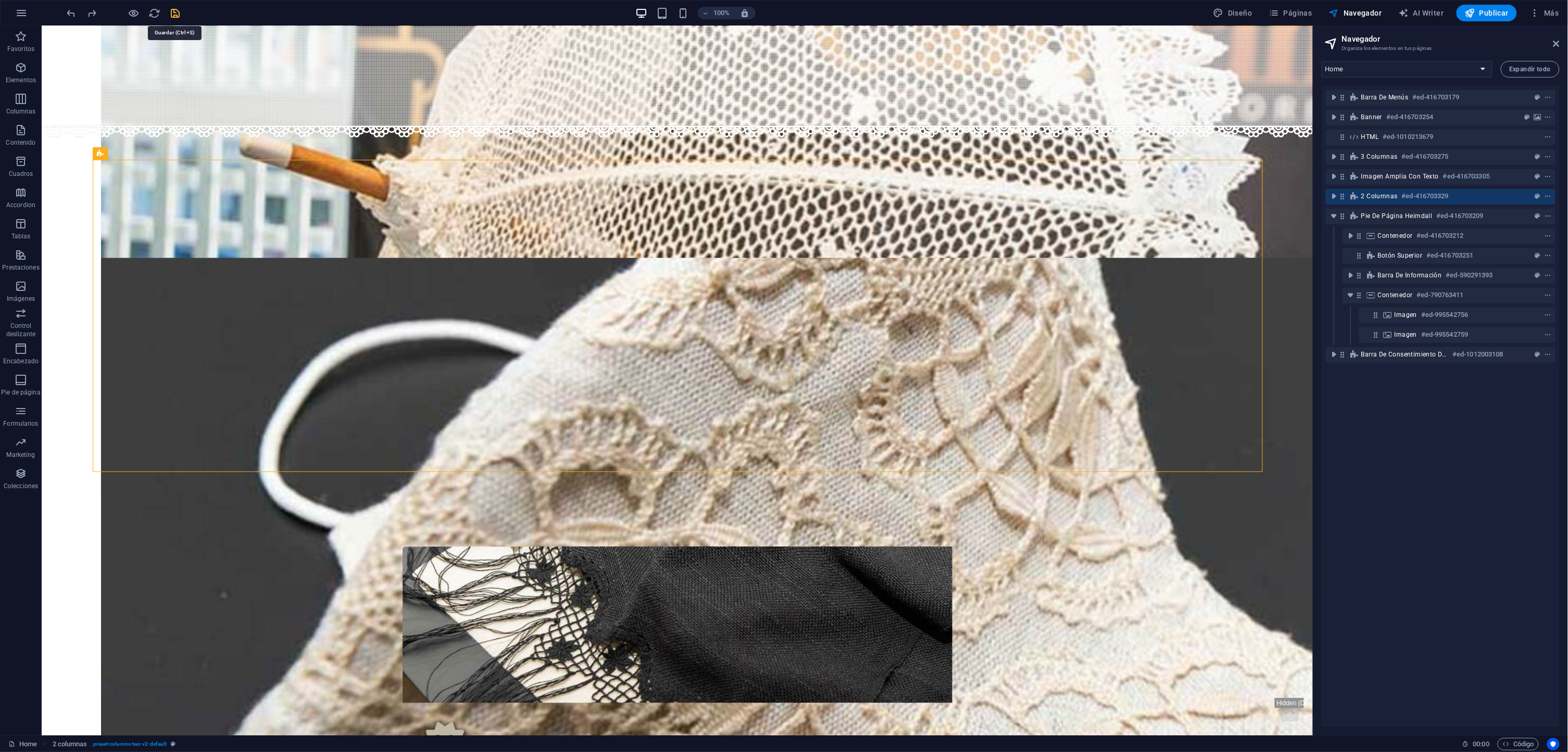
click at [171, 15] on icon "save" at bounding box center [175, 13] width 12 height 12
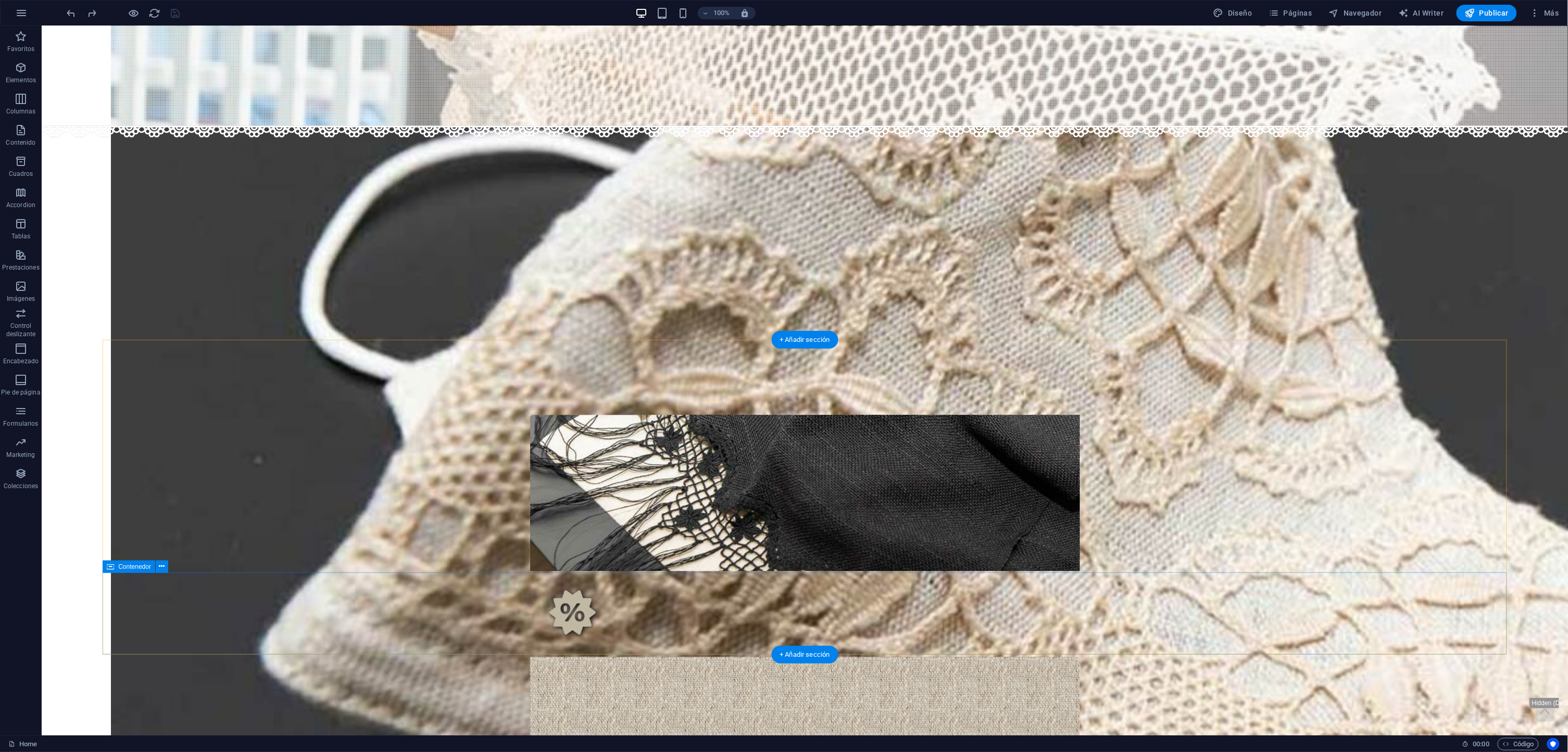
scroll to position [946, 0]
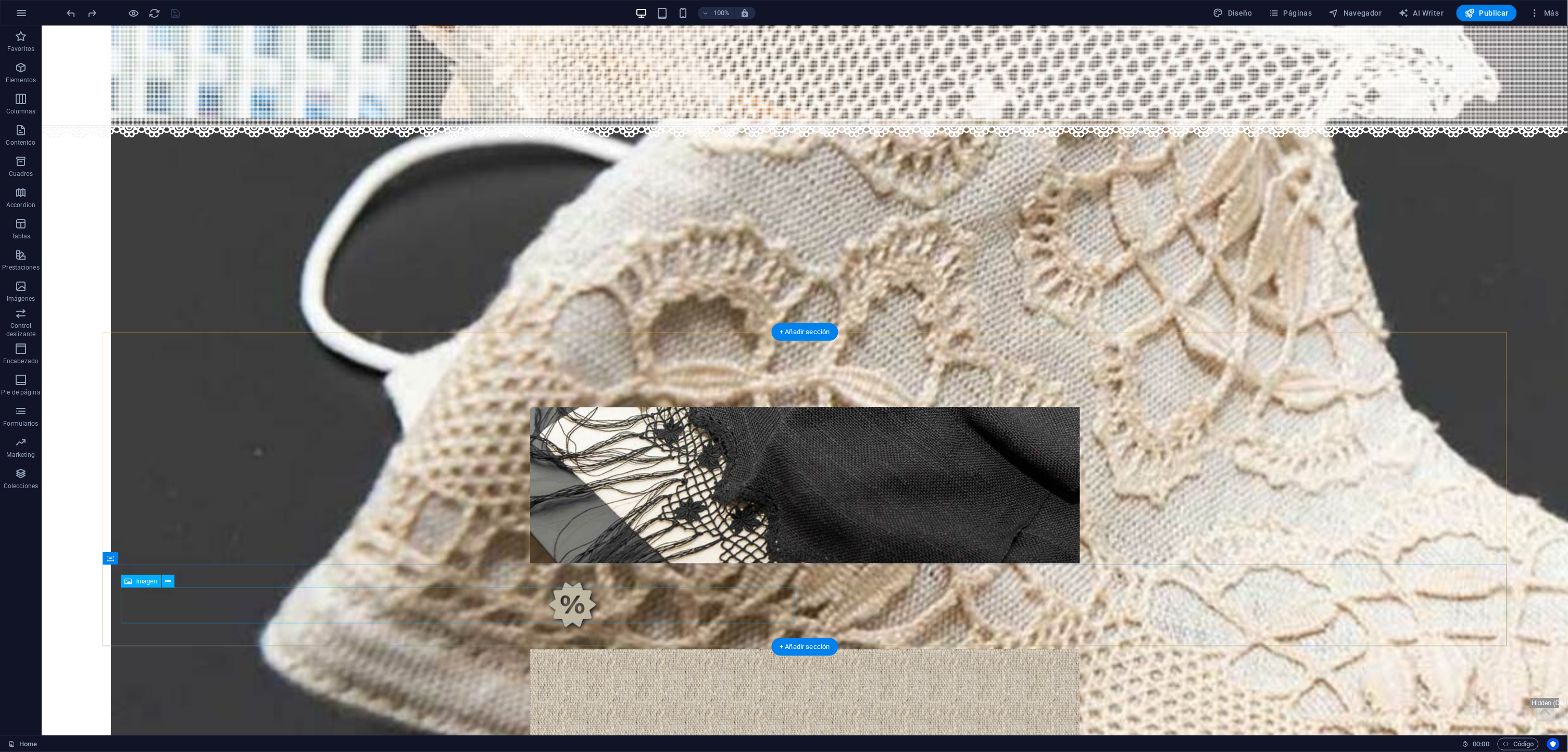
select select "%"
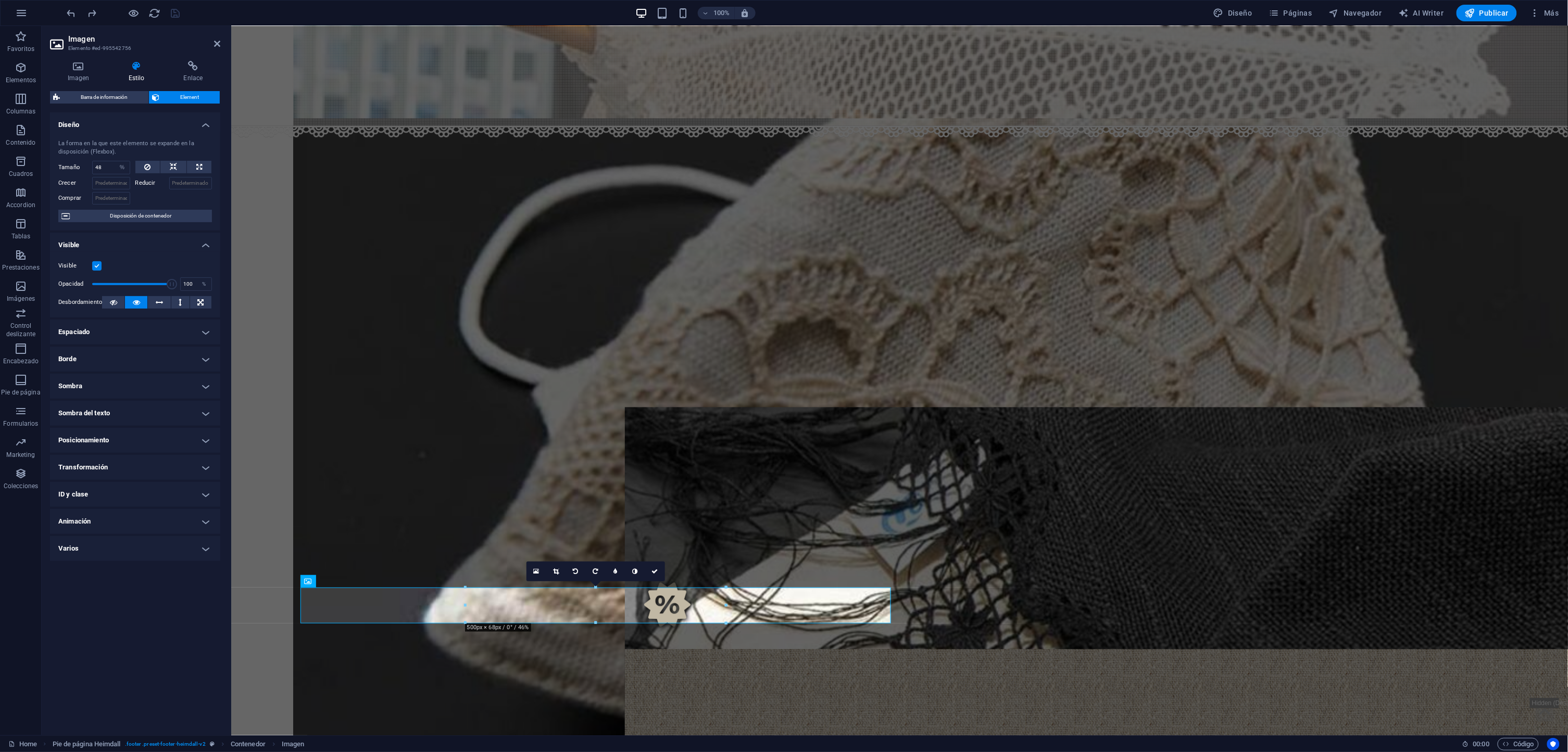
click at [71, 83] on div "Imagen Estilo Enlace Imagen Arrastra archivos aquí, haz clic para escoger archi…" at bounding box center [135, 394] width 170 height 666
click at [71, 78] on h4 "Imagen" at bounding box center [81, 72] width 61 height 22
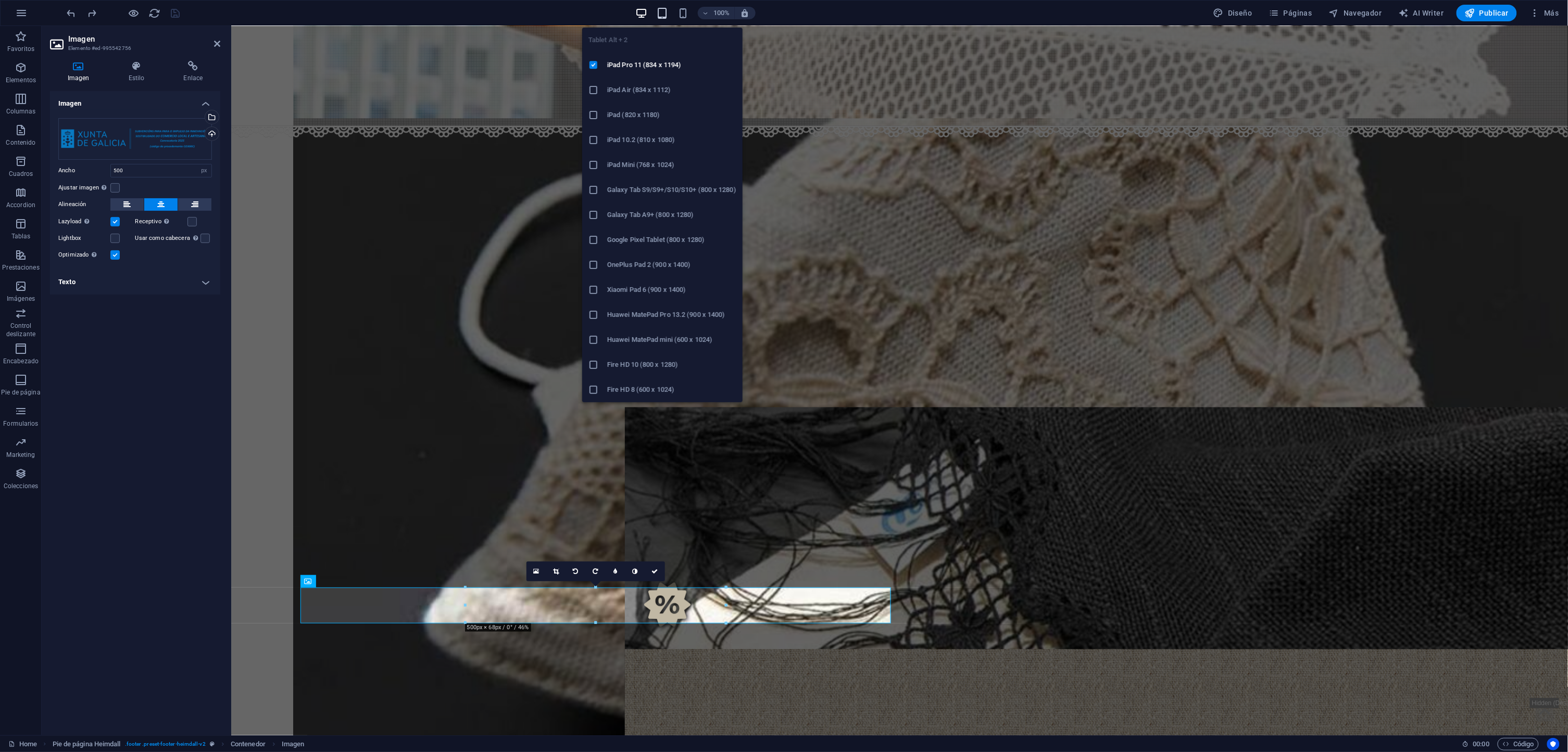
click at [661, 18] on icon "button" at bounding box center [662, 13] width 12 height 12
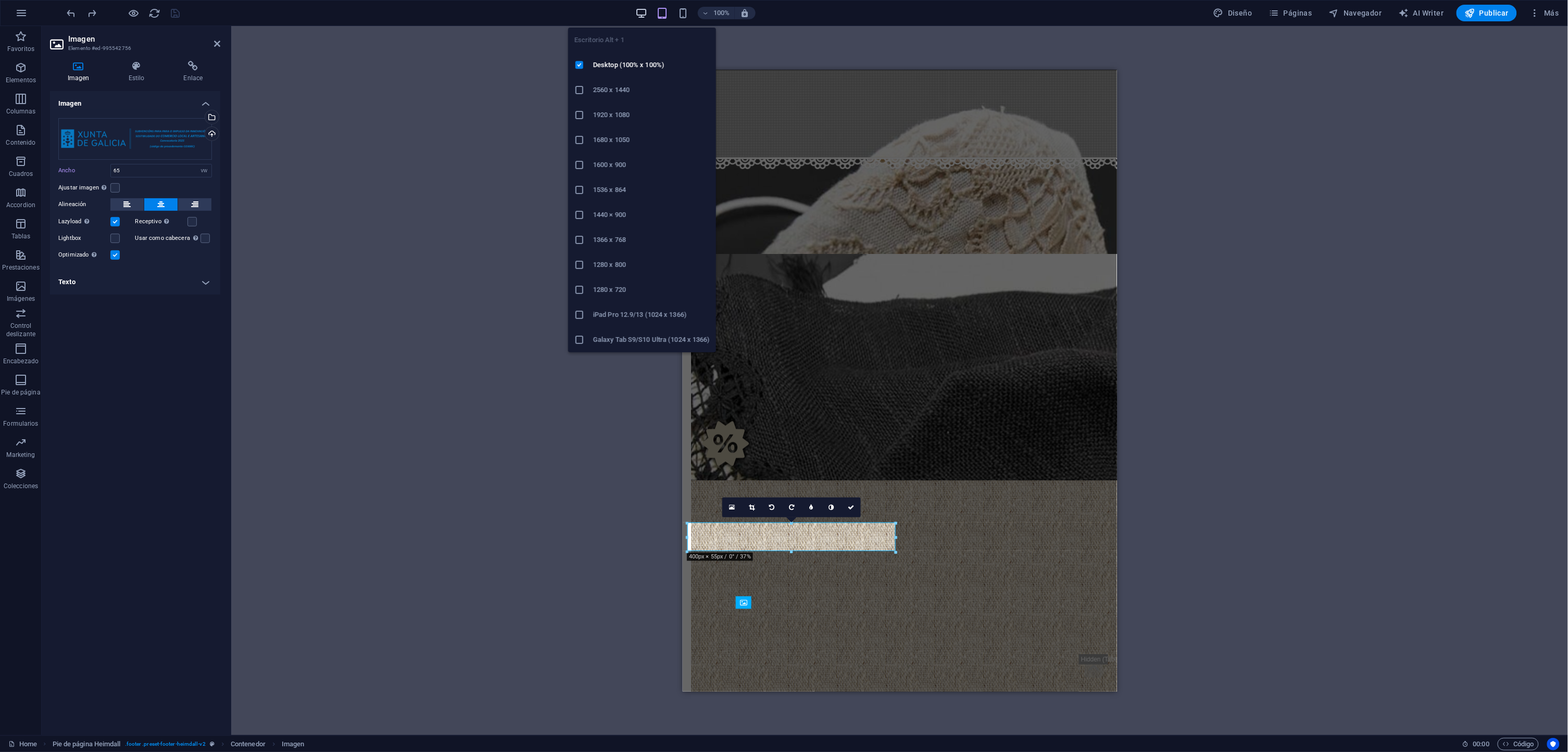
click at [643, 16] on icon "button" at bounding box center [641, 13] width 12 height 12
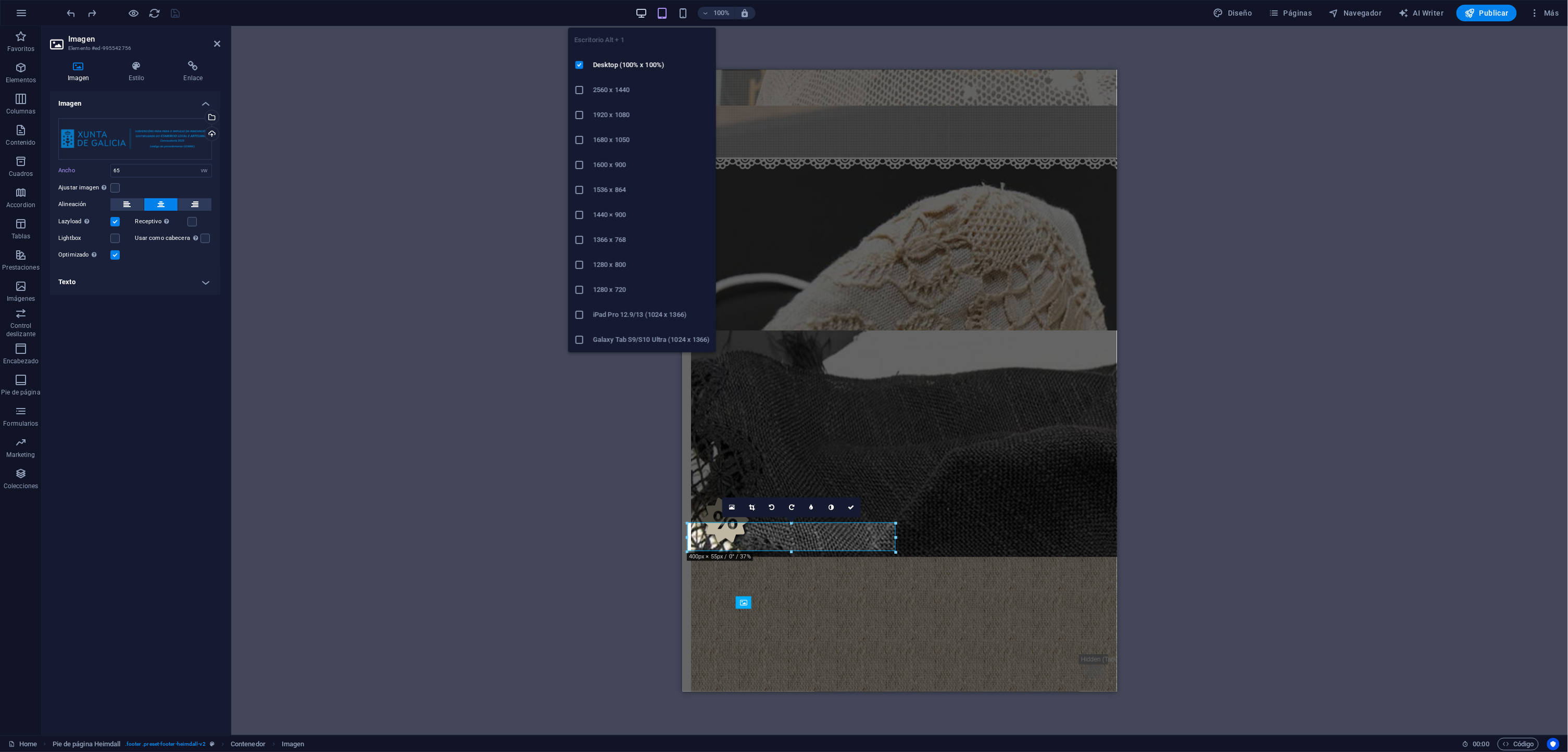
select select "px"
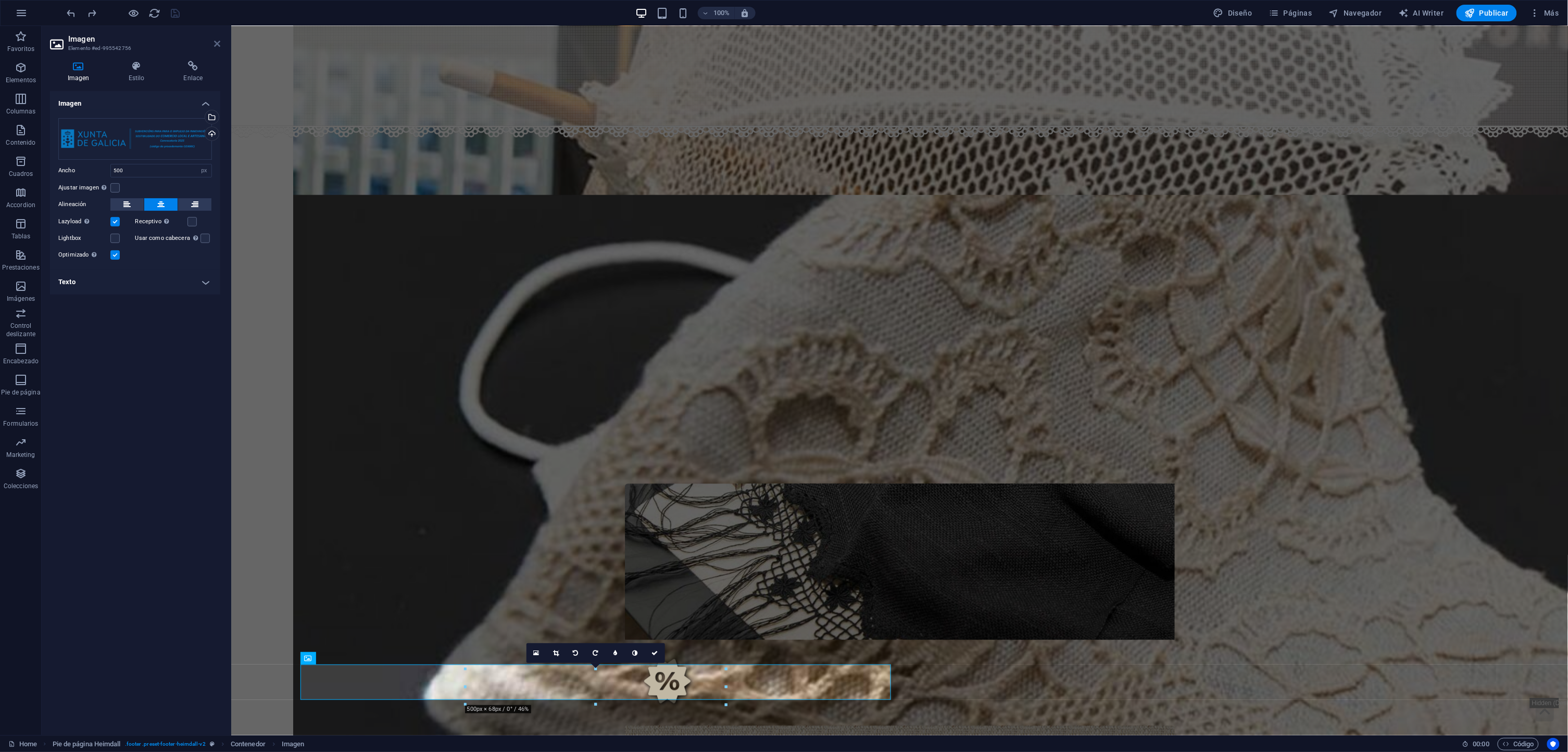
click at [219, 43] on icon at bounding box center [217, 43] width 6 height 8
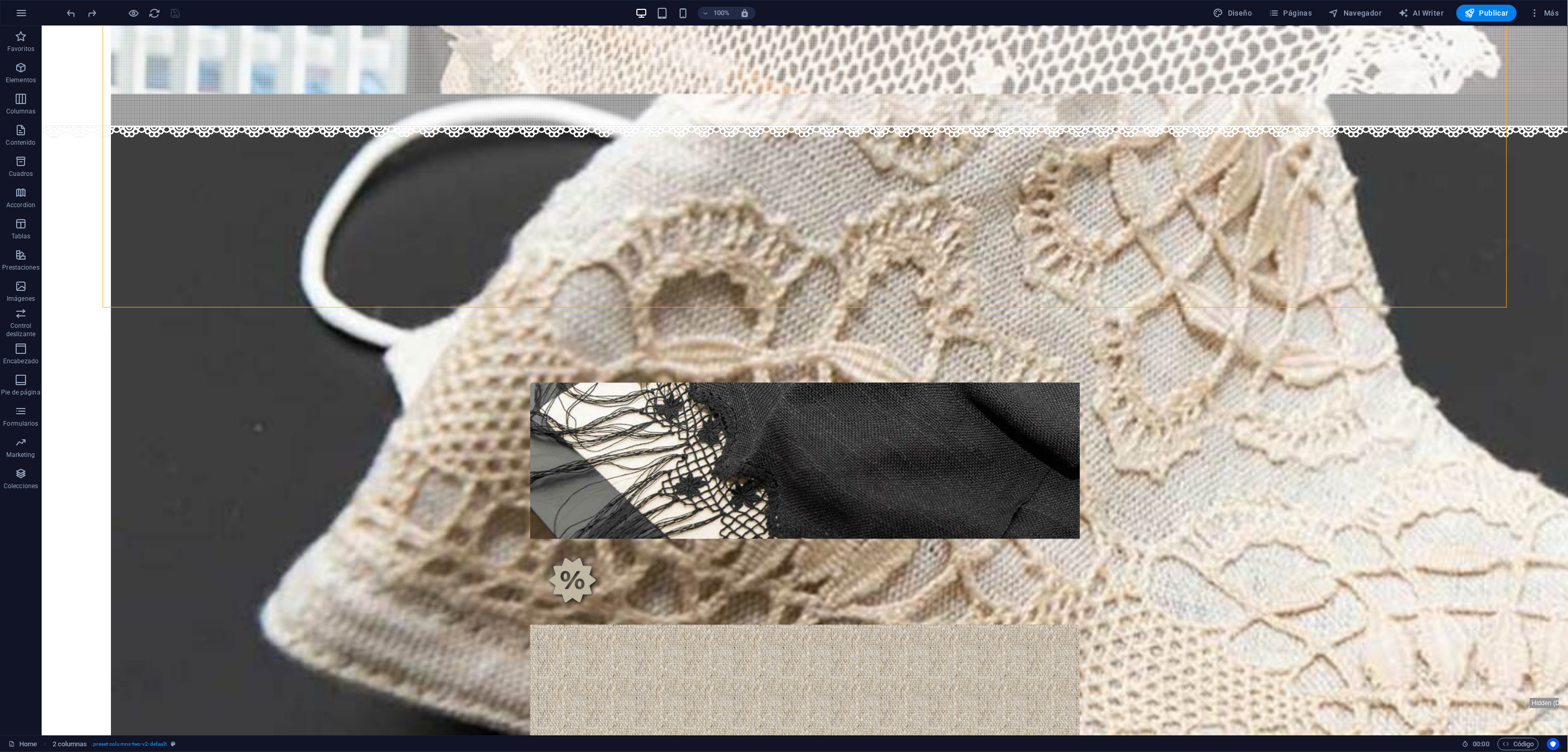
click at [1521, 620] on body "Colección Artesanía Pedidos Noticias O noso encaixe Descubre el arte del encaje…" at bounding box center [805, 679] width 1527 height 3049
select select "rem"
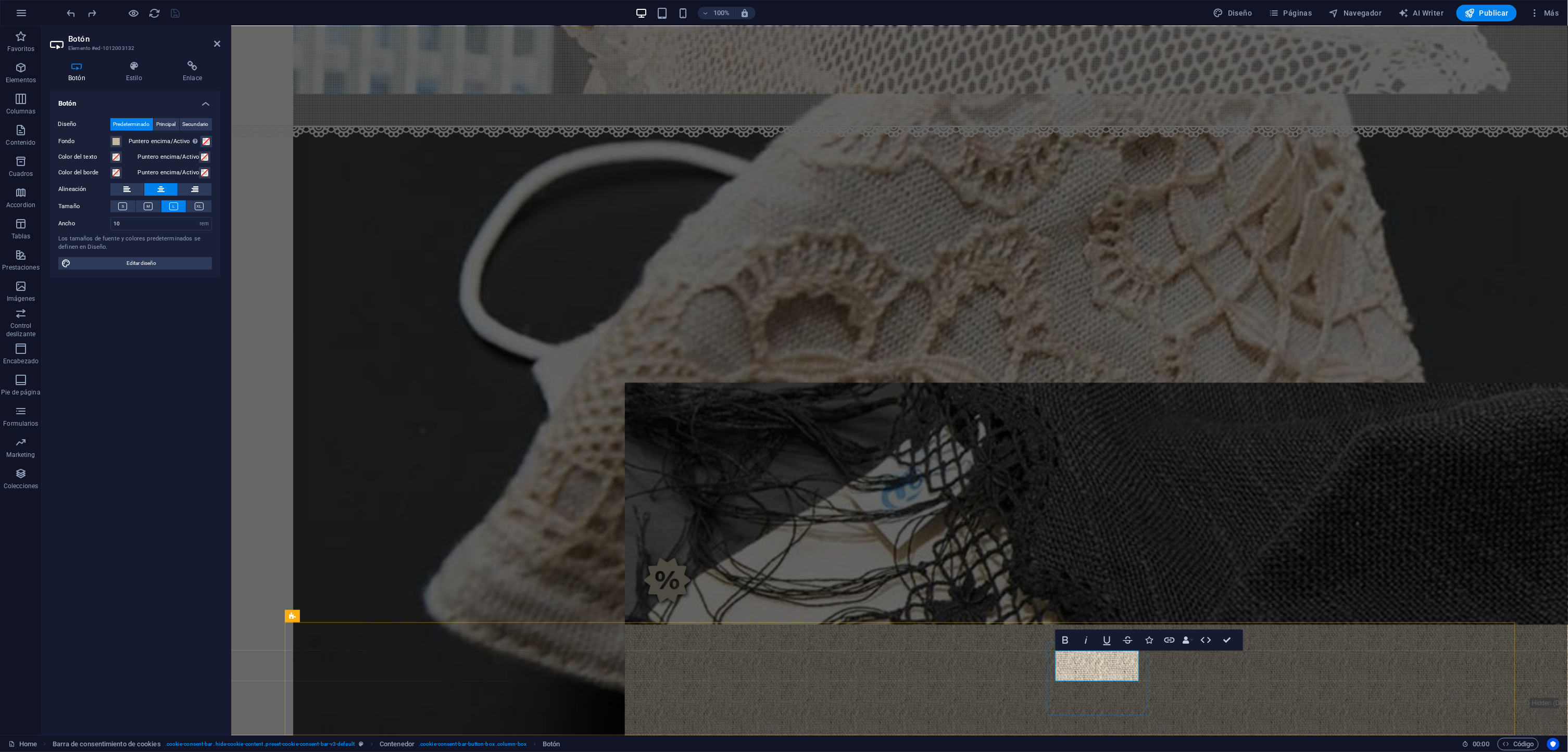
select select "rem"
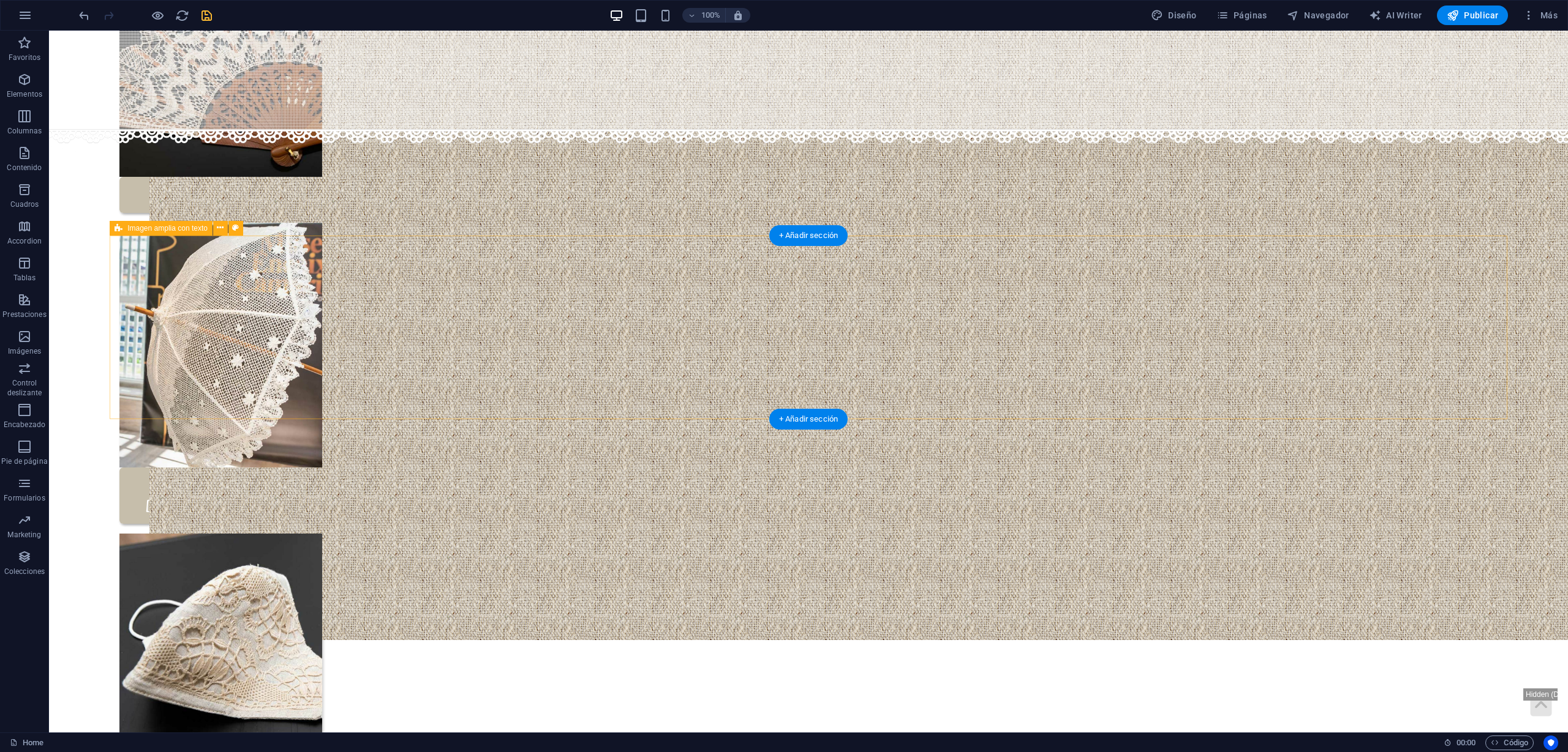
scroll to position [0, 0]
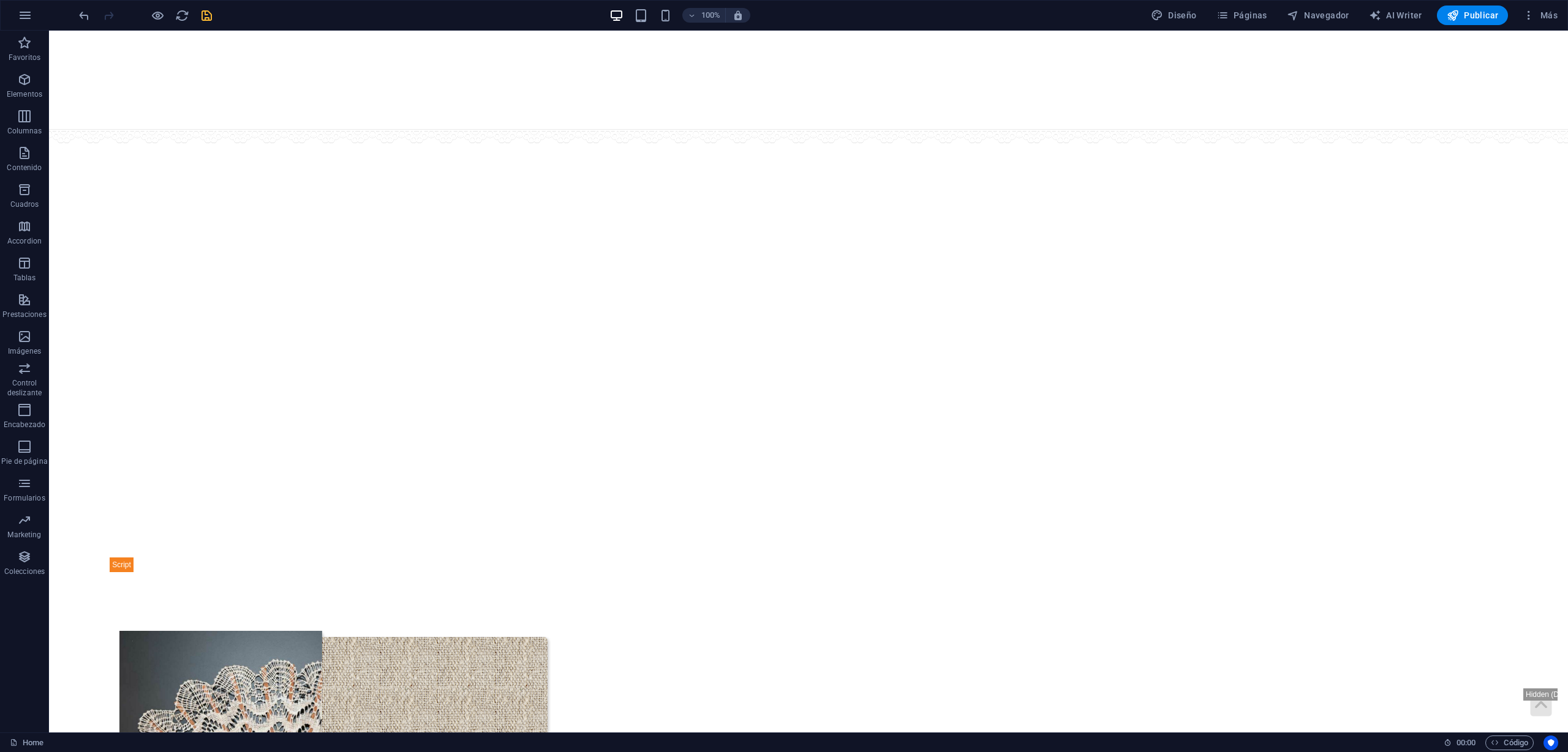
click at [211, 13] on icon "save" at bounding box center [206, 16] width 14 height 14
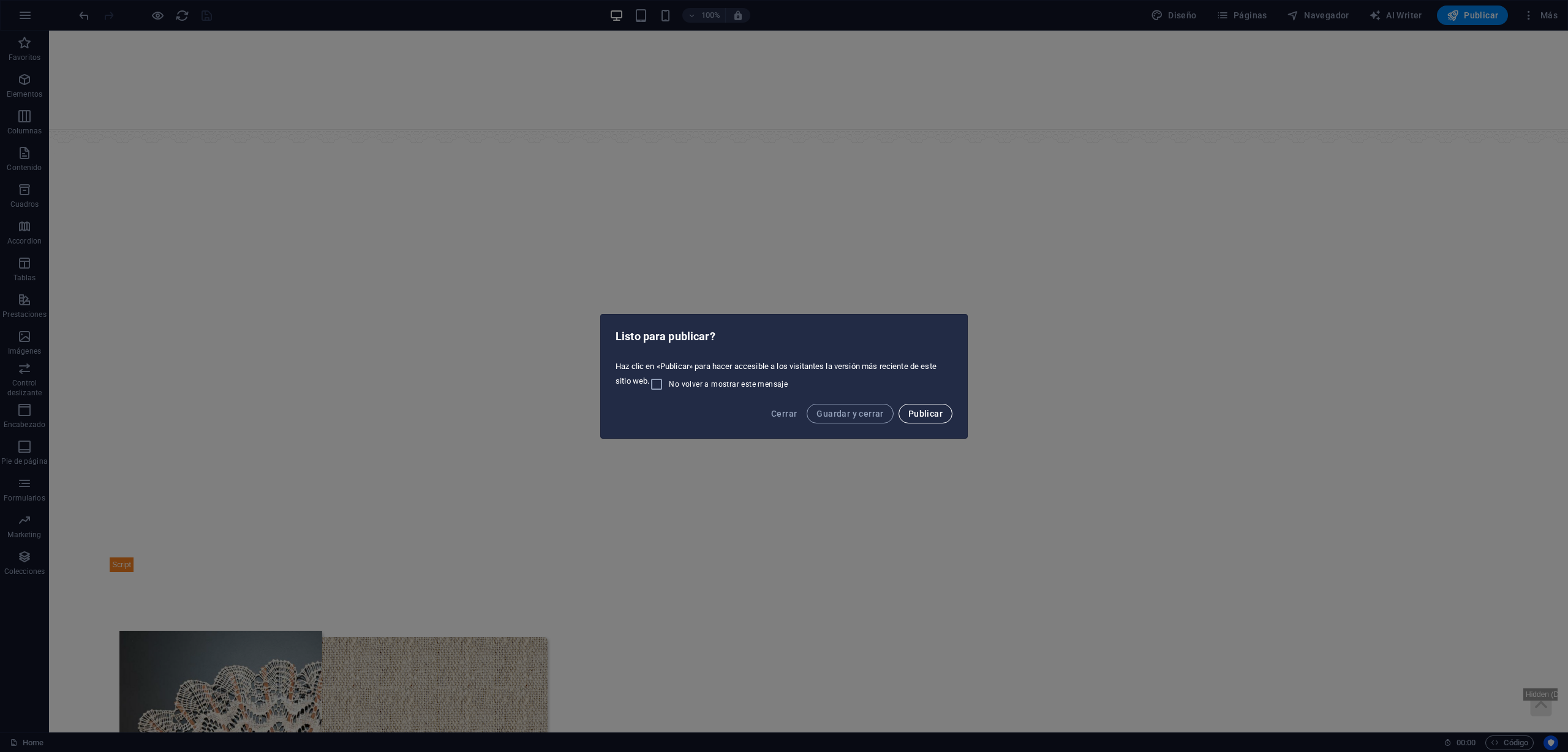
click at [937, 416] on span "Publicar" at bounding box center [925, 413] width 34 height 10
